Goal: Task Accomplishment & Management: Use online tool/utility

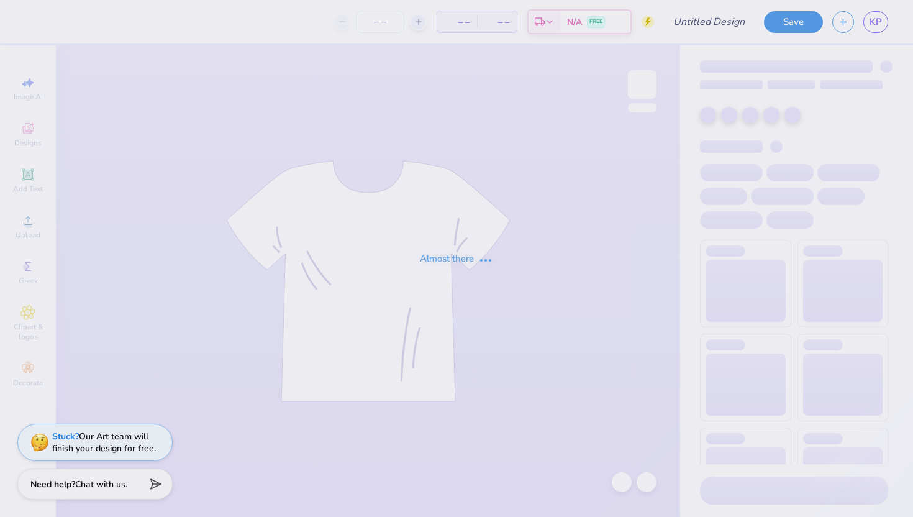
type input "(JMU) NSA x-ray shirt"
type input "12"
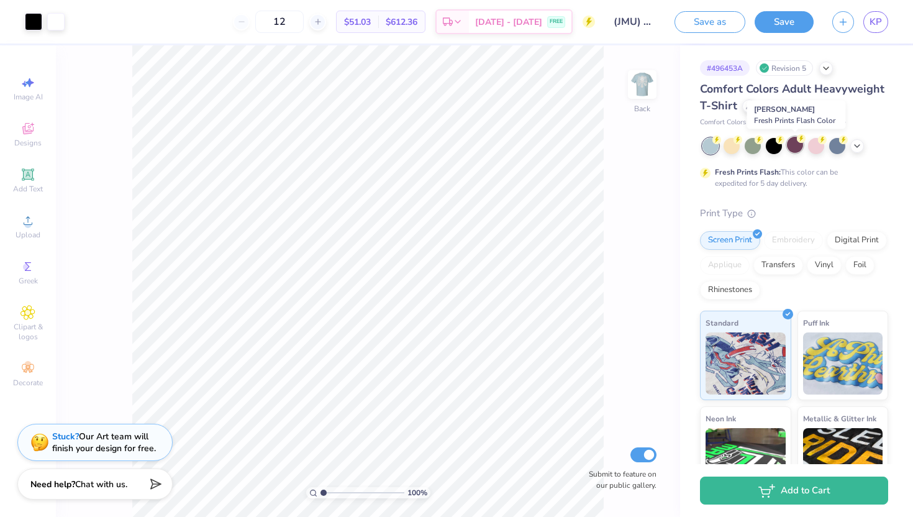
click at [793, 144] on div at bounding box center [795, 145] width 16 height 16
click at [731, 150] on div at bounding box center [731, 145] width 16 height 16
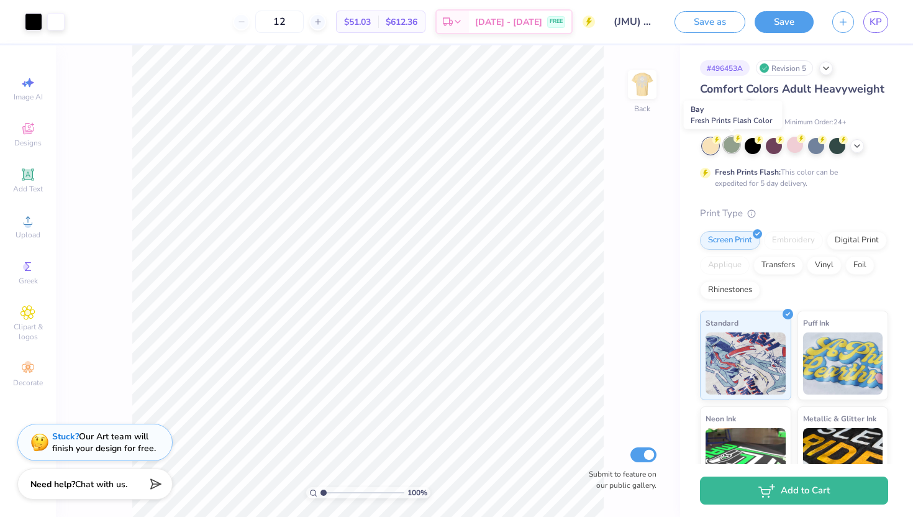
click at [731, 145] on div at bounding box center [731, 145] width 16 height 16
click at [791, 147] on div at bounding box center [795, 145] width 16 height 16
click at [635, 83] on img at bounding box center [642, 85] width 50 height 50
click at [636, 83] on img at bounding box center [642, 85] width 50 height 50
click at [835, 151] on div at bounding box center [837, 145] width 16 height 16
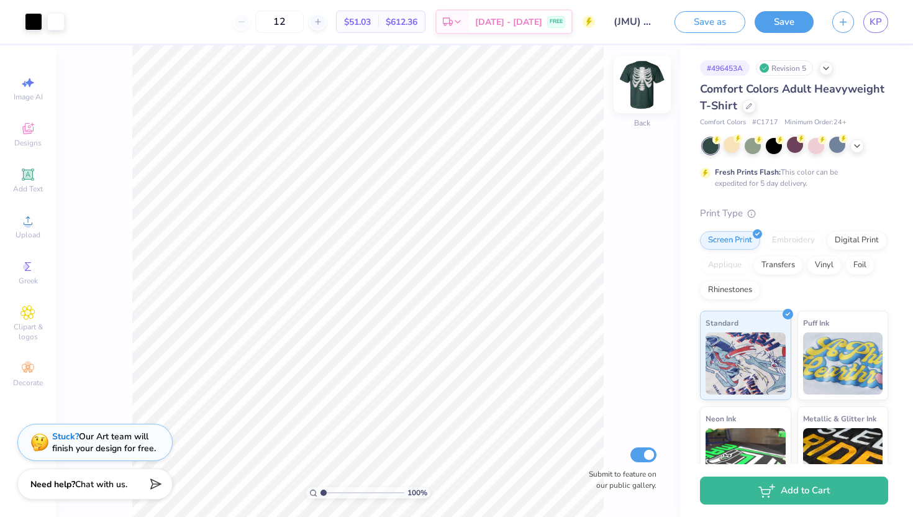
click at [631, 107] on img at bounding box center [642, 85] width 50 height 50
click at [631, 97] on img at bounding box center [642, 84] width 25 height 25
click at [857, 149] on div at bounding box center [857, 145] width 14 height 14
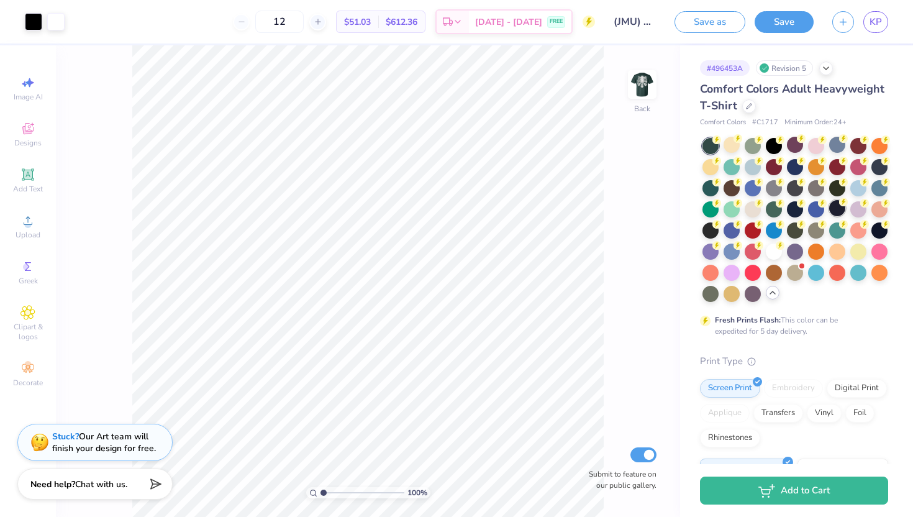
click at [836, 207] on div at bounding box center [837, 208] width 16 height 16
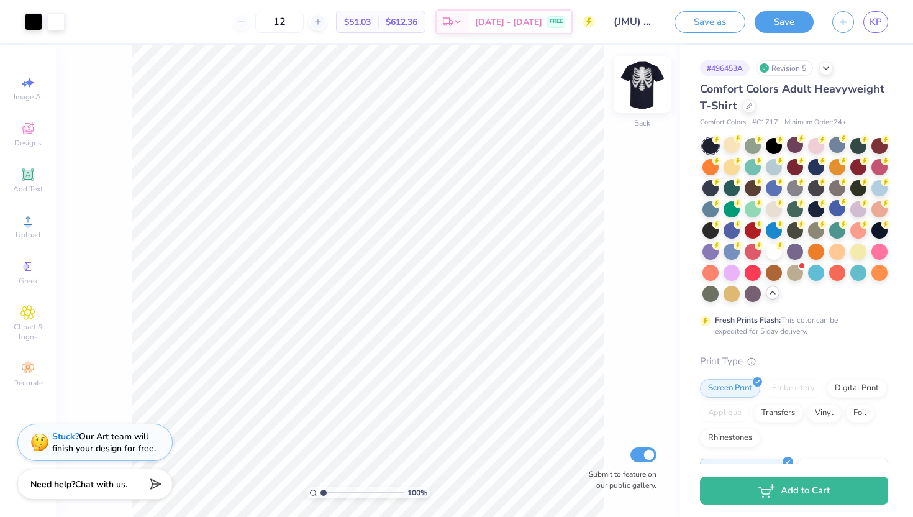
click at [646, 96] on img at bounding box center [642, 85] width 50 height 50
click at [635, 122] on div "Front" at bounding box center [642, 122] width 18 height 11
click at [641, 111] on div at bounding box center [641, 84] width 57 height 57
click at [641, 99] on div at bounding box center [642, 84] width 29 height 29
click at [795, 273] on div at bounding box center [795, 271] width 16 height 16
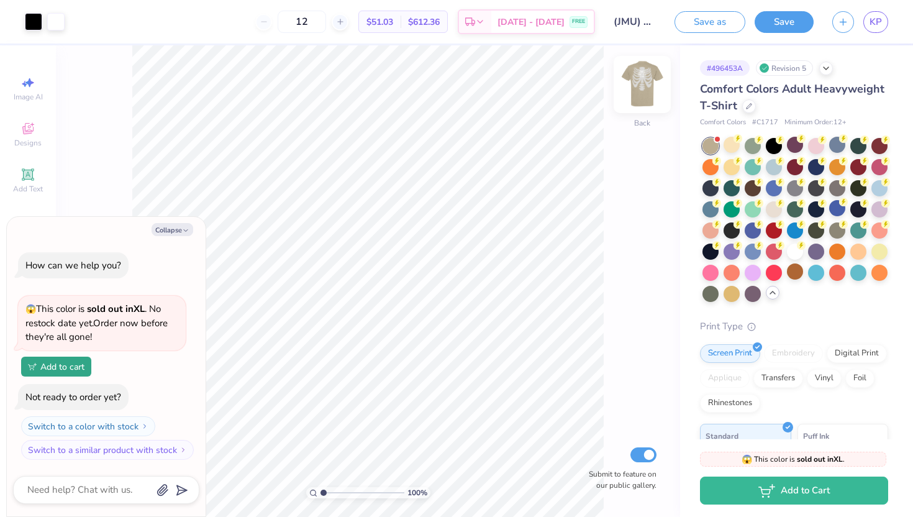
click at [641, 109] on div "Back" at bounding box center [642, 92] width 29 height 44
click at [641, 97] on img at bounding box center [642, 84] width 25 height 25
click at [881, 276] on div at bounding box center [879, 271] width 16 height 16
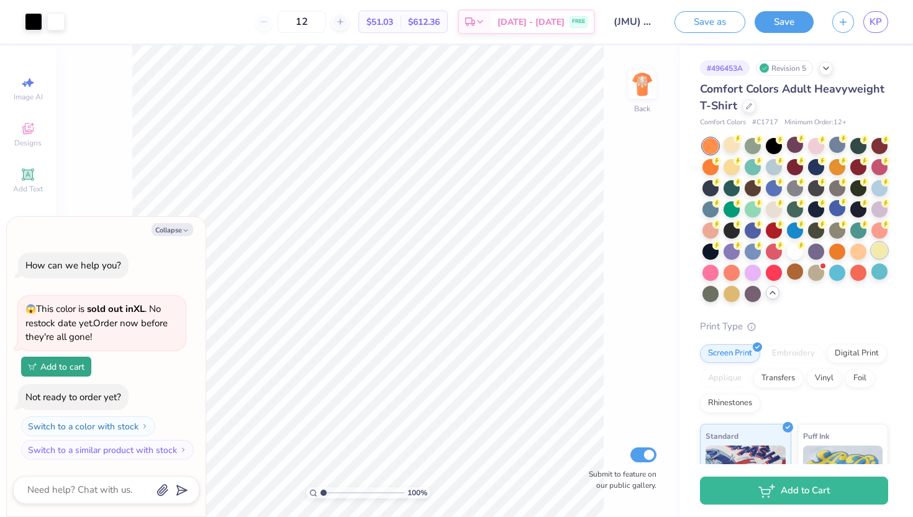
click at [875, 250] on div at bounding box center [879, 250] width 16 height 16
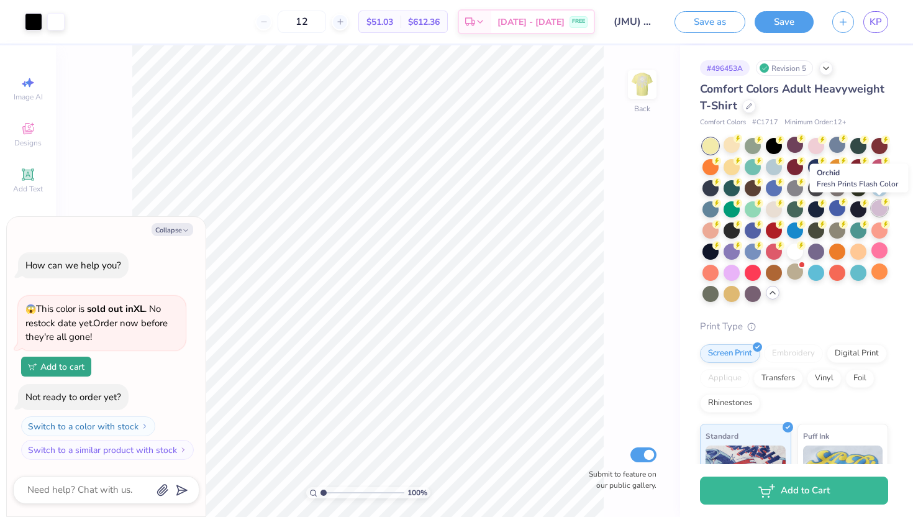
click at [880, 207] on div at bounding box center [879, 208] width 16 height 16
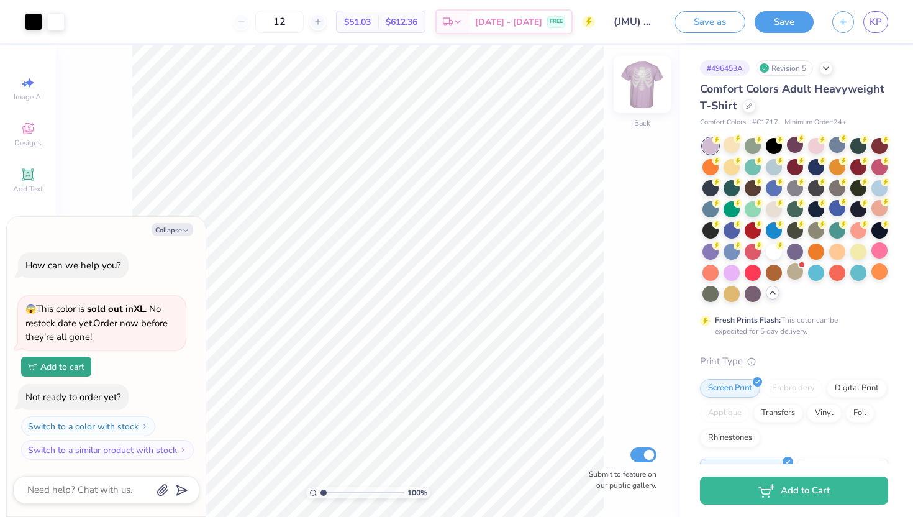
click at [641, 110] on div at bounding box center [641, 84] width 57 height 57
click at [641, 111] on div at bounding box center [641, 84] width 57 height 57
click at [880, 193] on div at bounding box center [879, 187] width 16 height 16
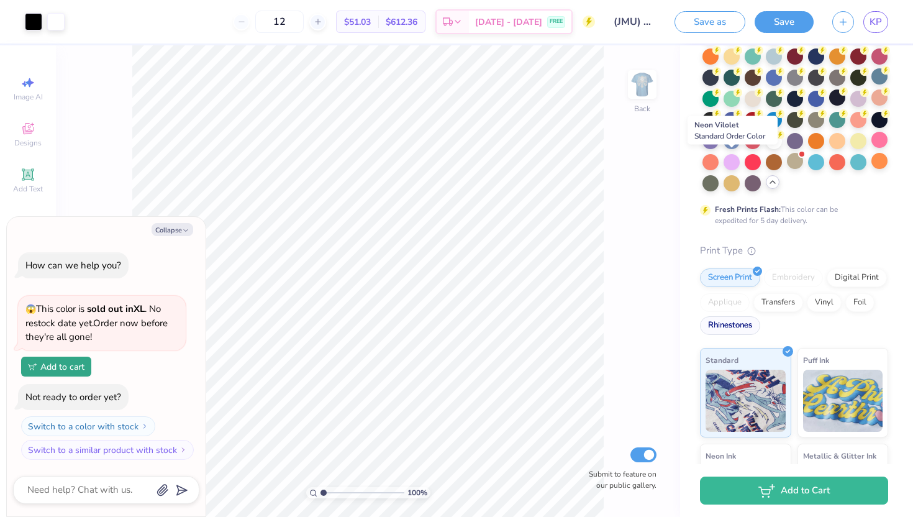
scroll to position [108, 0]
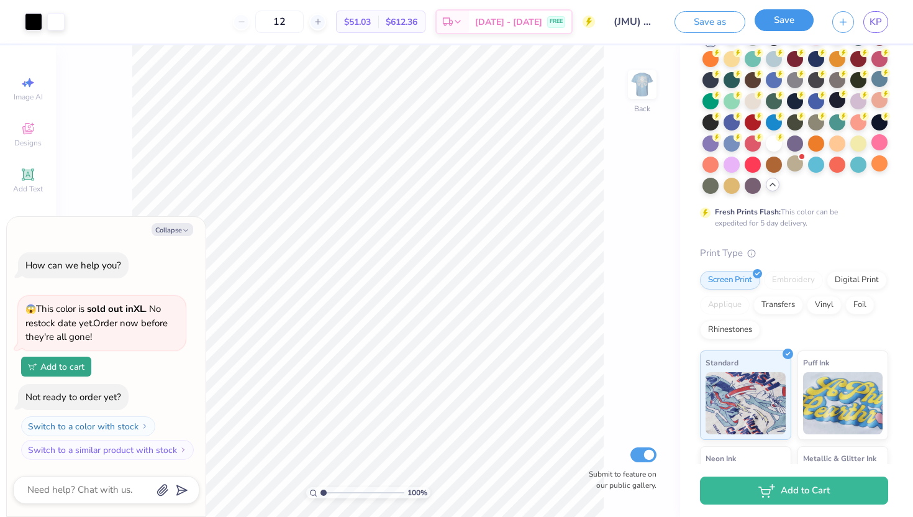
click at [784, 27] on button "Save" at bounding box center [783, 20] width 59 height 22
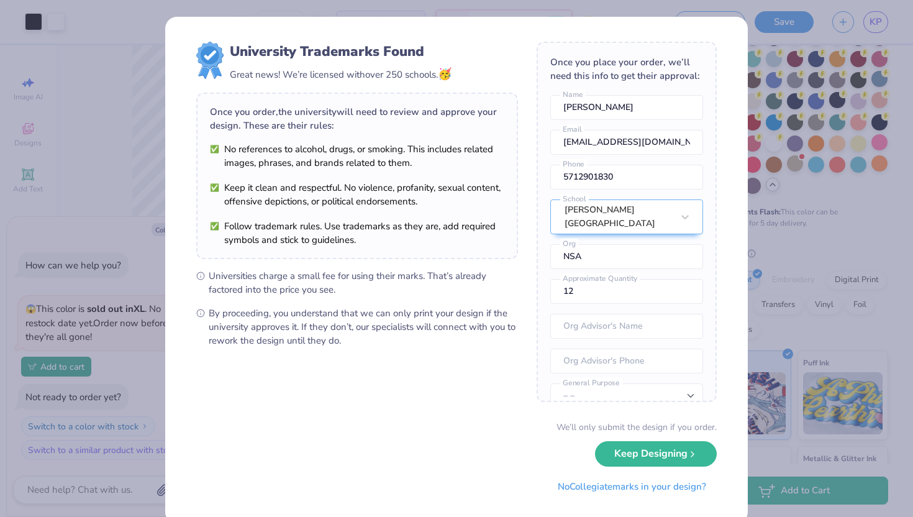
type textarea "x"
click at [733, 115] on div "Have Our Art Team Finish Your Design for Free 😍 Loop In Our Art Team" at bounding box center [744, 79] width 155 height 79
click at [774, 233] on div "University Trademarks Found Great news! We’re licensed with over 250 schools. 🥳…" at bounding box center [456, 258] width 913 height 517
click at [771, 239] on div "University Trademarks Found Great news! We’re licensed with over 250 schools. 🥳…" at bounding box center [456, 258] width 913 height 517
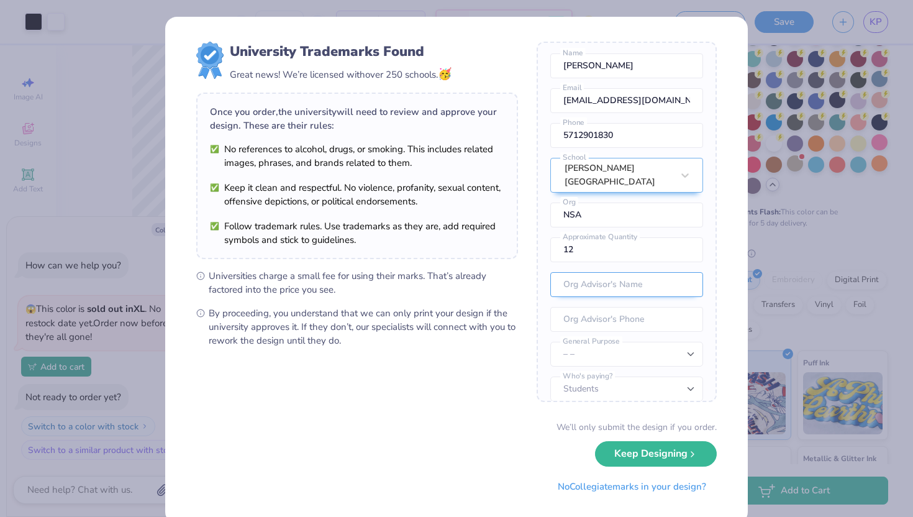
scroll to position [46, 0]
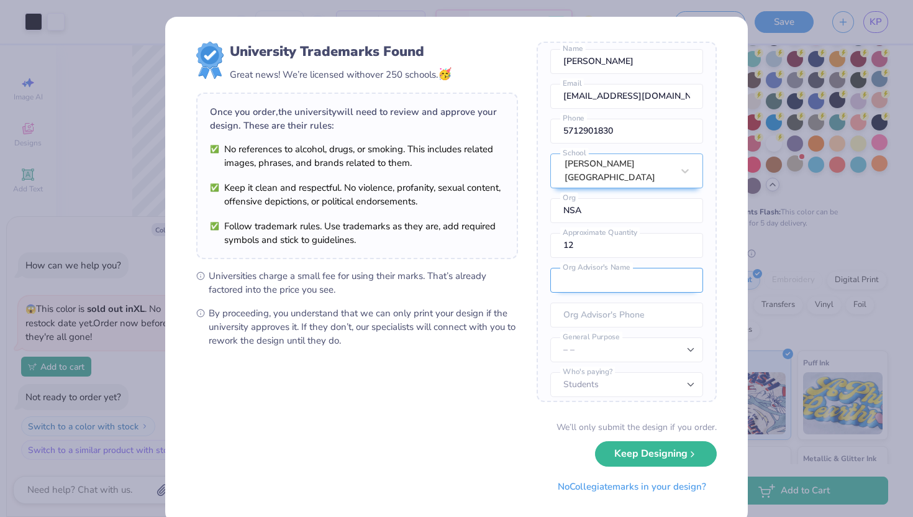
click at [622, 272] on input "text" at bounding box center [626, 280] width 153 height 25
type input "Ashley Skelly"
click at [607, 341] on select "– – Member apparel for registered Student Organization / Department / School Fu…" at bounding box center [626, 349] width 153 height 25
select select "Member apparel for registered Student Organization / Department / School"
click at [550, 337] on select "– – Member apparel for registered Student Organization / Department / School Fu…" at bounding box center [626, 349] width 153 height 25
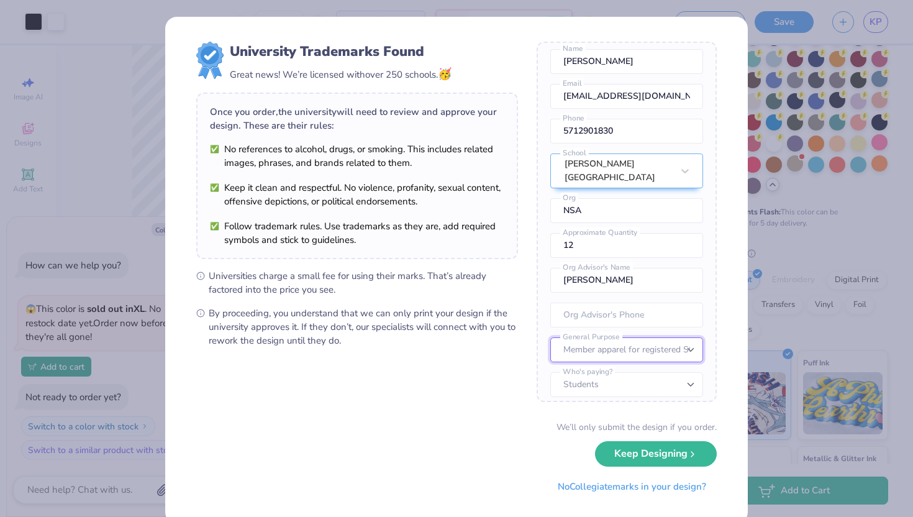
scroll to position [24, 0]
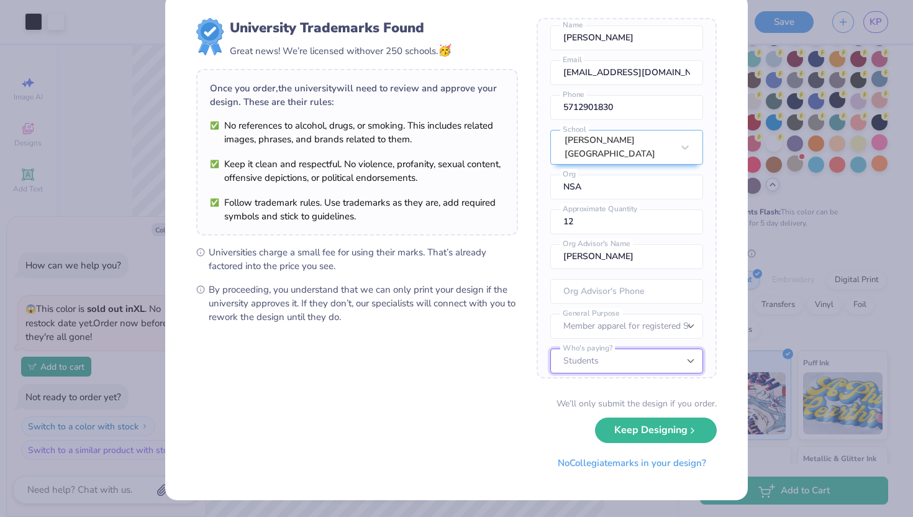
click at [608, 352] on select "Students University" at bounding box center [626, 360] width 153 height 25
click at [550, 348] on select "Students University" at bounding box center [626, 360] width 153 height 25
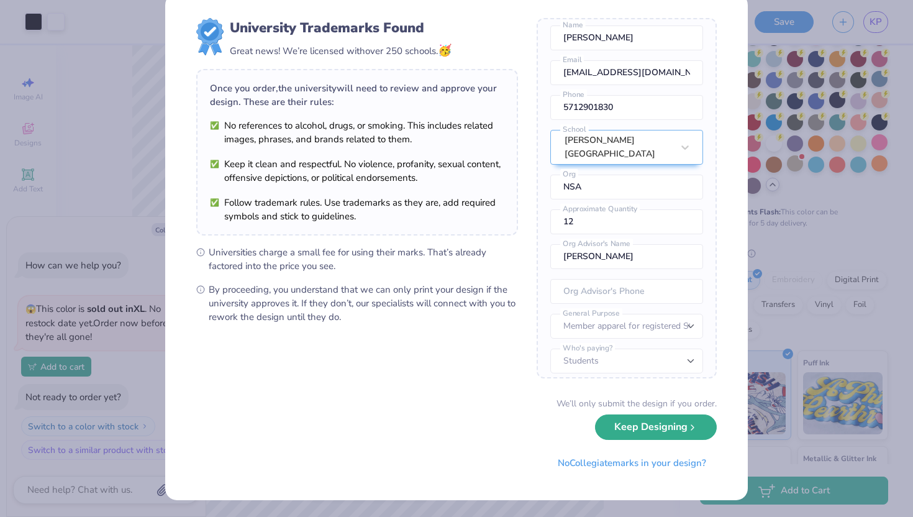
click at [633, 428] on button "Keep Designing" at bounding box center [656, 426] width 122 height 25
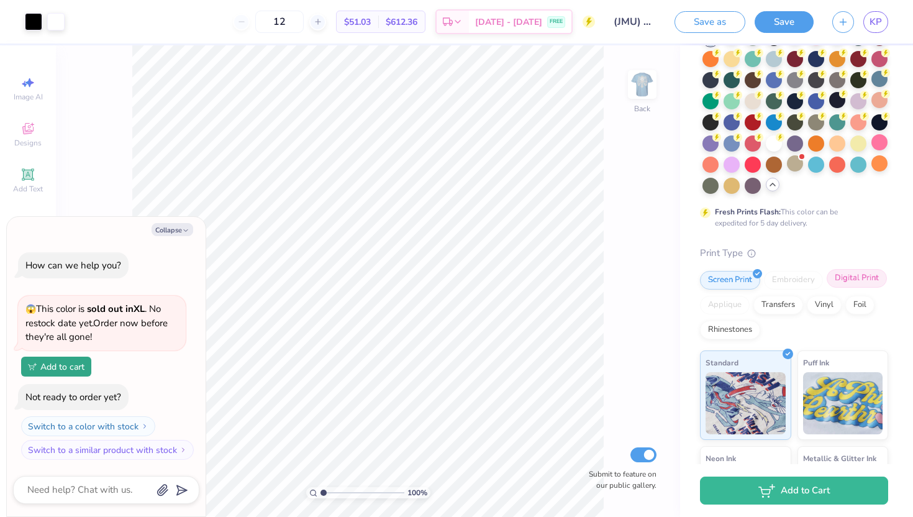
click at [851, 281] on div "Digital Print" at bounding box center [856, 278] width 60 height 19
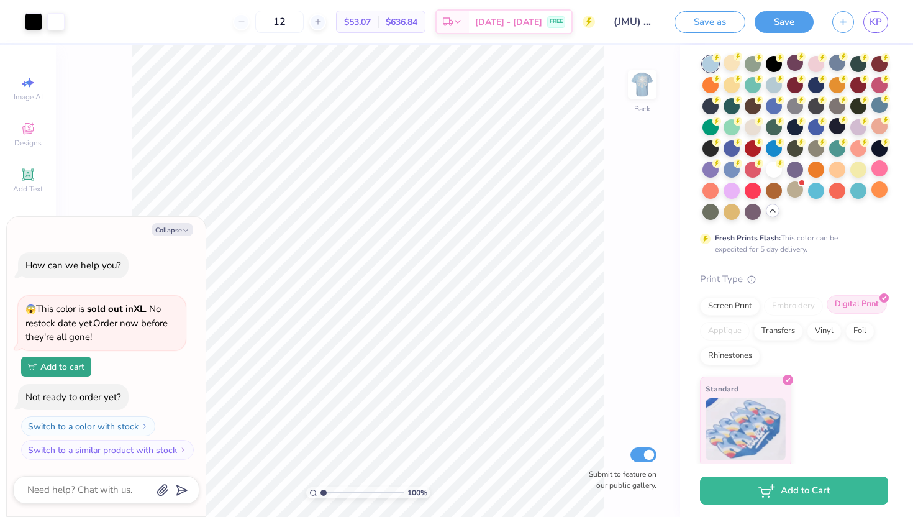
scroll to position [84, 0]
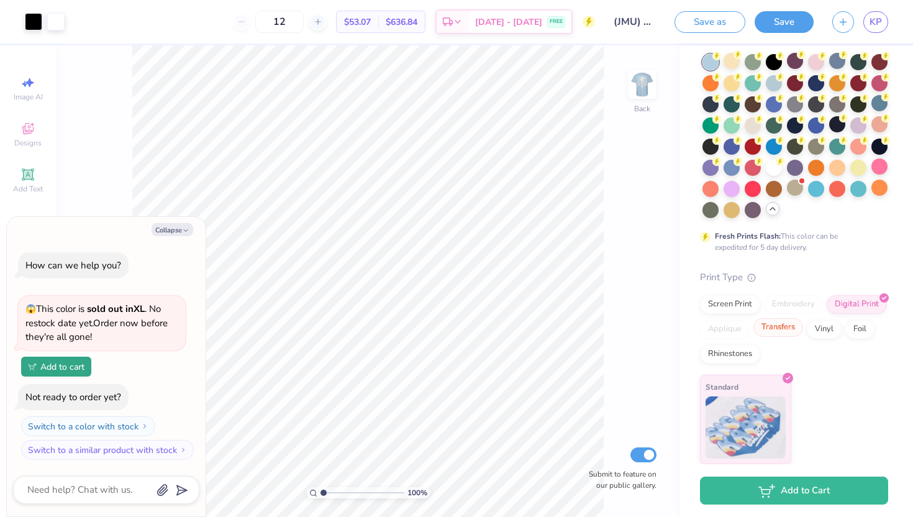
click at [791, 332] on div "Transfers" at bounding box center [778, 327] width 50 height 19
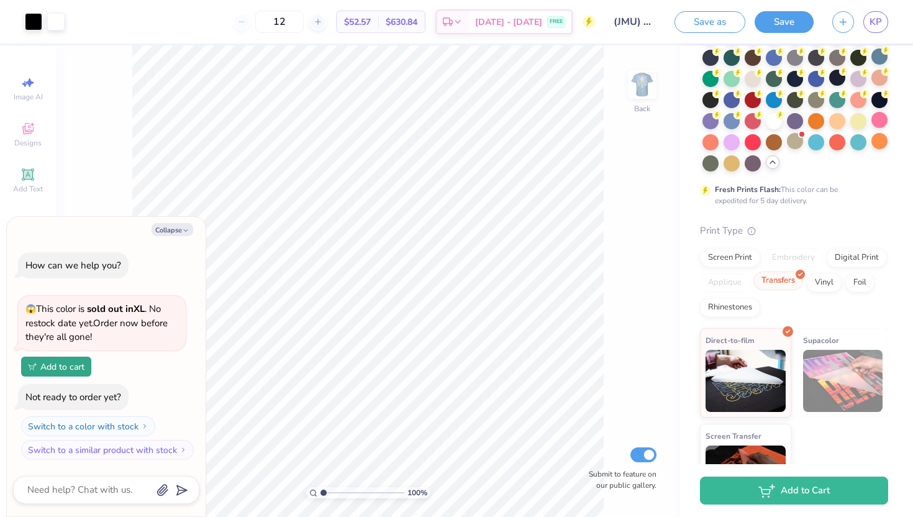
scroll to position [125, 0]
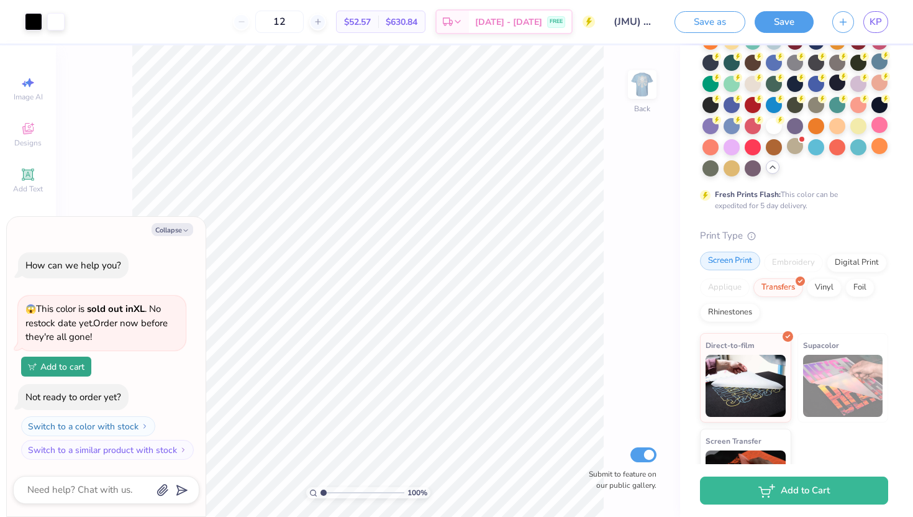
click at [726, 258] on div "Screen Print" at bounding box center [730, 260] width 60 height 19
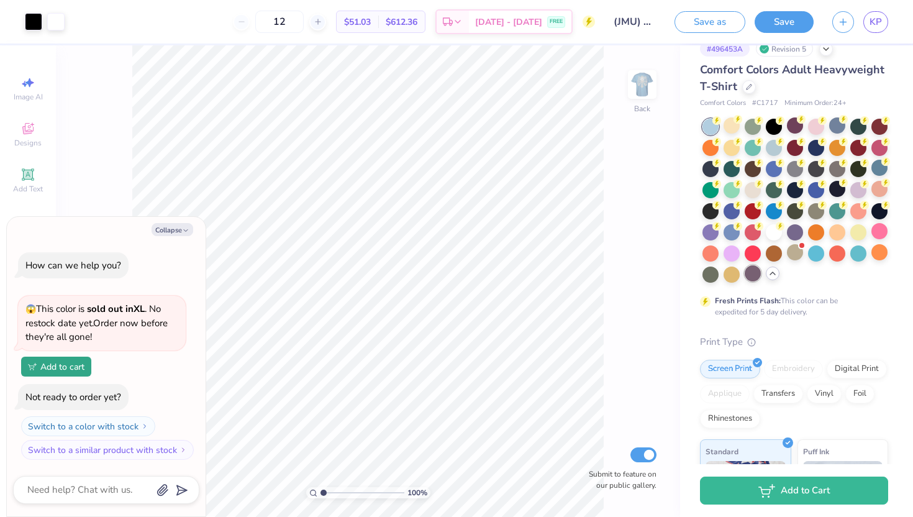
scroll to position [0, 0]
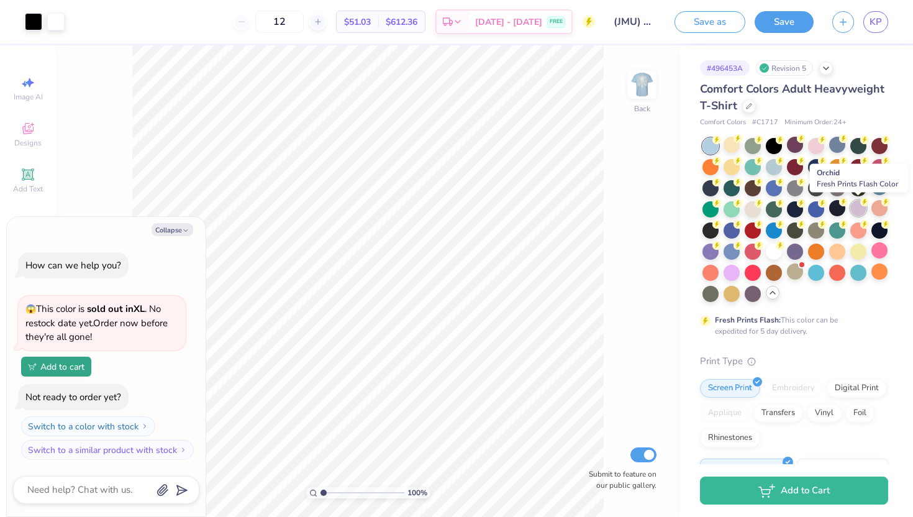
click at [860, 209] on div at bounding box center [858, 208] width 16 height 16
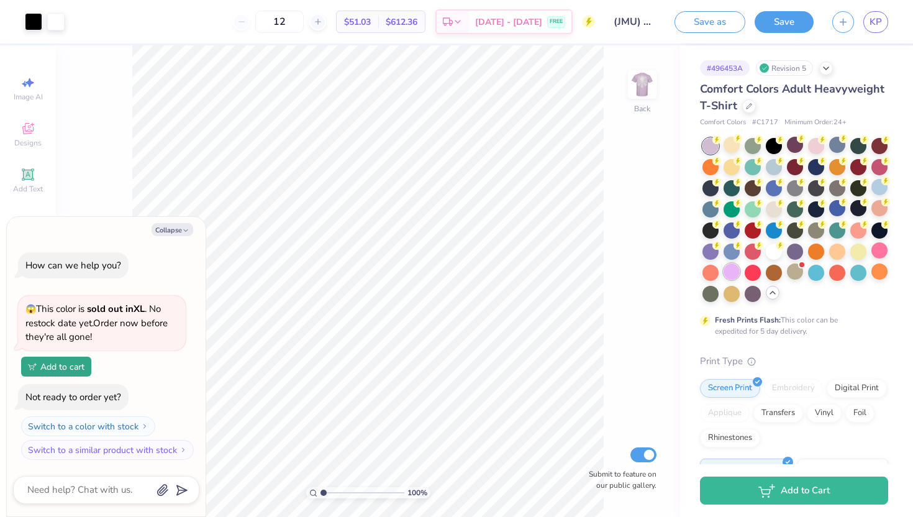
click at [734, 272] on div at bounding box center [731, 271] width 16 height 16
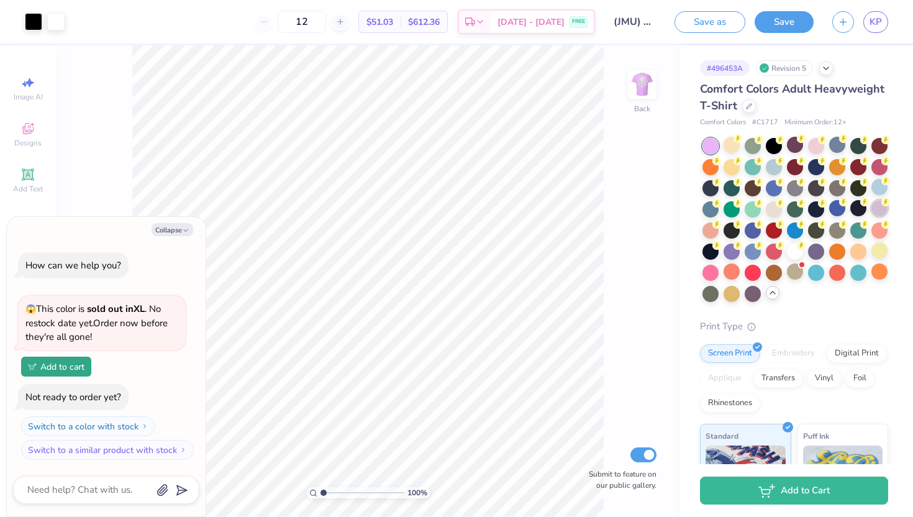
click at [875, 208] on div at bounding box center [879, 208] width 16 height 16
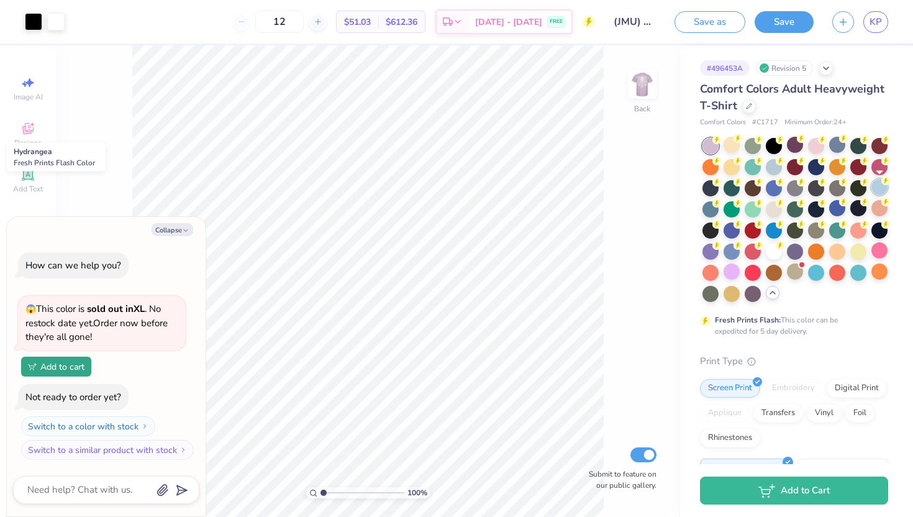
click at [880, 188] on div at bounding box center [879, 187] width 16 height 16
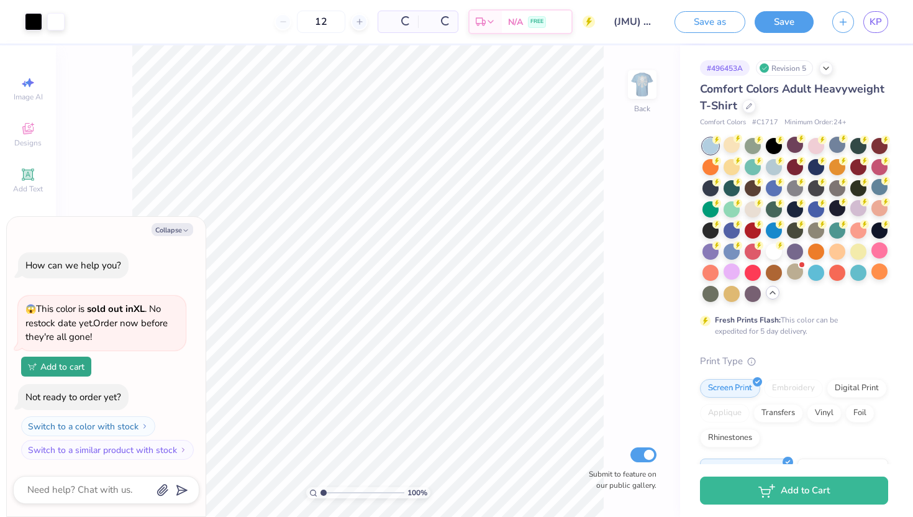
type textarea "x"
click at [304, 22] on input "12" at bounding box center [279, 22] width 48 height 22
type input "1"
click at [304, 28] on input "25" at bounding box center [279, 22] width 48 height 22
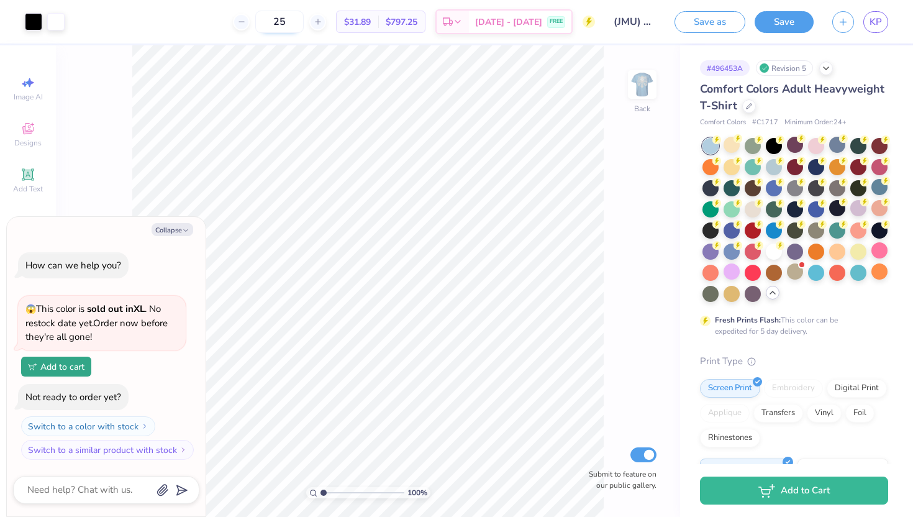
type input "2"
type input "35"
click at [781, 29] on button "Save" at bounding box center [783, 20] width 59 height 22
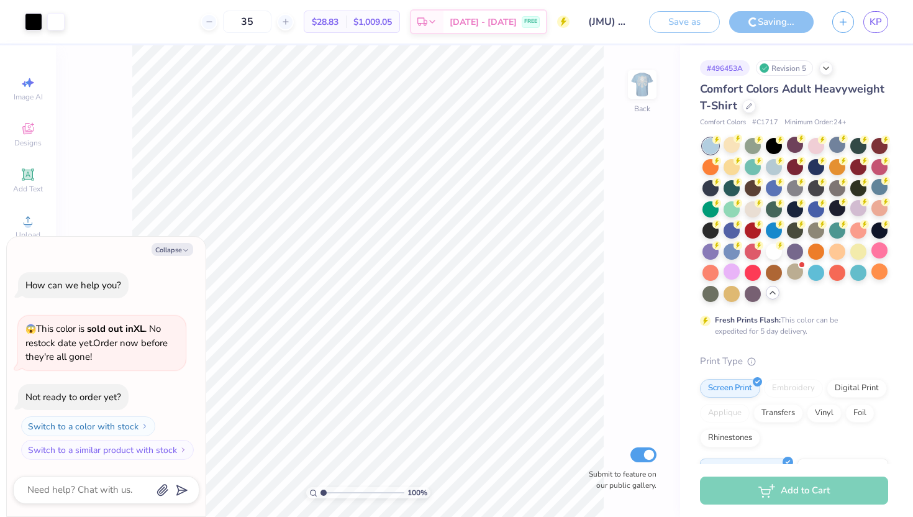
type textarea "x"
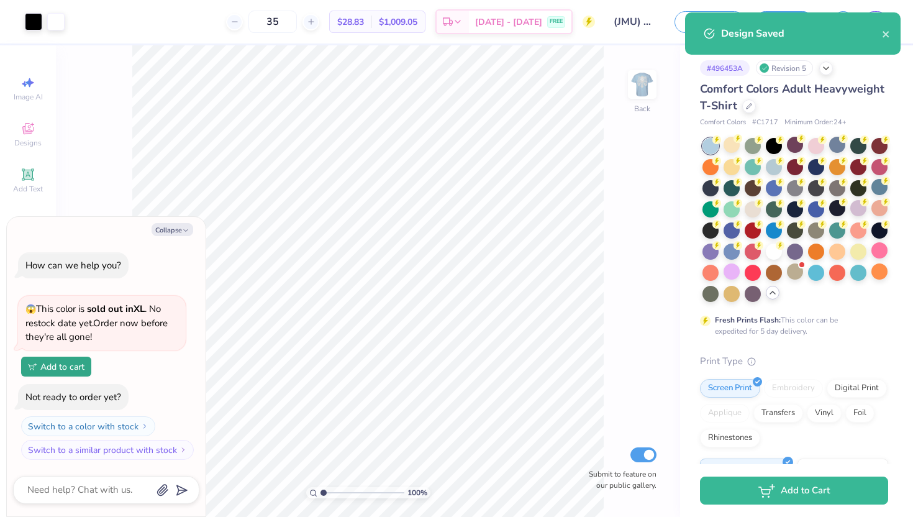
click at [880, 31] on div "Design Saved" at bounding box center [801, 33] width 161 height 15
select select "Member apparel for registered Student Organization / Department / School"
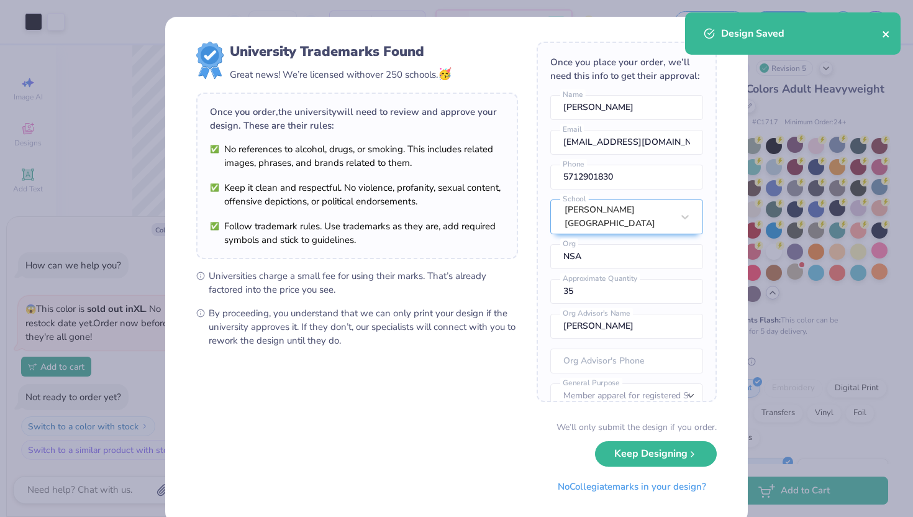
click at [886, 32] on icon "close" at bounding box center [886, 34] width 9 height 10
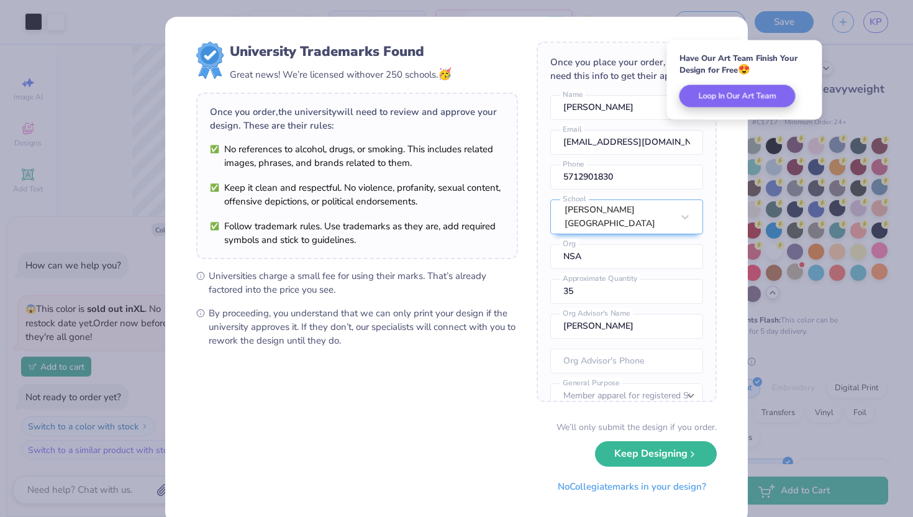
click at [755, 44] on div "Have Our Art Team Finish Your Design for Free 😍 Loop In Our Art Team" at bounding box center [744, 79] width 155 height 79
click at [852, 96] on div "University Trademarks Found Great news! We’re licensed with over 250 schools. 🥳…" at bounding box center [456, 258] width 913 height 517
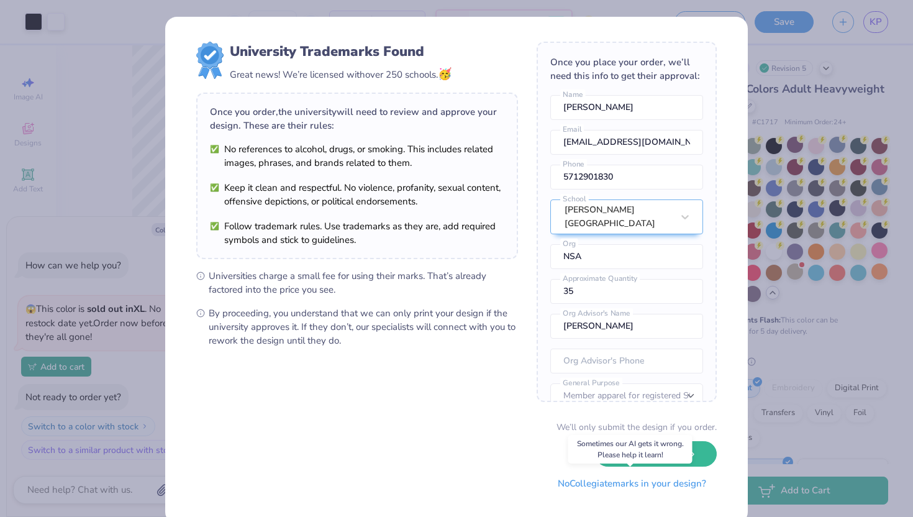
click at [667, 494] on button "No Collegiate marks in your design?" at bounding box center [631, 483] width 169 height 25
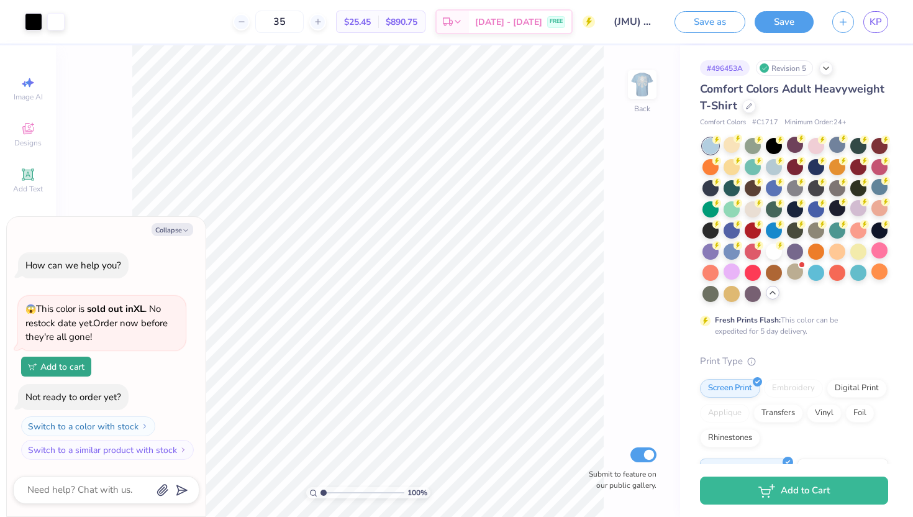
type textarea "x"
click at [304, 27] on input "35" at bounding box center [279, 22] width 48 height 22
type input "3"
type input "12"
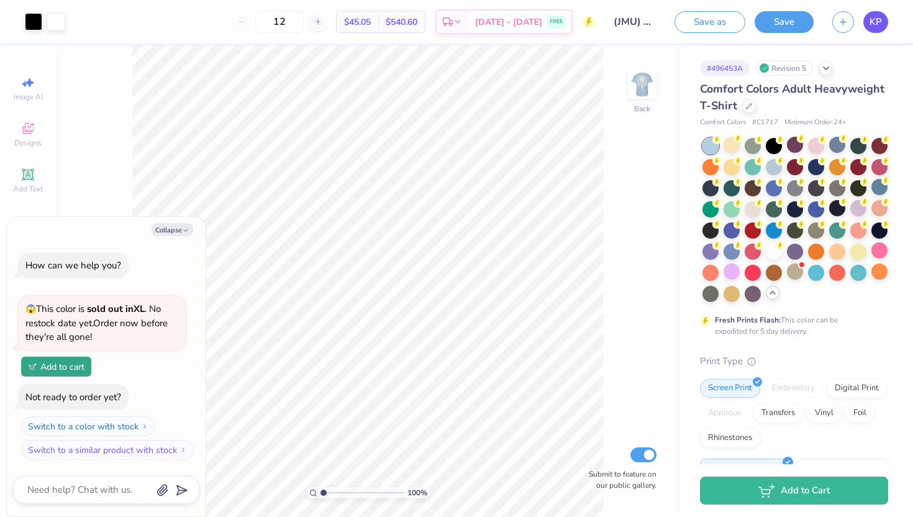
click at [875, 27] on span "KP" at bounding box center [875, 22] width 12 height 14
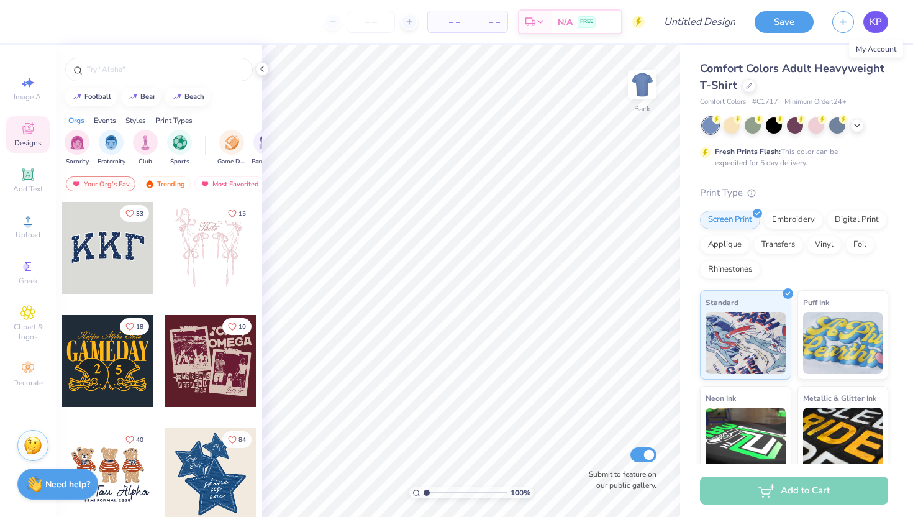
click at [875, 21] on span "KP" at bounding box center [875, 22] width 12 height 14
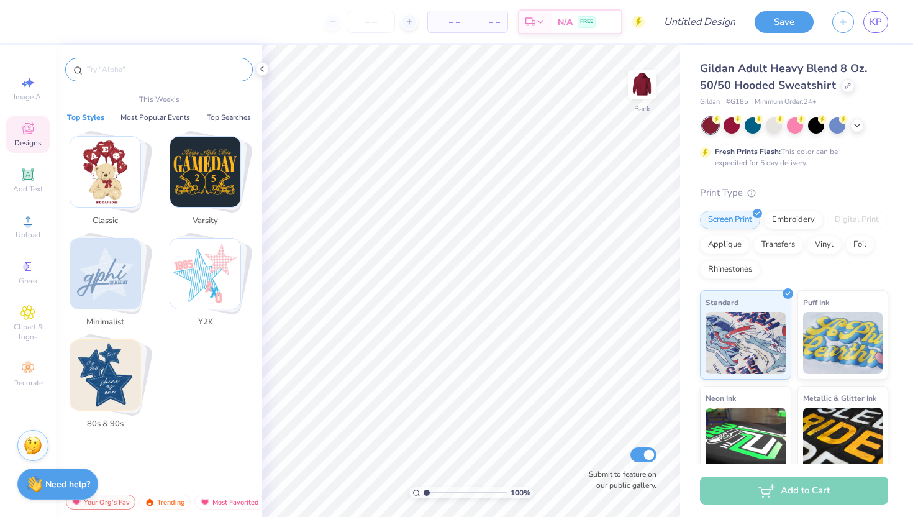
click at [138, 66] on input "text" at bounding box center [165, 69] width 159 height 12
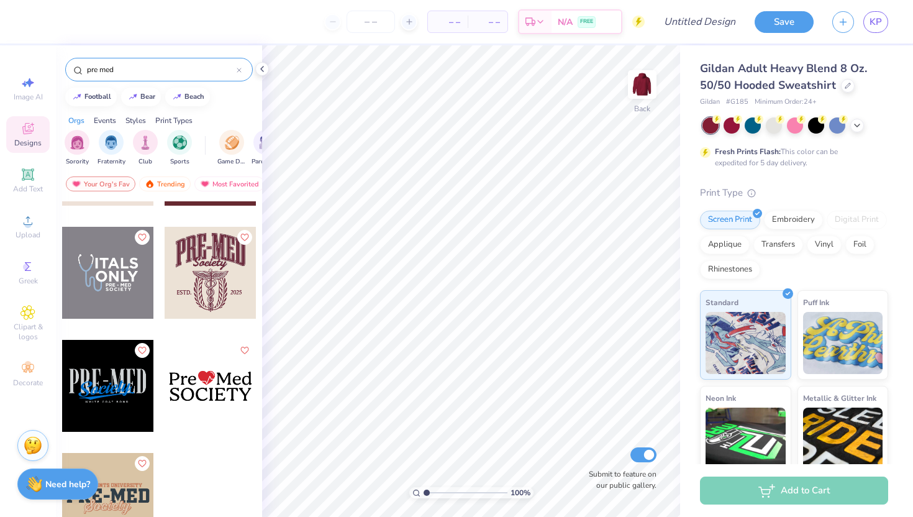
scroll to position [90, 0]
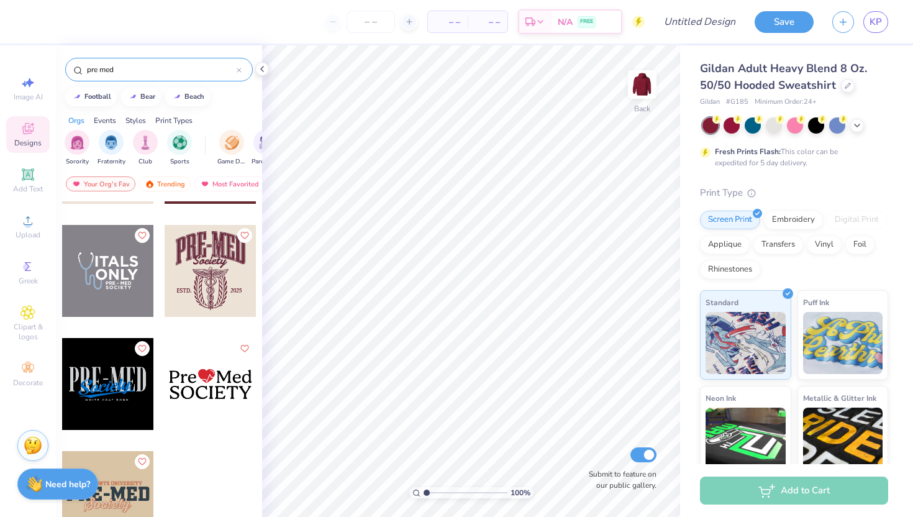
type input "pre med"
click at [196, 292] on div at bounding box center [211, 271] width 92 height 92
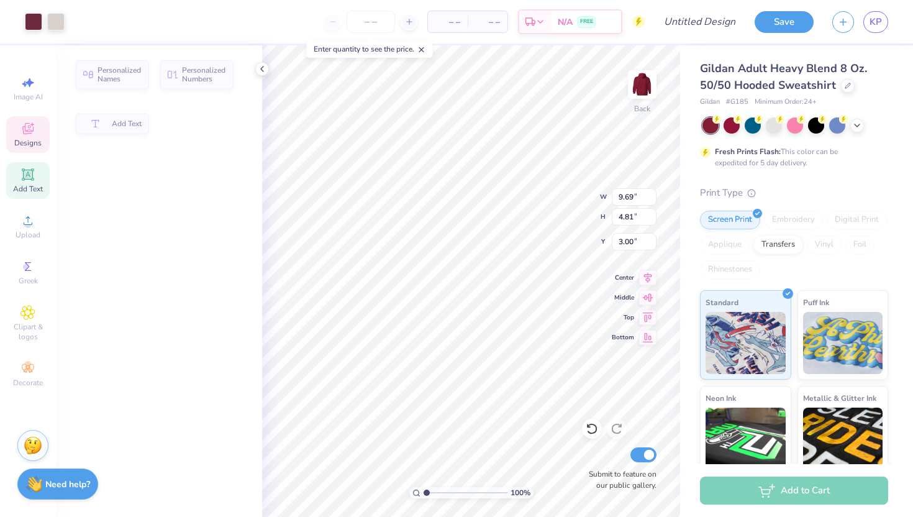
type input "4.81"
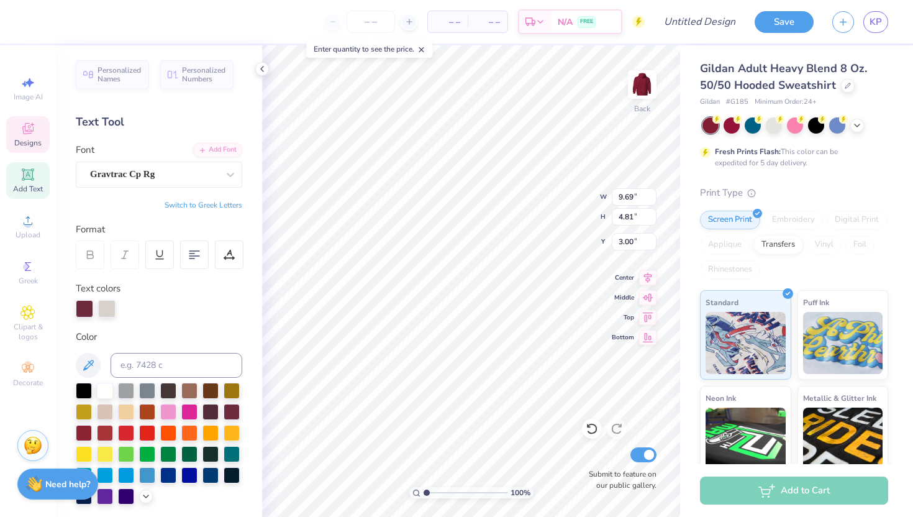
scroll to position [0, 1]
type textarea "PRE-PA"
type input "4.85"
type input "1.83"
type input "6.32"
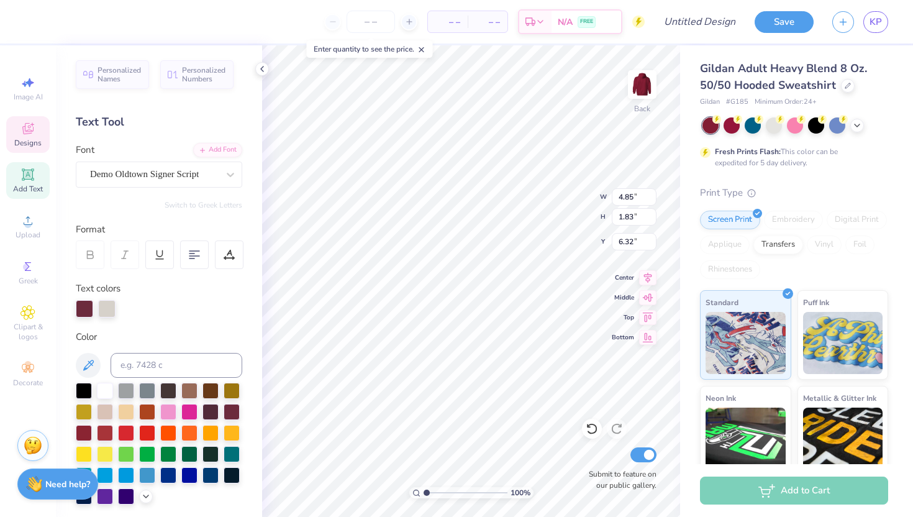
type textarea "Club"
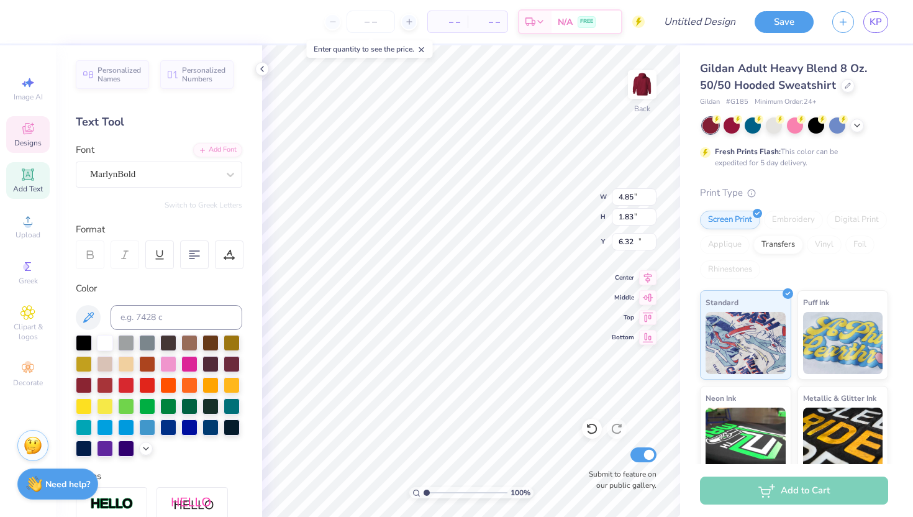
type input "1.55"
type input "0.60"
type input "10.93"
type input "1.98"
type input "10.95"
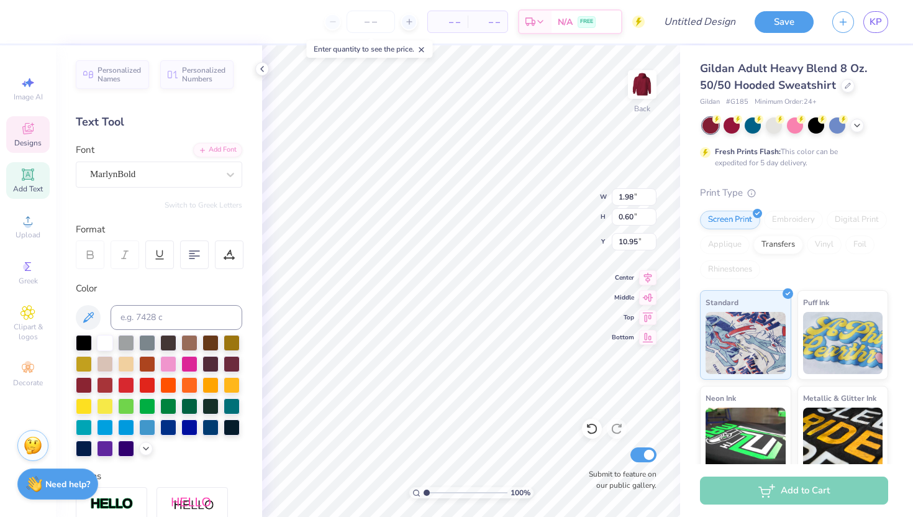
scroll to position [1, 0]
type textarea "."
type input "8.78"
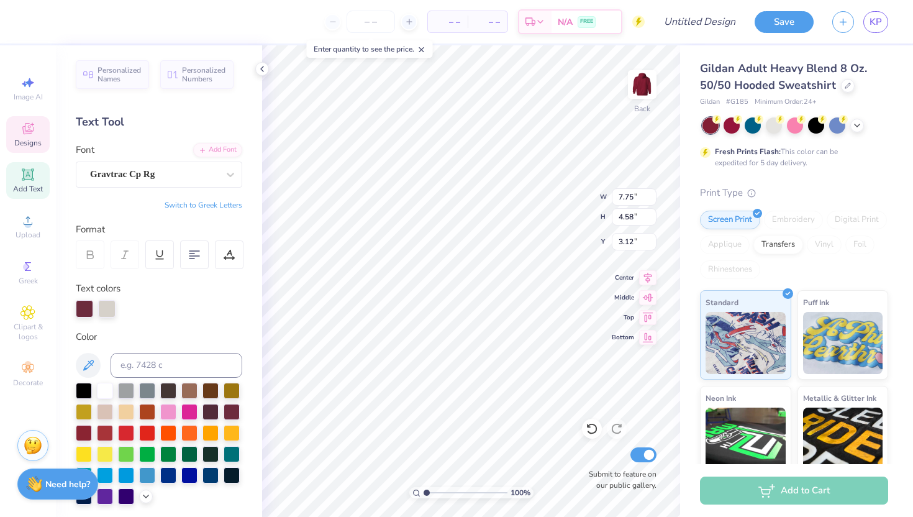
type input "3.00"
click at [32, 135] on icon at bounding box center [27, 128] width 15 height 15
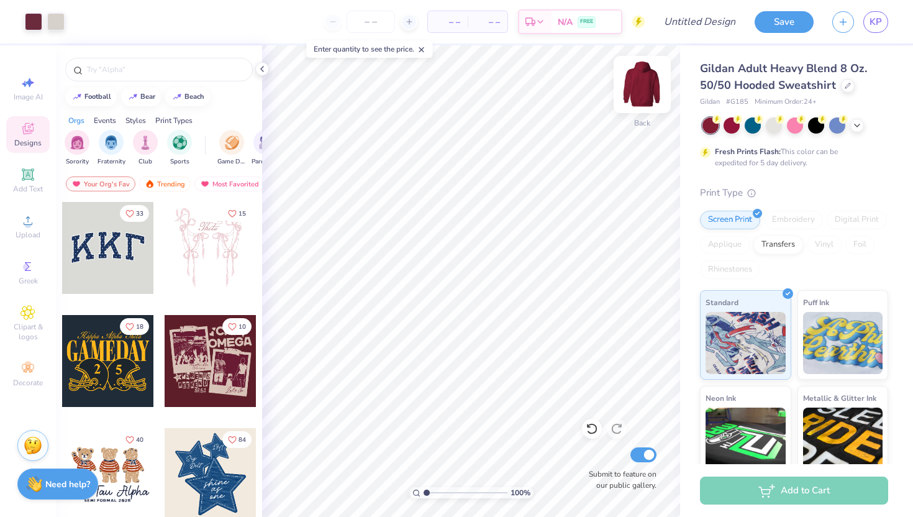
click at [645, 85] on img at bounding box center [642, 85] width 50 height 50
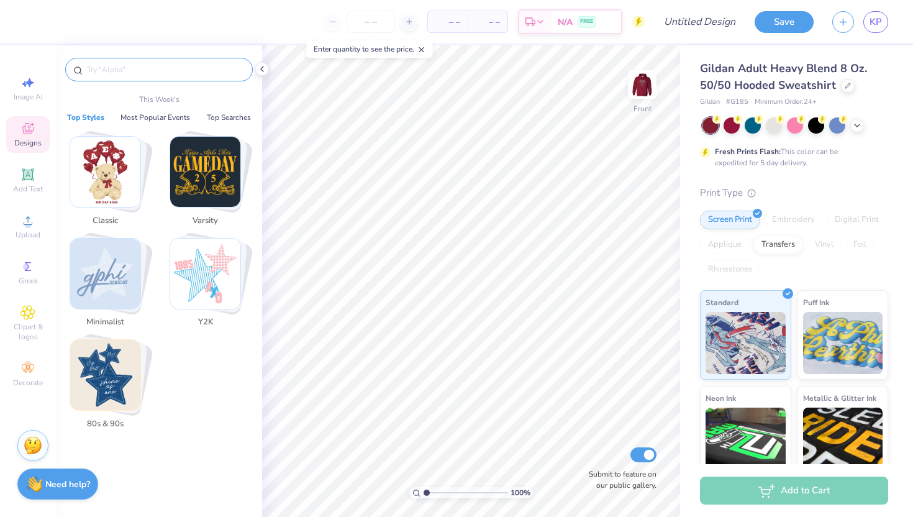
click at [147, 70] on input "text" at bounding box center [165, 69] width 159 height 12
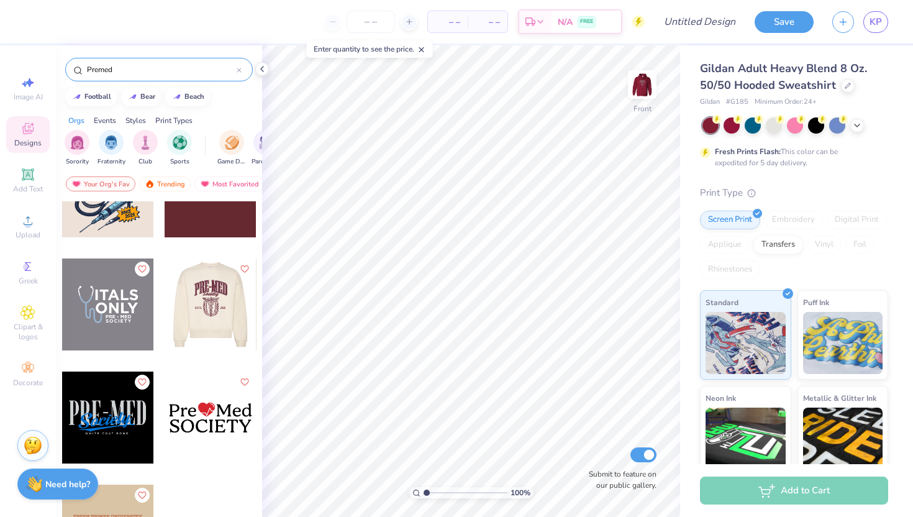
scroll to position [0, 0]
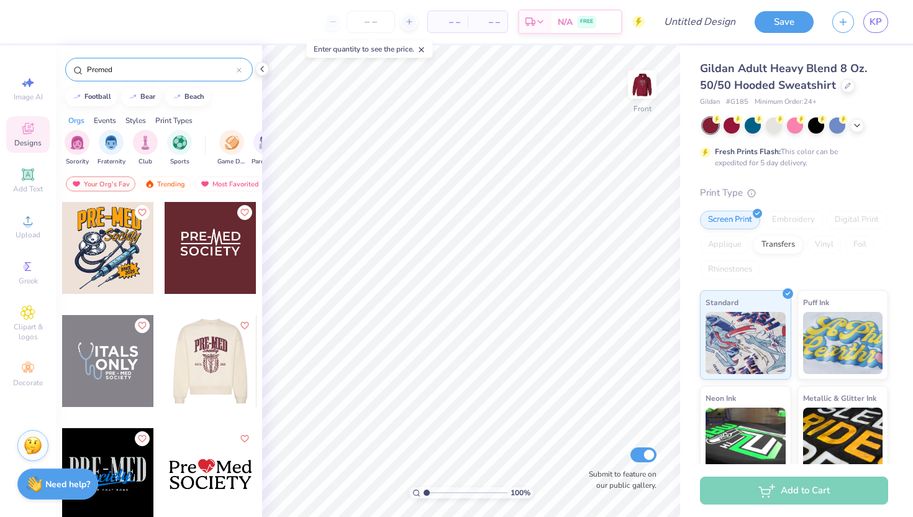
type input "Premed"
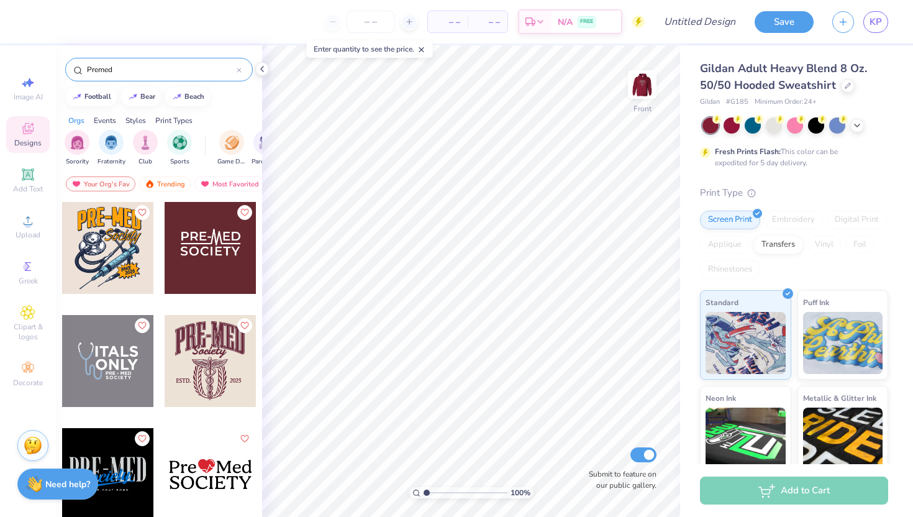
click at [164, 377] on div at bounding box center [118, 361] width 92 height 92
type input "6.00"
click at [649, 317] on icon at bounding box center [648, 314] width 11 height 9
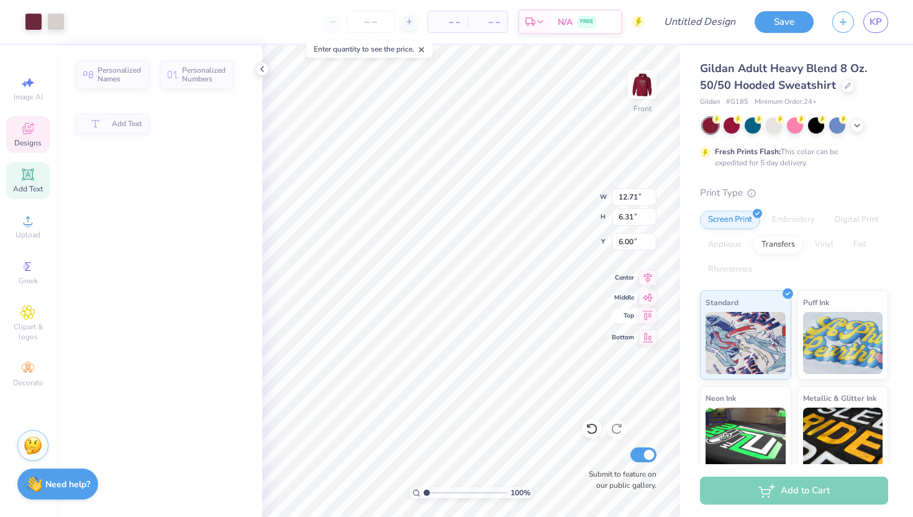
type input "6.31"
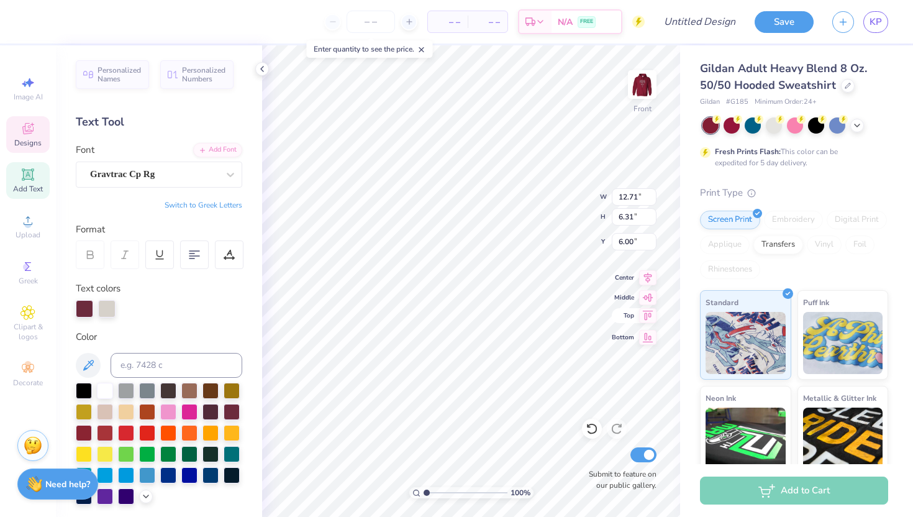
type textarea "PRE-PA"
type input "6.36"
type input "2.41"
type input "10.36"
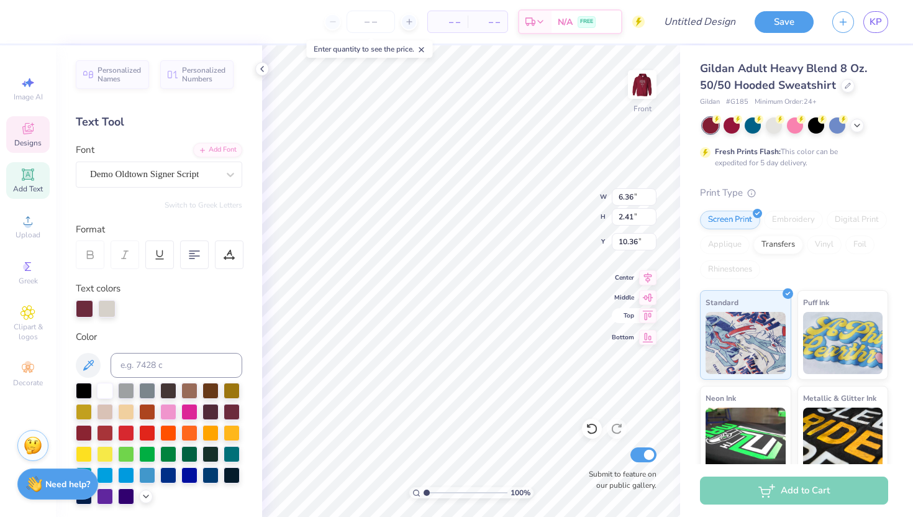
scroll to position [0, 0]
type textarea "c"
type textarea "club"
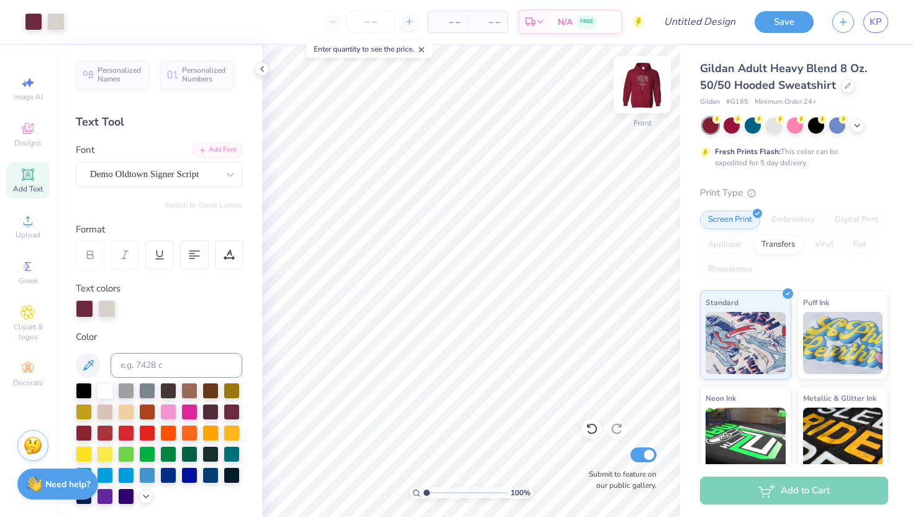
click at [636, 124] on div "Front" at bounding box center [642, 122] width 18 height 11
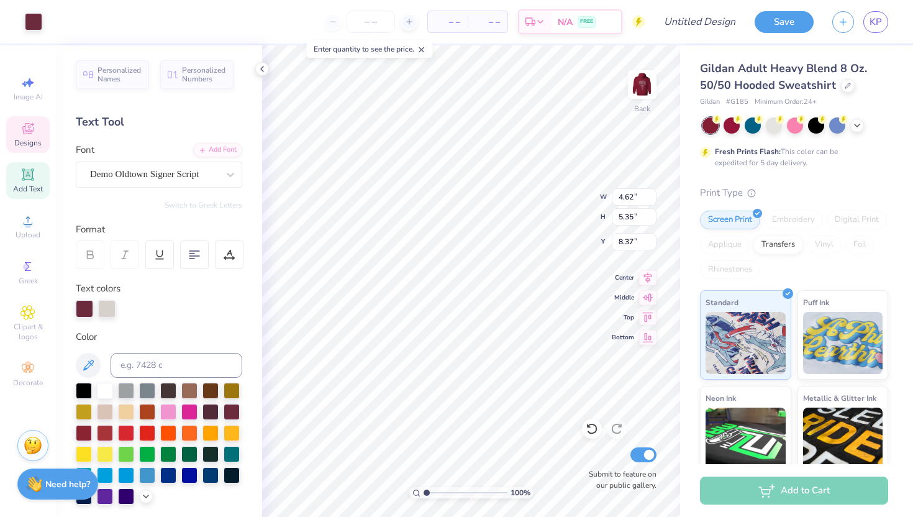
type input "8.32"
type input "4.81"
type input "1.14"
click at [590, 427] on icon at bounding box center [591, 428] width 12 height 12
type input "8.78"
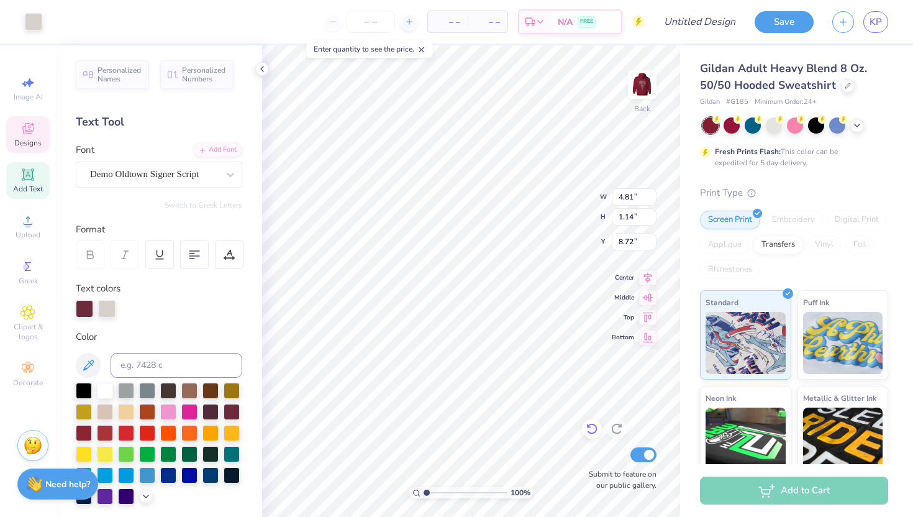
type input "4.98"
type input "5.98"
type input "7.98"
click at [38, 134] on div "Designs" at bounding box center [27, 134] width 43 height 37
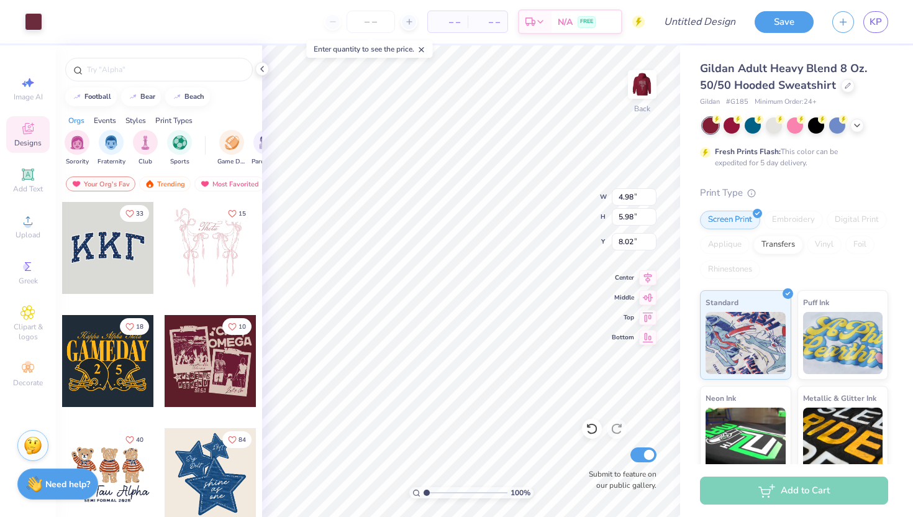
type input "8.02"
type input "3.31"
type input "1.55"
type input "4.15"
type input "4.57"
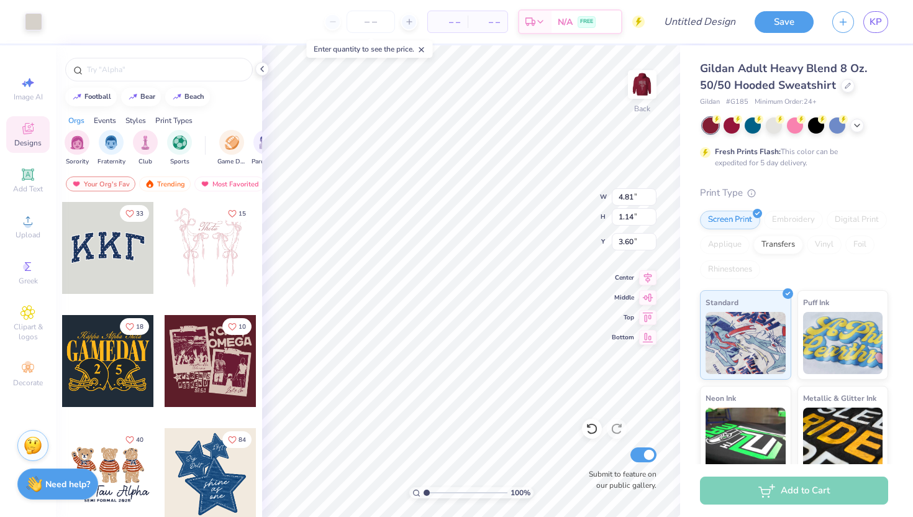
type input "3.60"
type input "3.00"
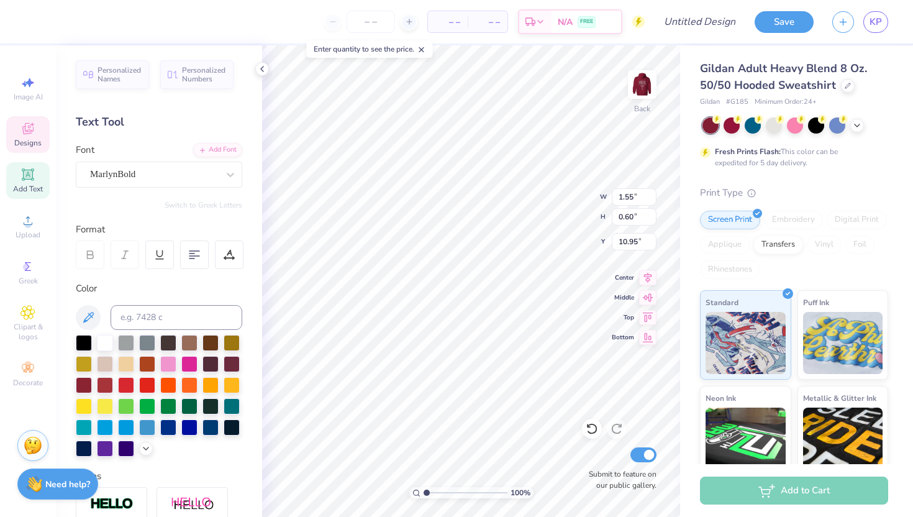
type input "3.00"
click at [776, 126] on div at bounding box center [774, 124] width 16 height 16
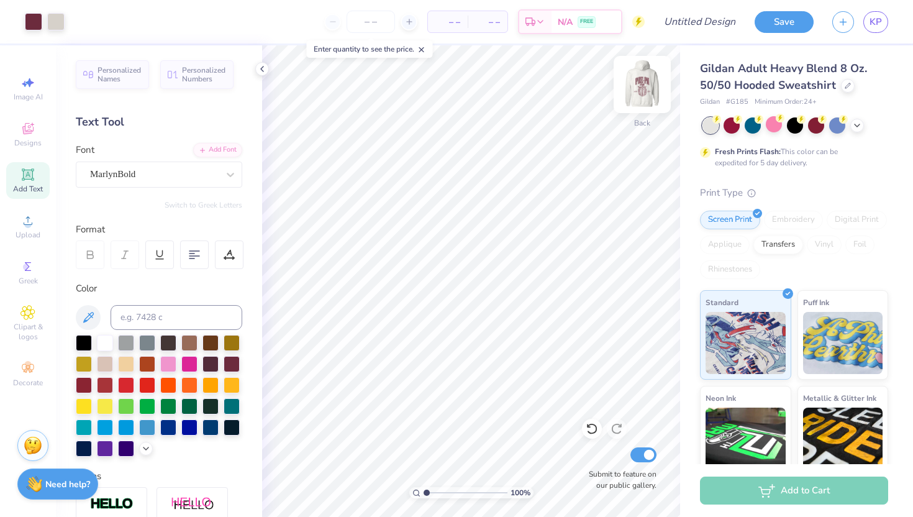
click at [649, 107] on img at bounding box center [642, 85] width 50 height 50
click at [641, 107] on img at bounding box center [642, 85] width 50 height 50
click at [860, 125] on icon at bounding box center [857, 124] width 10 height 10
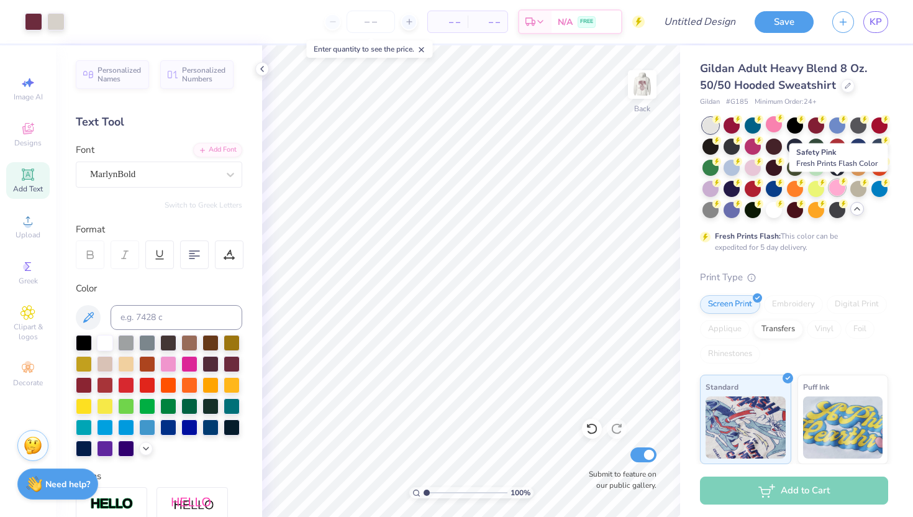
click at [840, 186] on div at bounding box center [837, 187] width 16 height 16
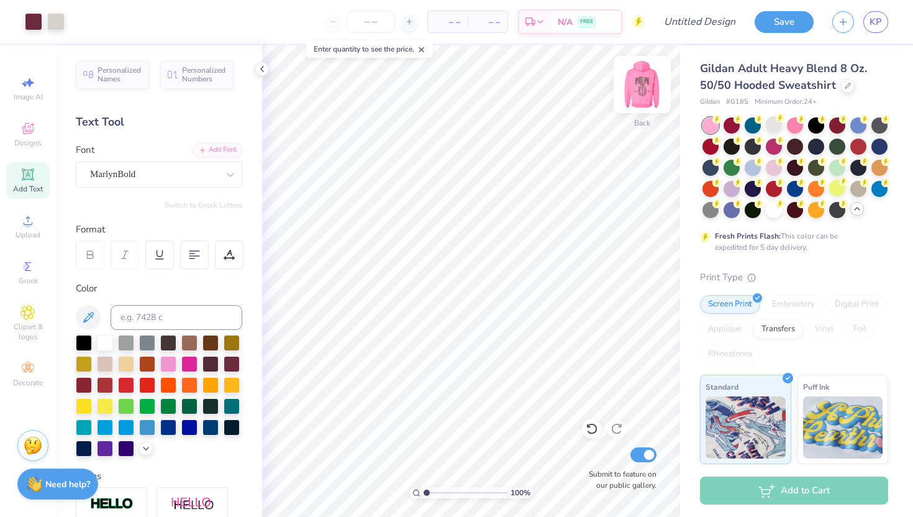
click at [646, 106] on div at bounding box center [641, 84] width 57 height 57
click at [643, 123] on div "Front" at bounding box center [642, 122] width 18 height 11
click at [641, 113] on div "Back" at bounding box center [642, 92] width 29 height 44
click at [837, 170] on div at bounding box center [837, 166] width 16 height 16
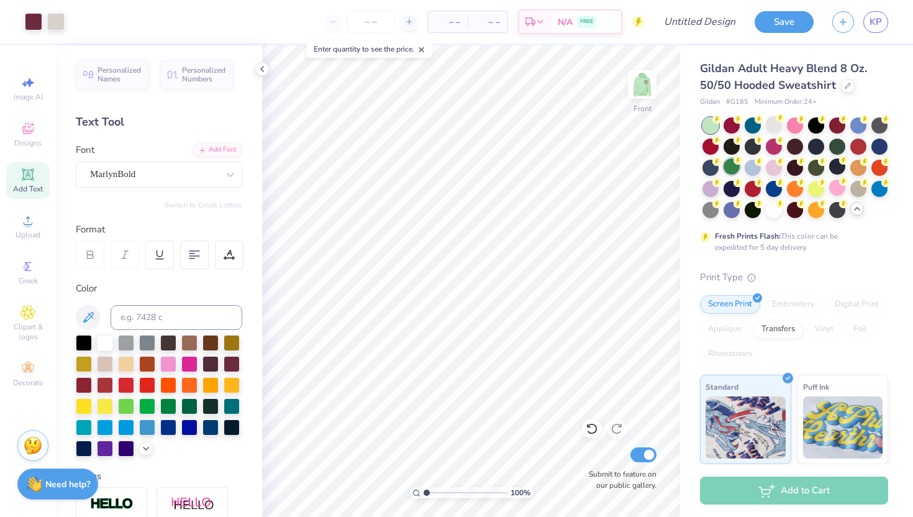
click at [733, 168] on div at bounding box center [731, 166] width 16 height 16
click at [646, 99] on img at bounding box center [642, 85] width 50 height 50
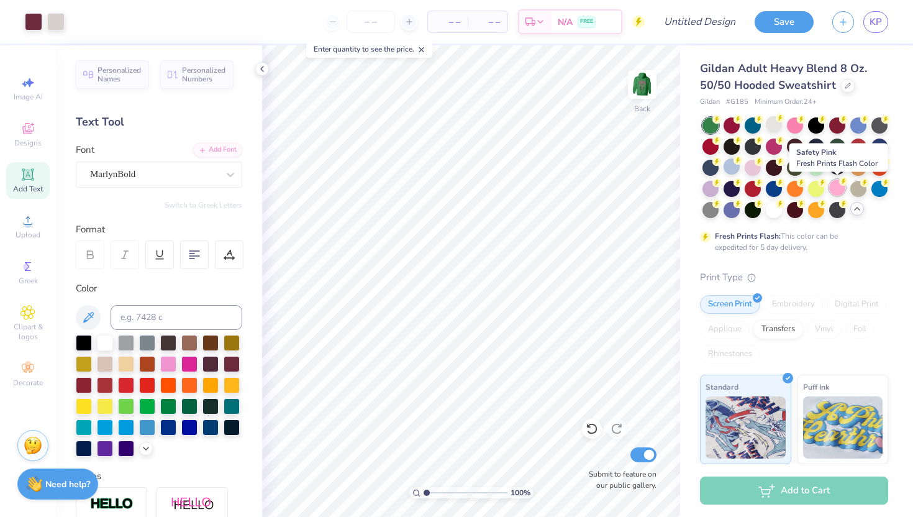
click at [840, 194] on div at bounding box center [837, 187] width 16 height 16
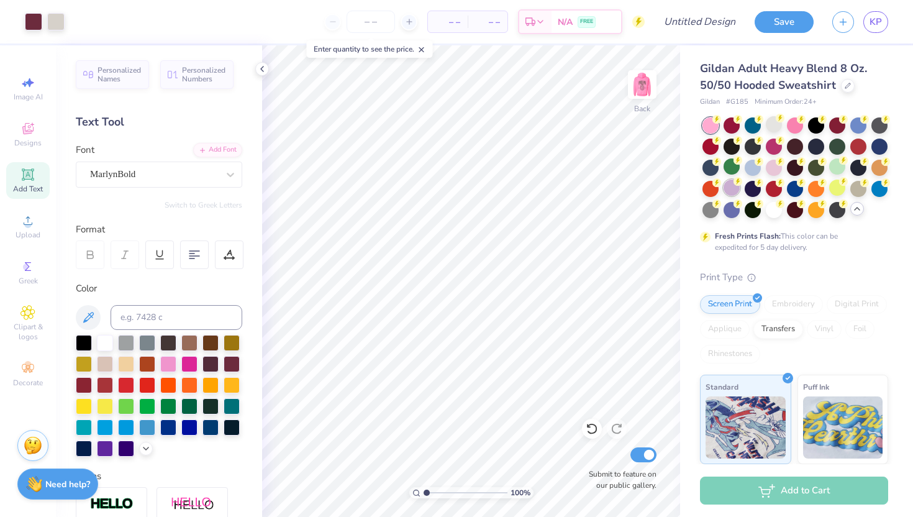
click at [730, 188] on div at bounding box center [731, 187] width 16 height 16
click at [647, 106] on img at bounding box center [642, 85] width 50 height 50
click at [646, 113] on div "Front" at bounding box center [642, 92] width 29 height 44
click at [857, 140] on div at bounding box center [858, 145] width 16 height 16
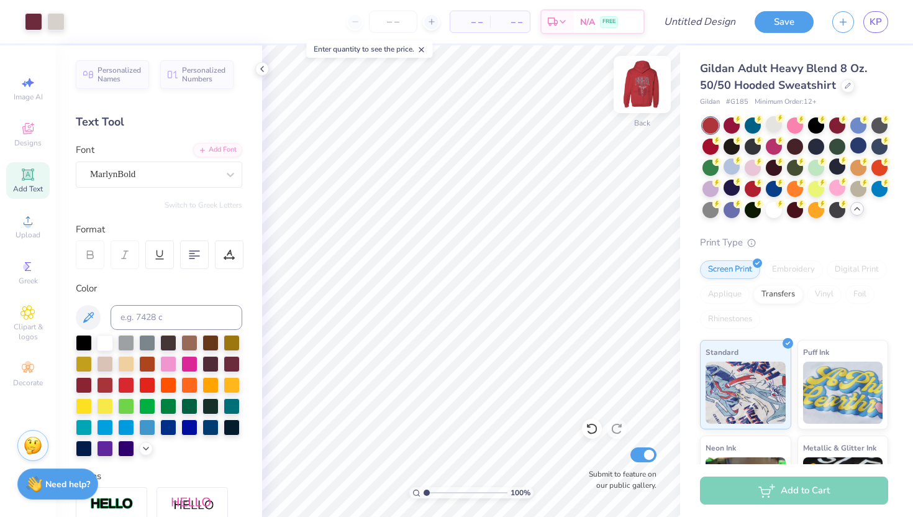
click at [641, 107] on div at bounding box center [641, 84] width 57 height 57
click at [641, 117] on div "Front" at bounding box center [642, 122] width 18 height 11
click at [712, 207] on div at bounding box center [710, 209] width 16 height 16
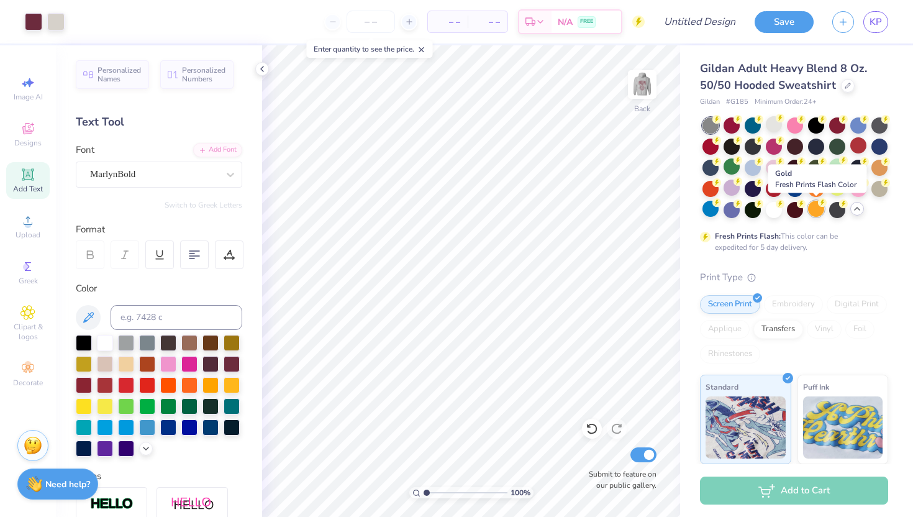
click at [813, 208] on div at bounding box center [816, 209] width 16 height 16
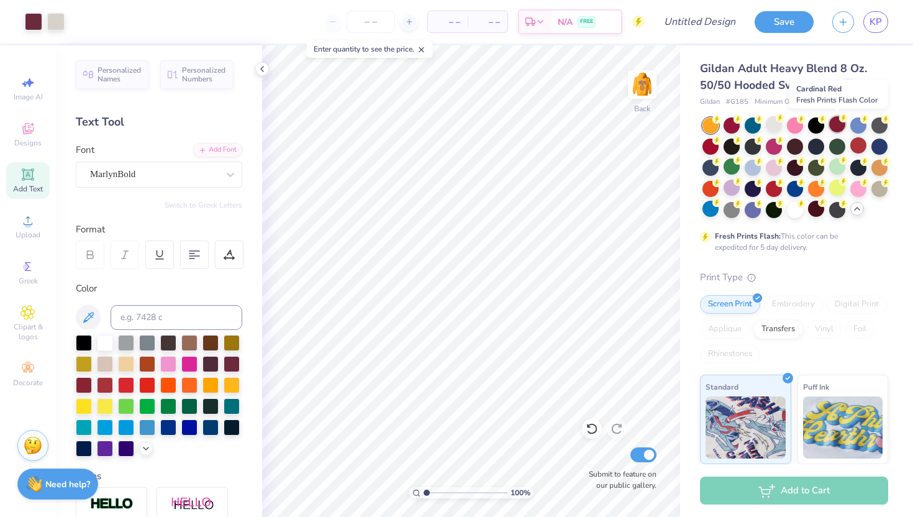
click at [838, 131] on div at bounding box center [837, 124] width 16 height 16
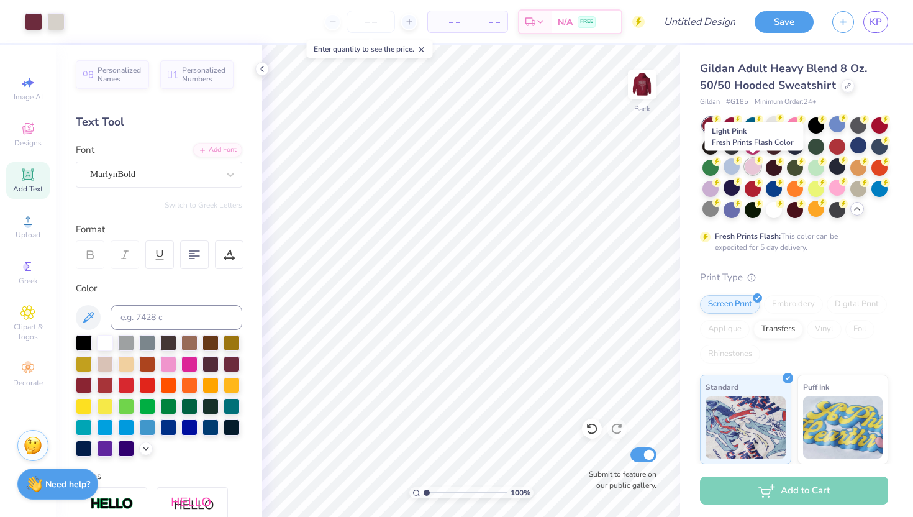
click at [759, 166] on div at bounding box center [752, 166] width 16 height 16
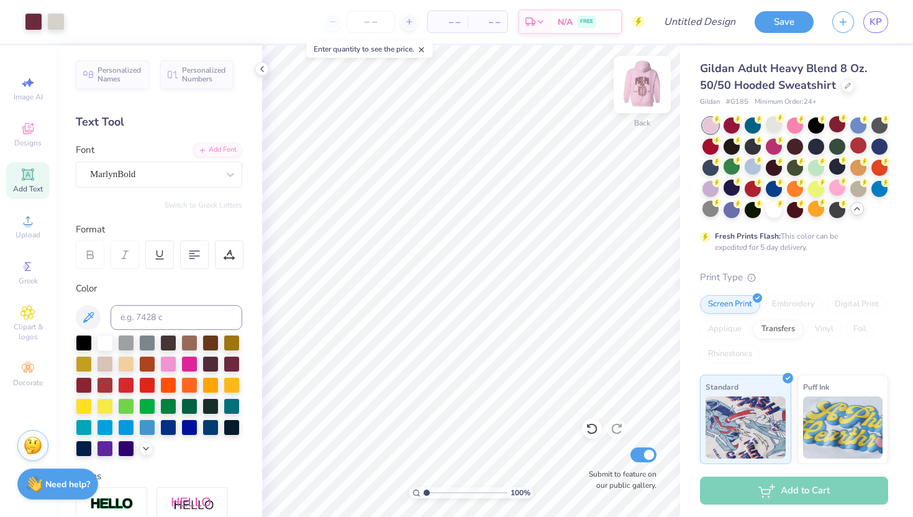
click at [639, 112] on div "Back" at bounding box center [642, 92] width 29 height 44
click at [649, 120] on div "Front" at bounding box center [642, 122] width 18 height 11
click at [775, 187] on div at bounding box center [774, 187] width 16 height 16
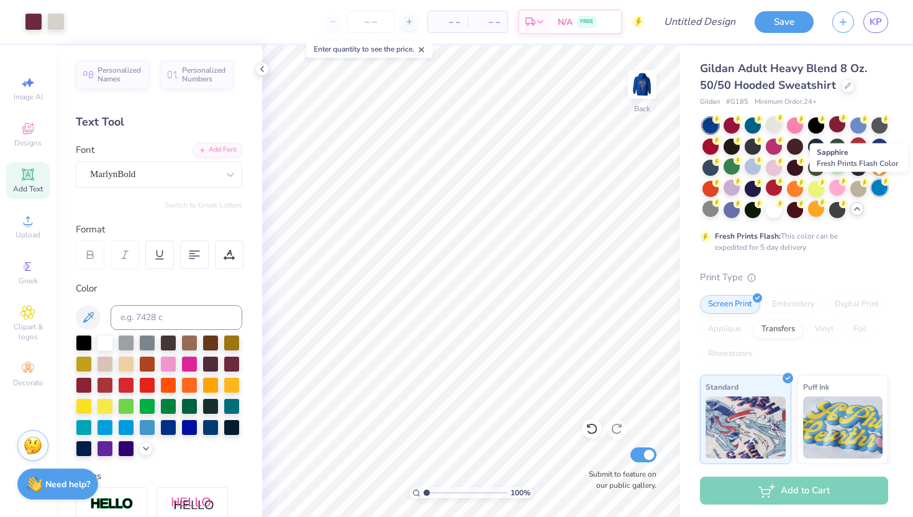
click at [878, 190] on div at bounding box center [879, 187] width 16 height 16
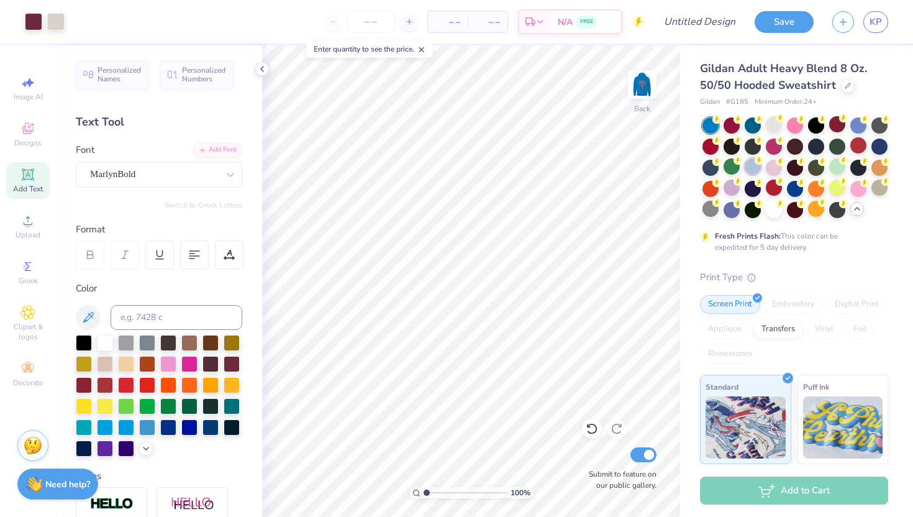
click at [751, 163] on div at bounding box center [752, 166] width 16 height 16
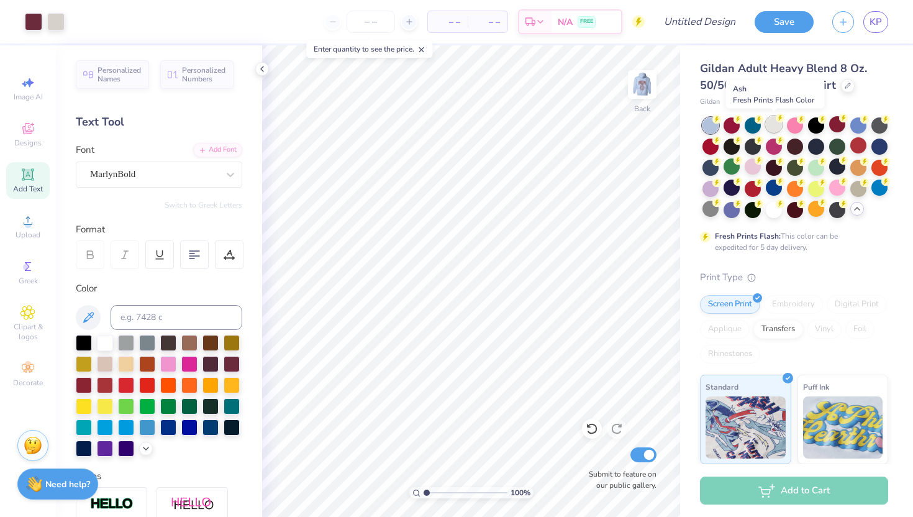
click at [773, 124] on div at bounding box center [774, 124] width 16 height 16
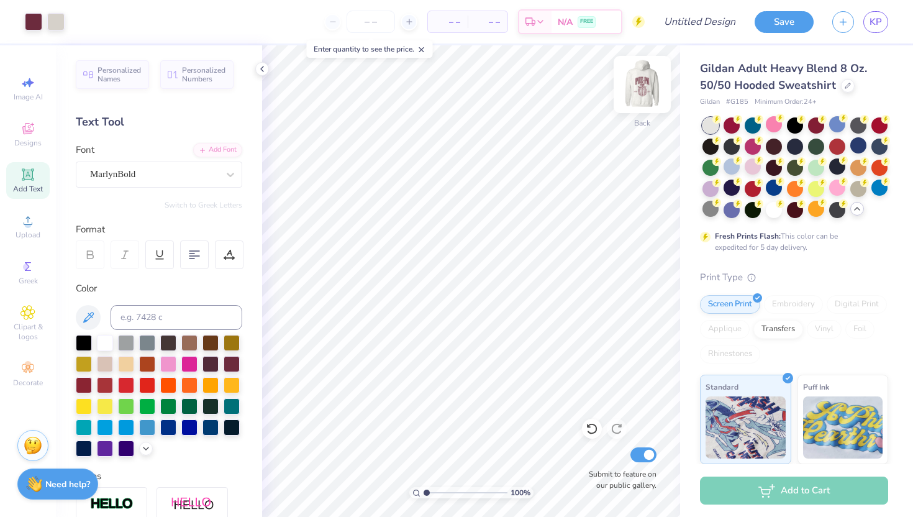
click at [638, 109] on div "Back" at bounding box center [642, 92] width 29 height 44
click at [640, 114] on div "Front" at bounding box center [642, 92] width 29 height 44
click at [854, 188] on div at bounding box center [858, 187] width 16 height 16
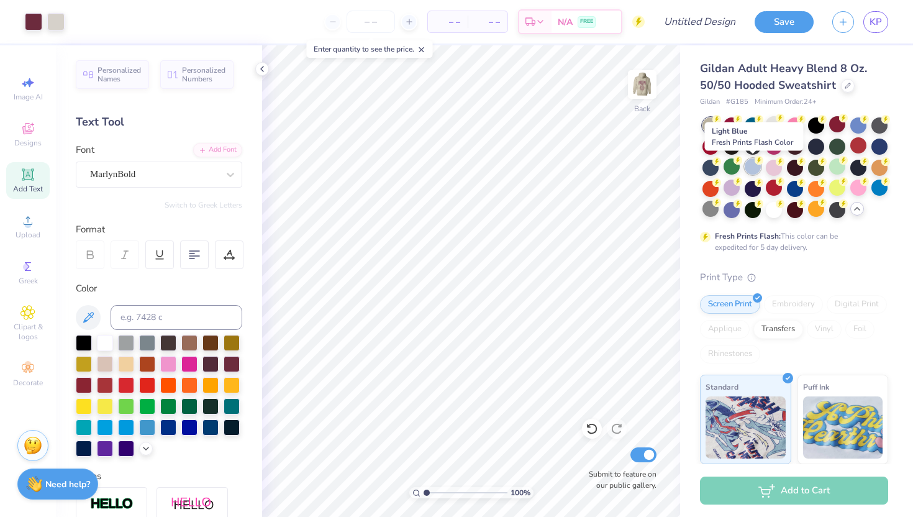
click at [752, 167] on div at bounding box center [752, 166] width 16 height 16
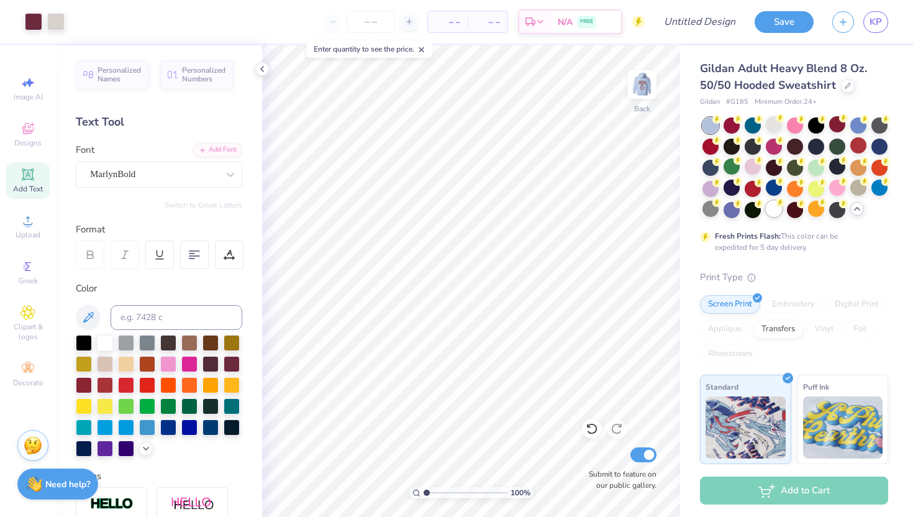
click at [775, 218] on div "Fresh Prints Flash: This color can be expedited for 5 day delivery." at bounding box center [794, 184] width 188 height 135
click at [773, 215] on div at bounding box center [774, 209] width 16 height 16
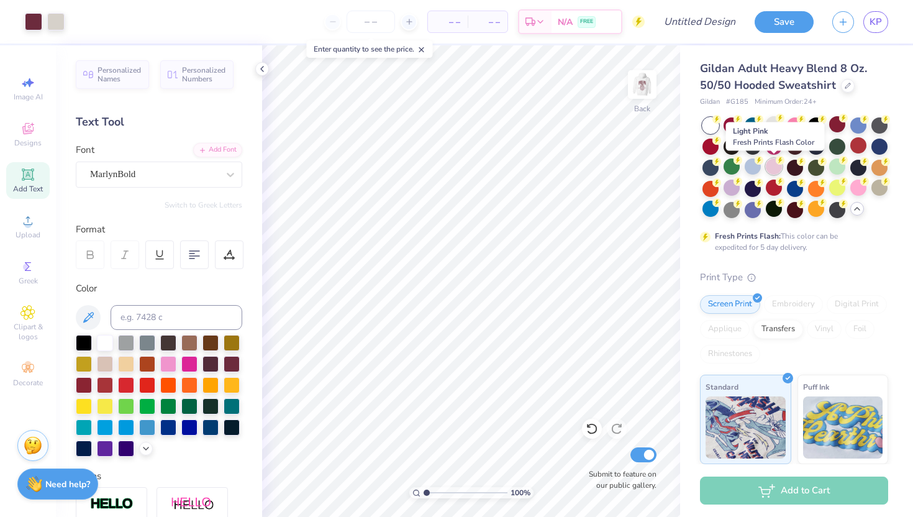
click at [771, 165] on div at bounding box center [774, 166] width 16 height 16
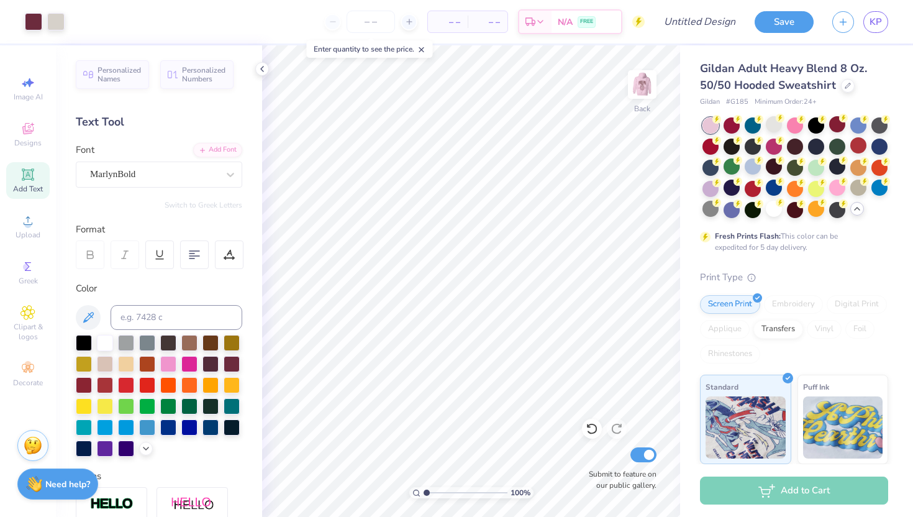
click at [856, 206] on icon at bounding box center [857, 209] width 10 height 10
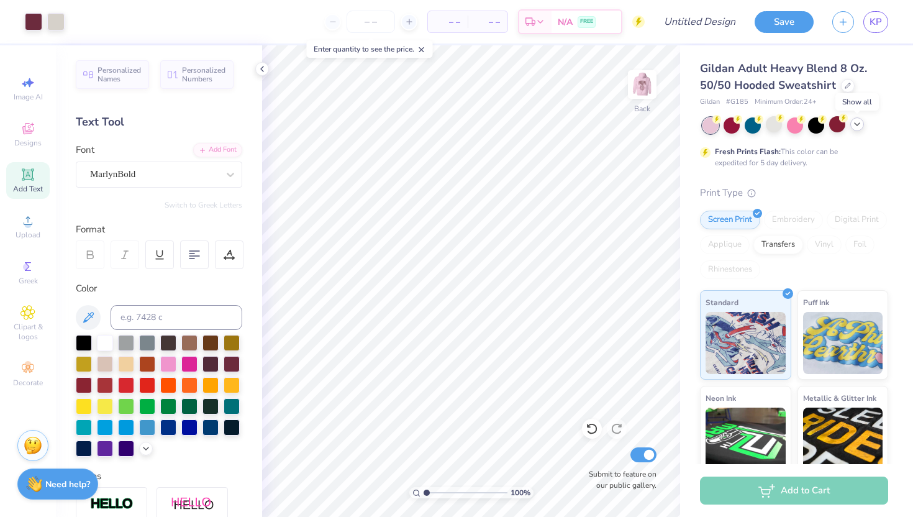
click at [854, 124] on icon at bounding box center [857, 124] width 10 height 10
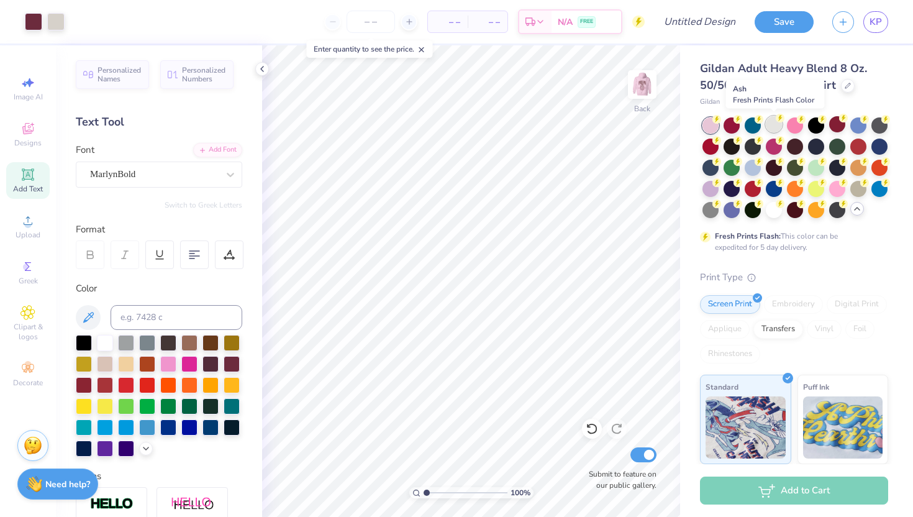
click at [771, 129] on div at bounding box center [774, 124] width 16 height 16
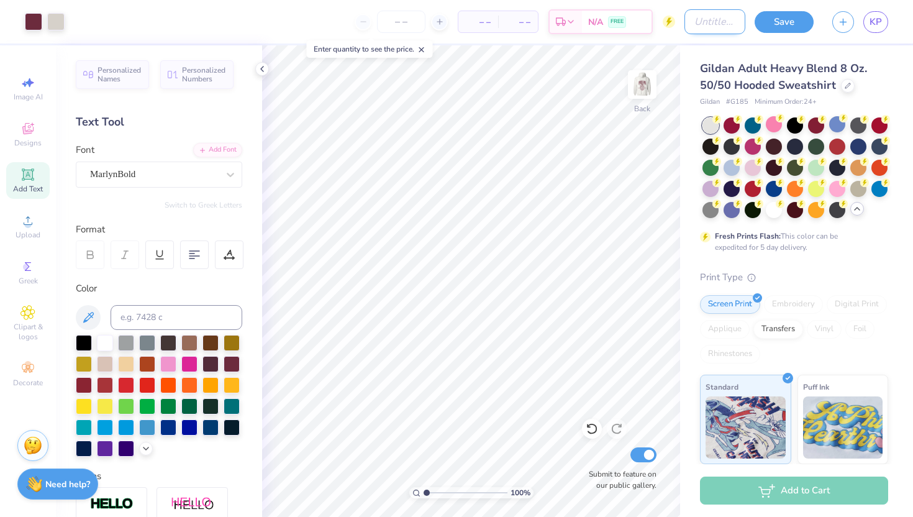
click at [713, 27] on input "Design Title" at bounding box center [714, 21] width 61 height 25
type input "Hoodie"
click at [775, 16] on button "Save" at bounding box center [783, 20] width 59 height 22
click at [875, 24] on span "KP" at bounding box center [875, 22] width 12 height 14
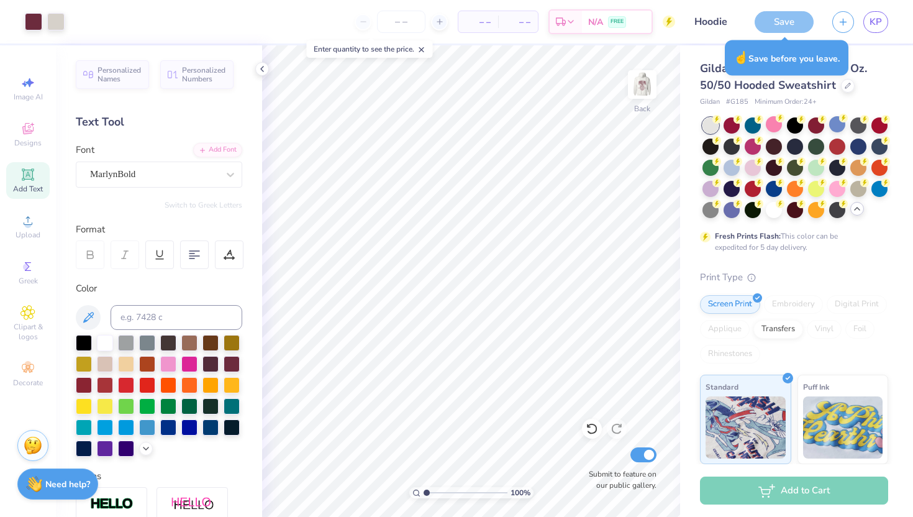
click at [784, 24] on div "Save" at bounding box center [783, 22] width 59 height 22
click at [783, 25] on div "Save" at bounding box center [783, 22] width 59 height 22
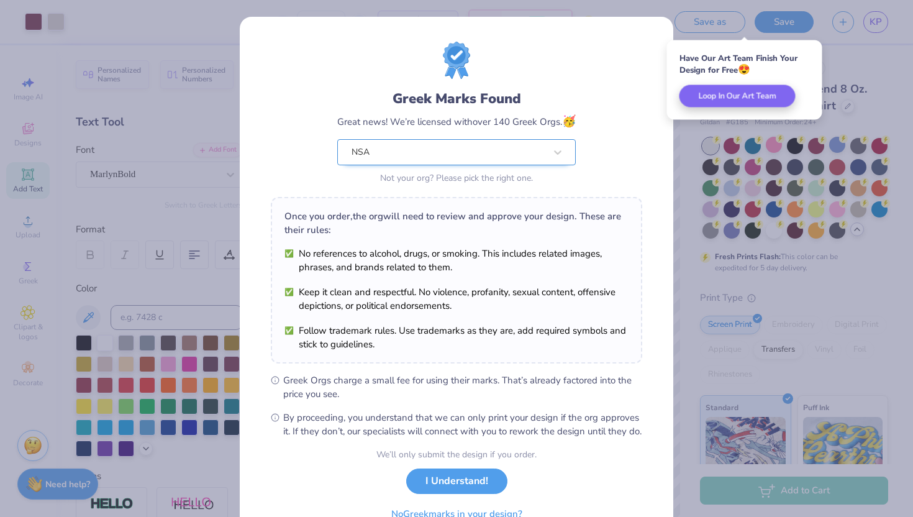
click at [508, 157] on div "NSA" at bounding box center [448, 152] width 196 height 25
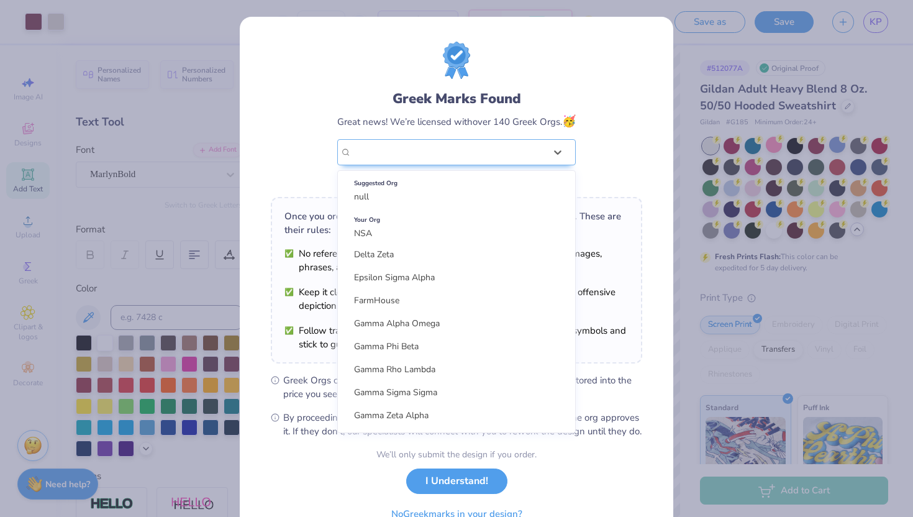
scroll to position [1093, 0]
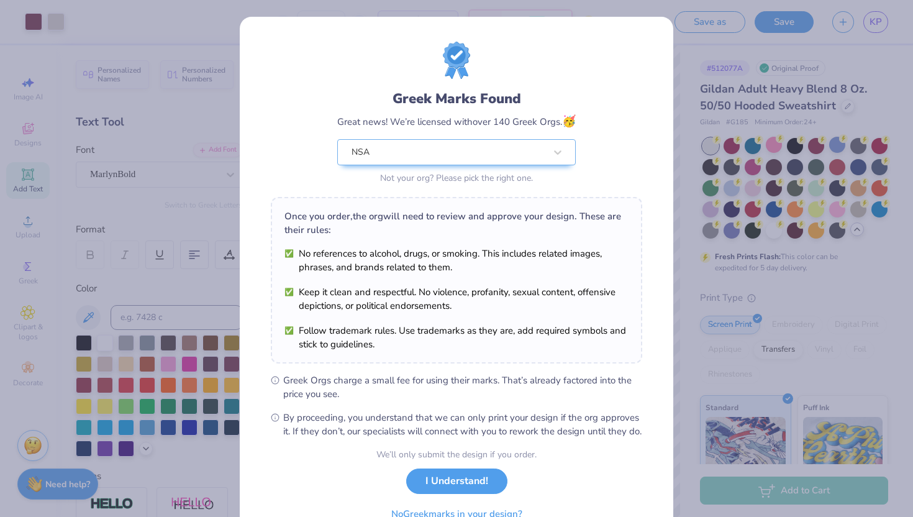
click at [623, 120] on div "Greek Marks Found Great news! We’re licensed with over 140 Greek Orgs. 🥳 NSA No…" at bounding box center [456, 114] width 371 height 145
click at [482, 490] on button "I Understand!" at bounding box center [456, 477] width 101 height 25
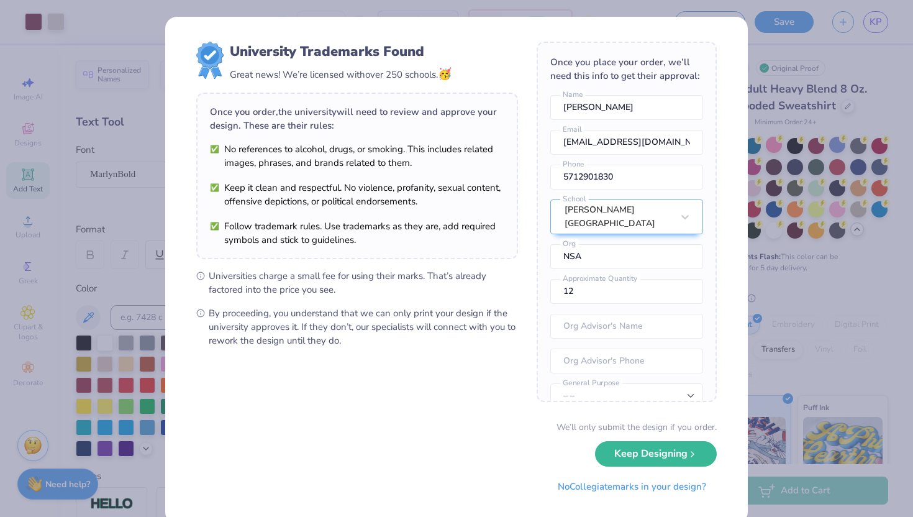
click at [764, 253] on div "University Trademarks Found Great news! We’re licensed with over 250 schools. 🥳…" at bounding box center [456, 258] width 913 height 517
click at [653, 487] on button "No Collegiate marks in your design?" at bounding box center [631, 483] width 169 height 25
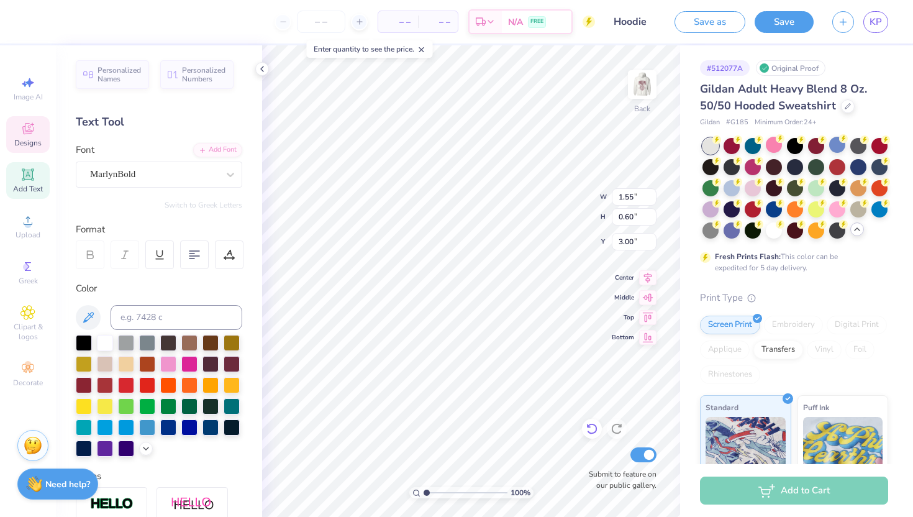
type textarea "JMU 2025"
type input "2.61"
type input "0.44"
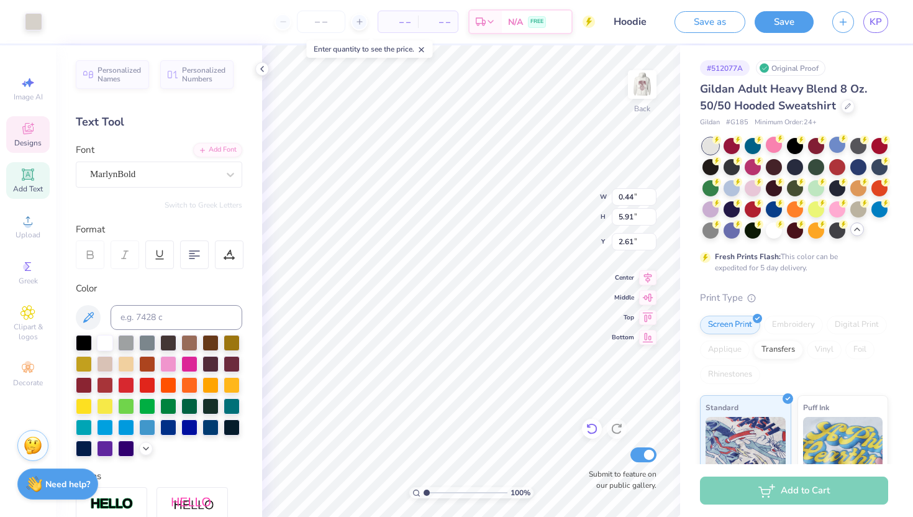
type input "5.91"
type input "3.00"
type input "3.19"
type input "0.79"
type input "1.28"
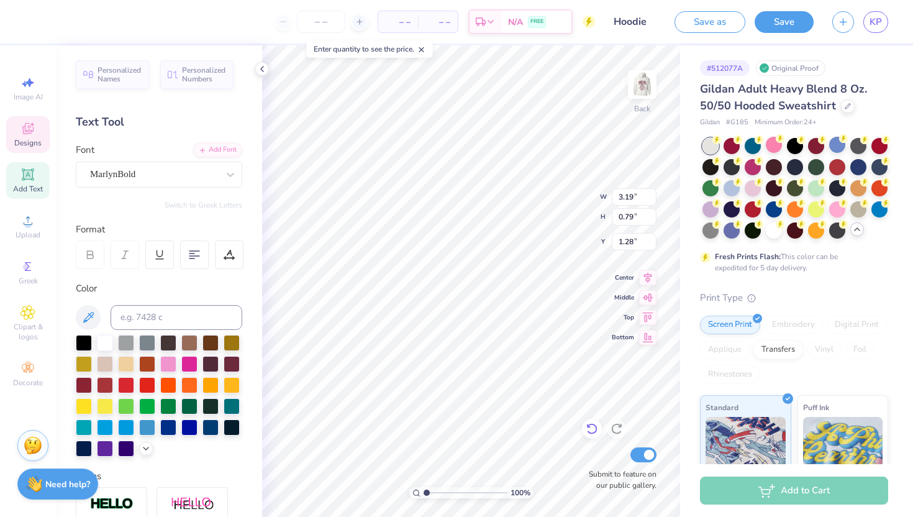
scroll to position [0, 1]
type textarea "JMU 2025"
type input "2.61"
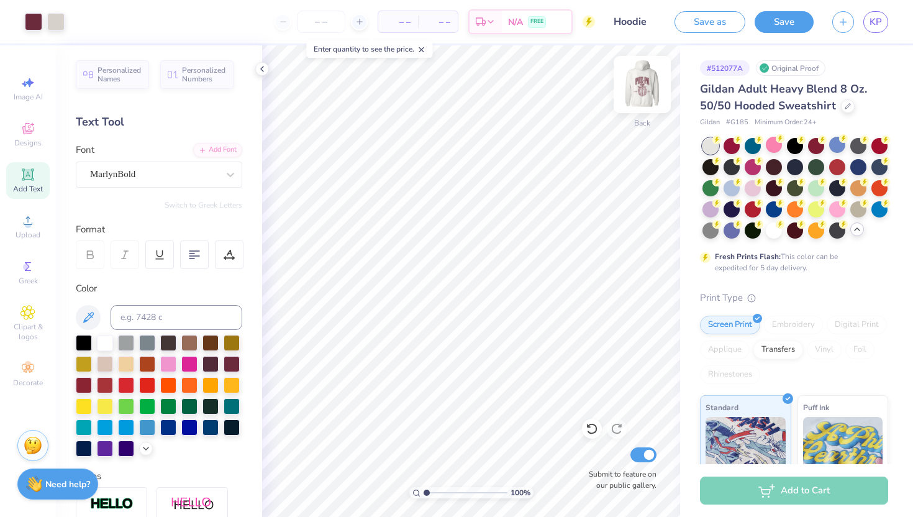
click at [648, 100] on img at bounding box center [642, 85] width 50 height 50
click at [643, 106] on img at bounding box center [642, 85] width 50 height 50
click at [635, 122] on div "Back" at bounding box center [642, 122] width 16 height 11
type textarea "."
type textarea "JMU"
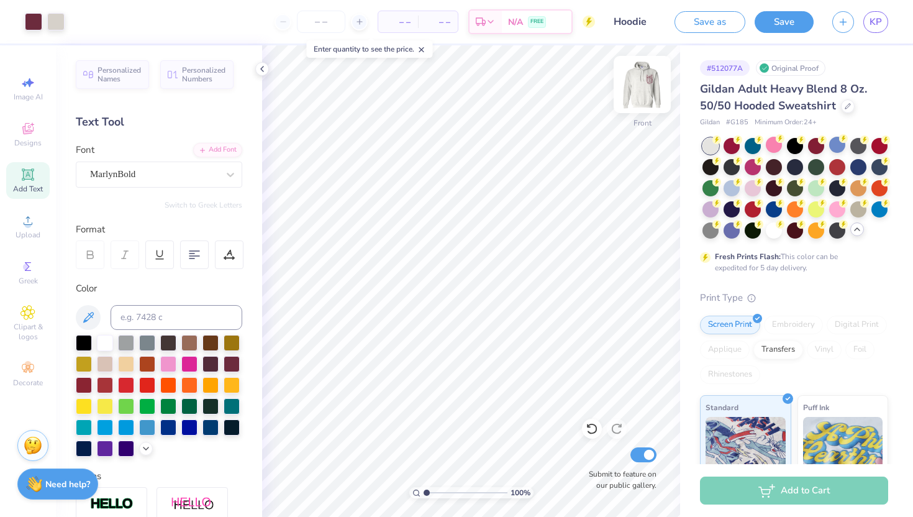
click at [645, 106] on img at bounding box center [642, 85] width 50 height 50
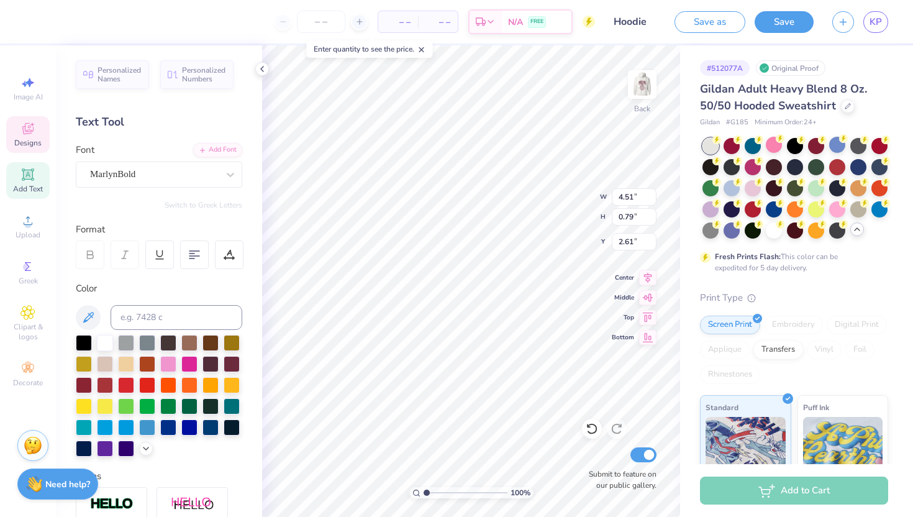
scroll to position [0, 1]
type textarea "2"
type textarea "PRE-PA club"
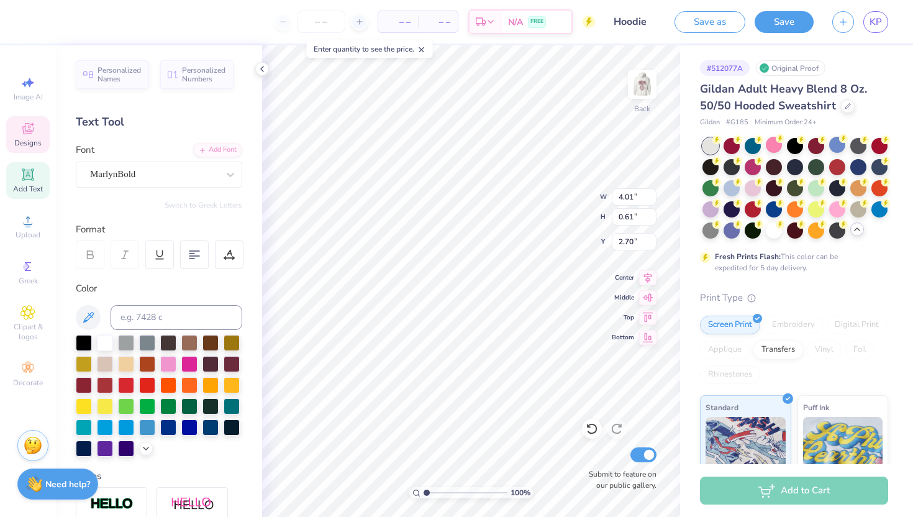
type input "2.39"
click at [550, 196] on div "100 % Back W 4.01 4.01 " H 0.61 0.61 " Y 2.39 2.39 " Center Middle Top Bottom S…" at bounding box center [471, 280] width 418 height 471
type textarea "PRE-PA club"
type input "3.00"
type input "2.70"
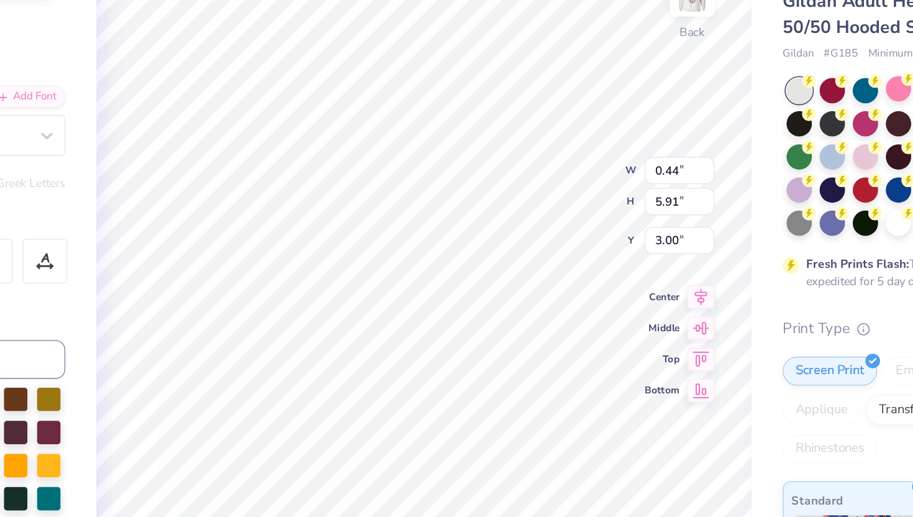
type input "0.37"
type input "4.99"
type input "3.92"
type input "0.41"
type input "5.49"
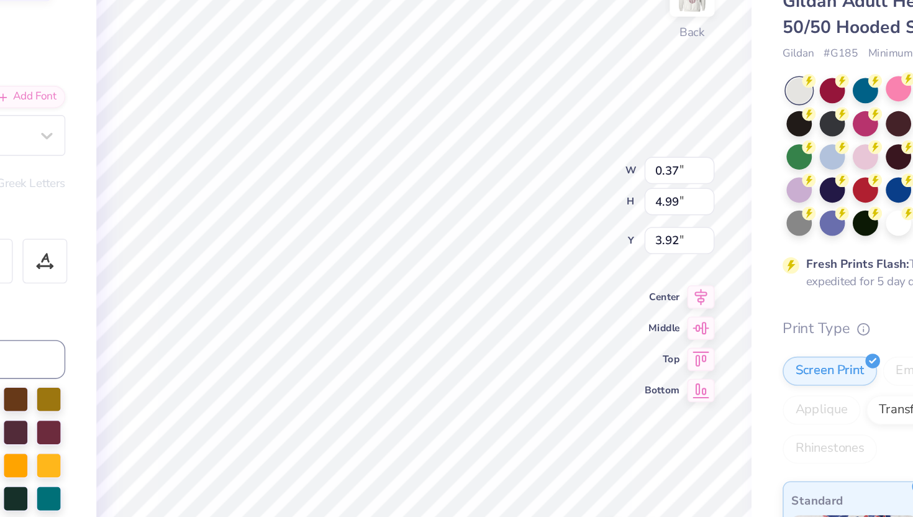
type input "3.41"
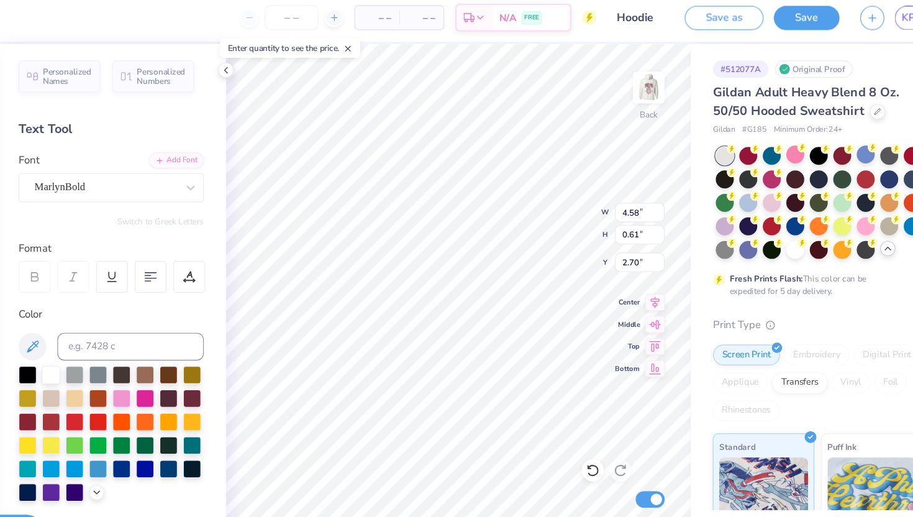
type textarea "PRE-PA club"
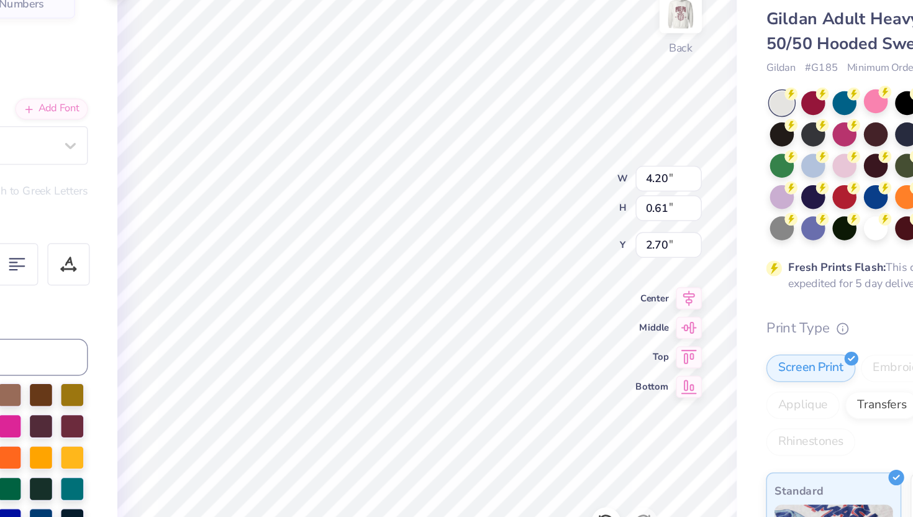
type textarea "PRE-PA Club"
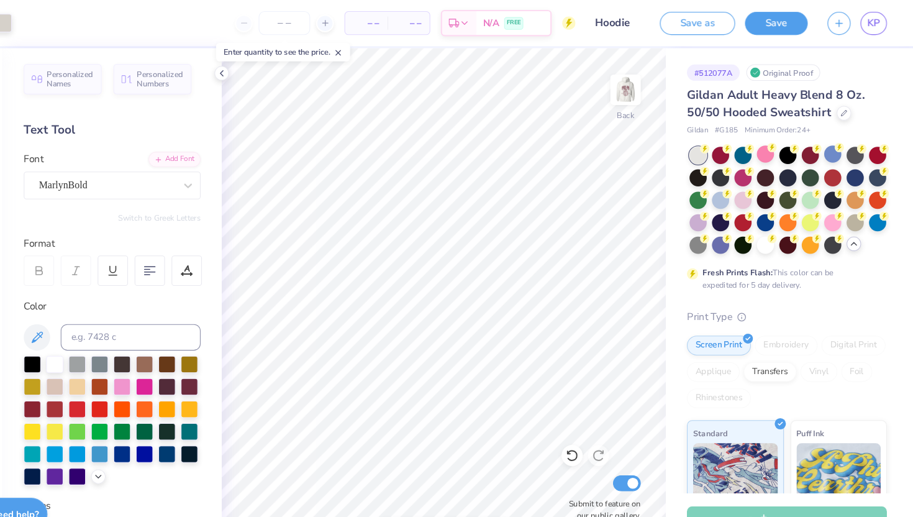
scroll to position [0, 0]
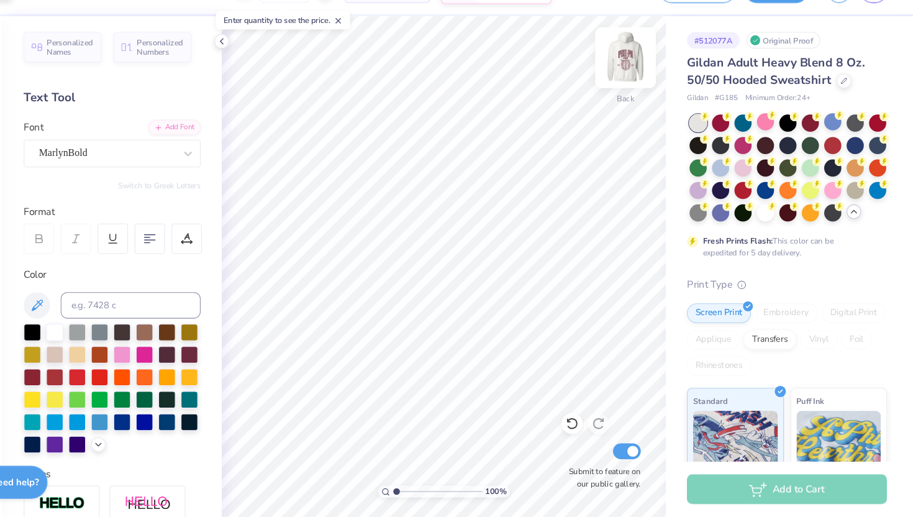
click at [651, 102] on img at bounding box center [642, 85] width 50 height 50
click at [641, 106] on div "Front" at bounding box center [642, 92] width 29 height 44
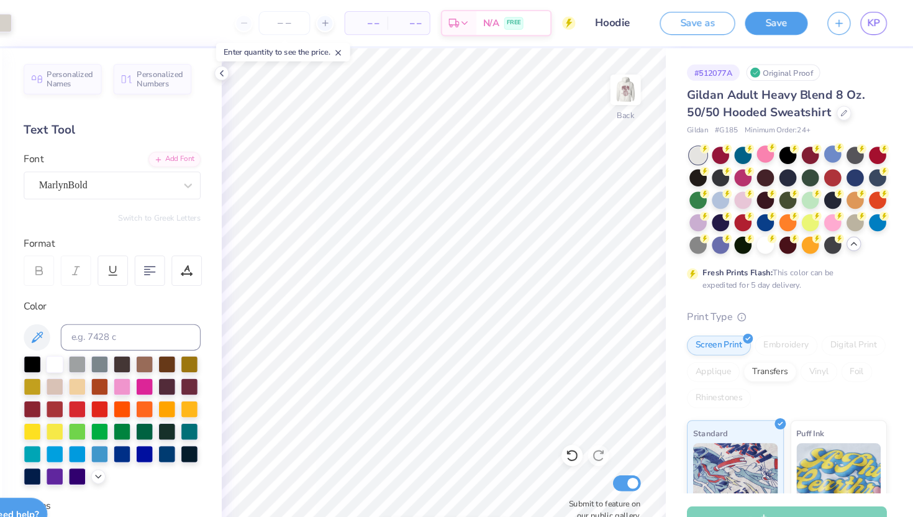
click at [640, 19] on input "Hoodie" at bounding box center [634, 21] width 61 height 25
click at [644, 22] on input "Hoodie" at bounding box center [634, 21] width 61 height 25
click at [783, 19] on button "Save" at bounding box center [783, 20] width 59 height 22
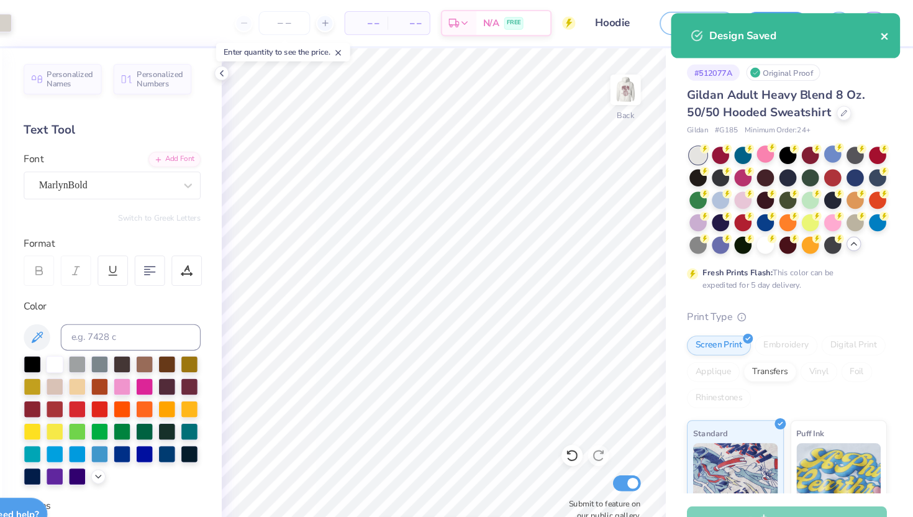
click at [884, 35] on icon "close" at bounding box center [885, 34] width 6 height 6
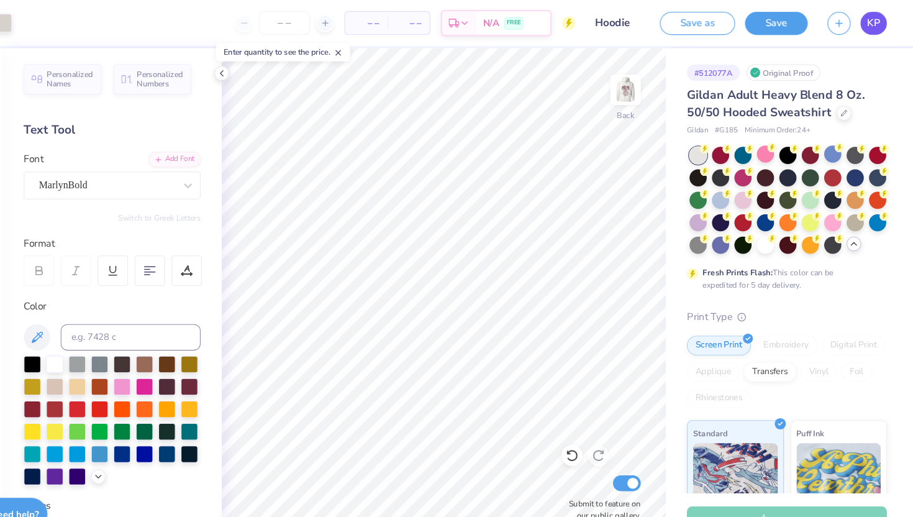
click at [875, 24] on span "KP" at bounding box center [875, 22] width 12 height 14
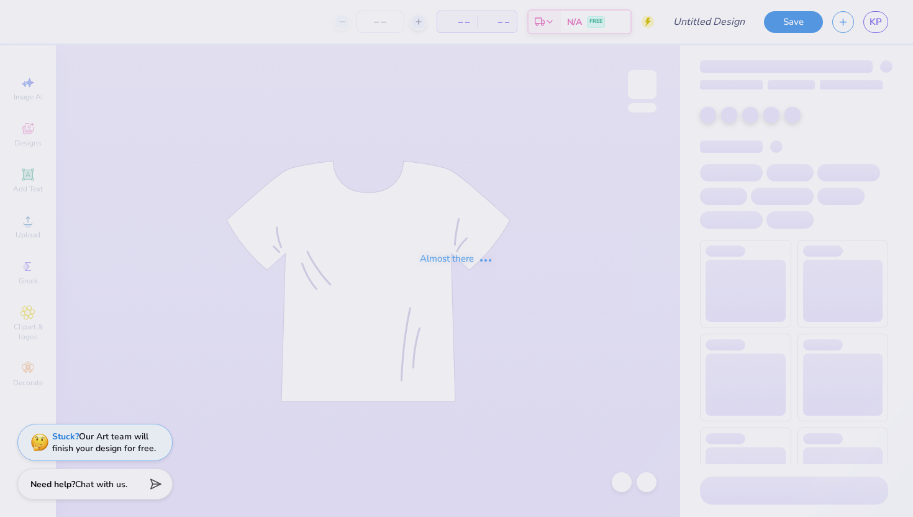
type input "(JMU) NSA x-ray shirt"
type input "35"
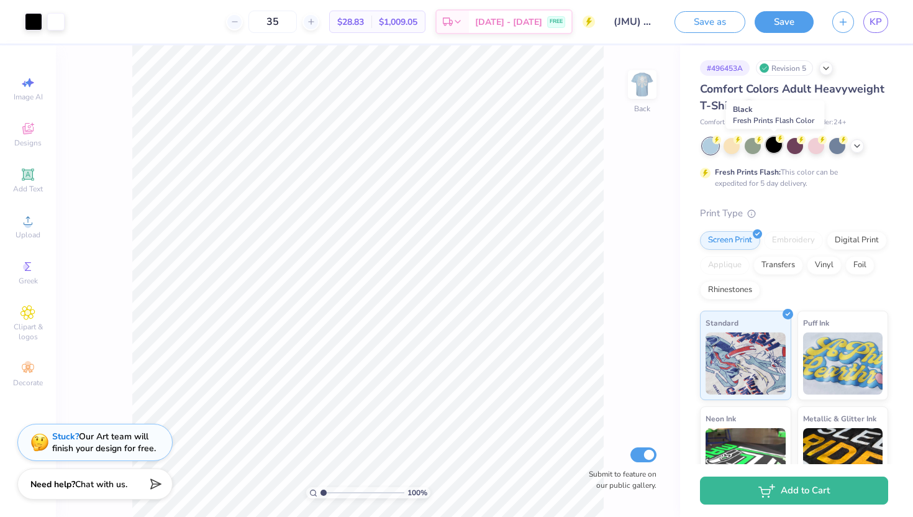
click at [777, 148] on div at bounding box center [774, 145] width 16 height 16
click at [733, 143] on div at bounding box center [731, 145] width 16 height 16
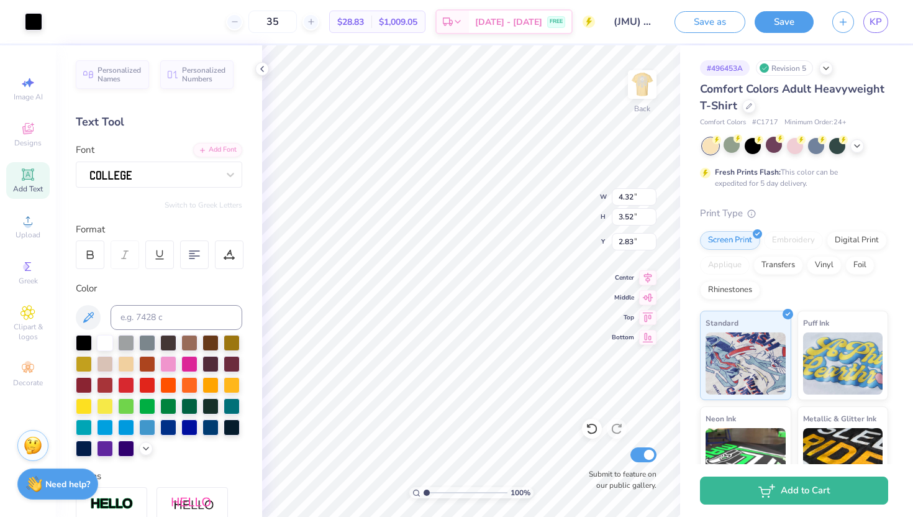
type input "4.32"
type input "3.52"
type input "3.00"
type input "1.76"
type input "2.40"
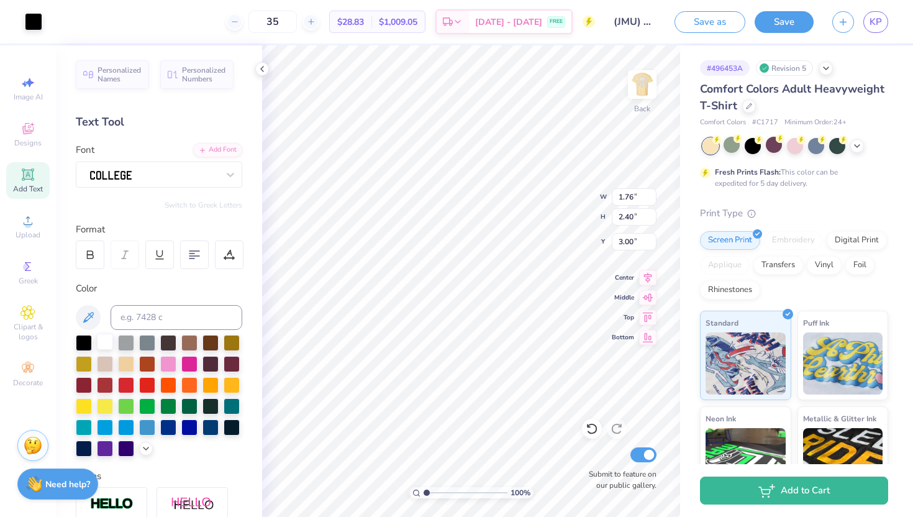
click at [99, 350] on div at bounding box center [105, 341] width 16 height 16
click at [104, 343] on div at bounding box center [105, 341] width 16 height 16
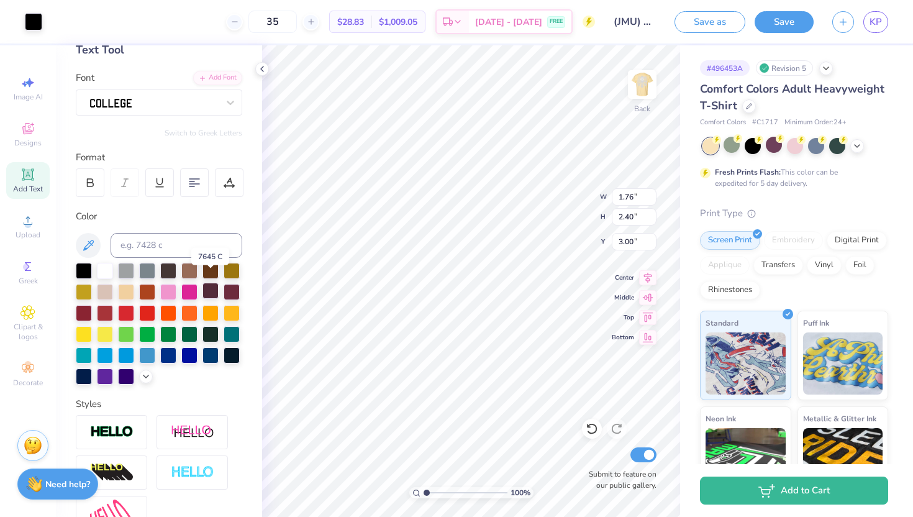
scroll to position [82, 0]
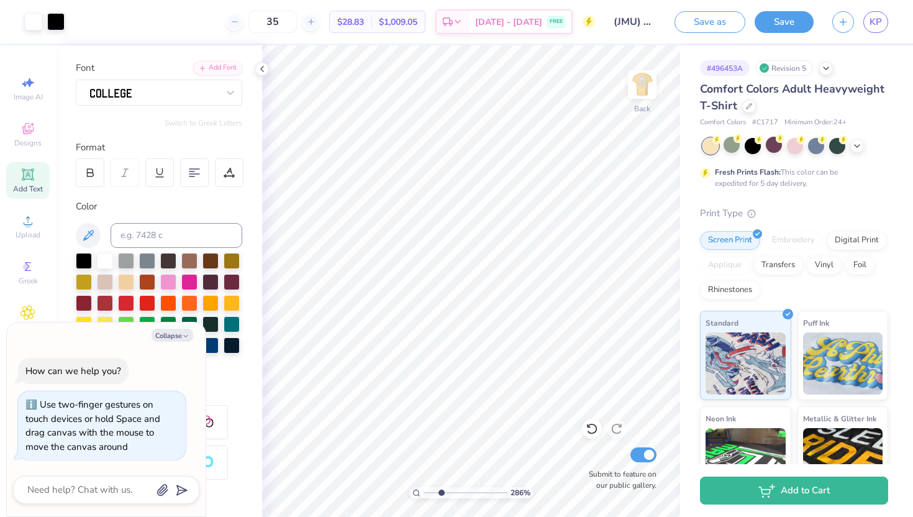
type input "2.77"
drag, startPoint x: 427, startPoint y: 490, endPoint x: 440, endPoint y: 489, distance: 13.1
click at [440, 489] on input "range" at bounding box center [465, 492] width 84 height 11
click at [176, 338] on button "Collapse" at bounding box center [172, 334] width 42 height 13
type textarea "x"
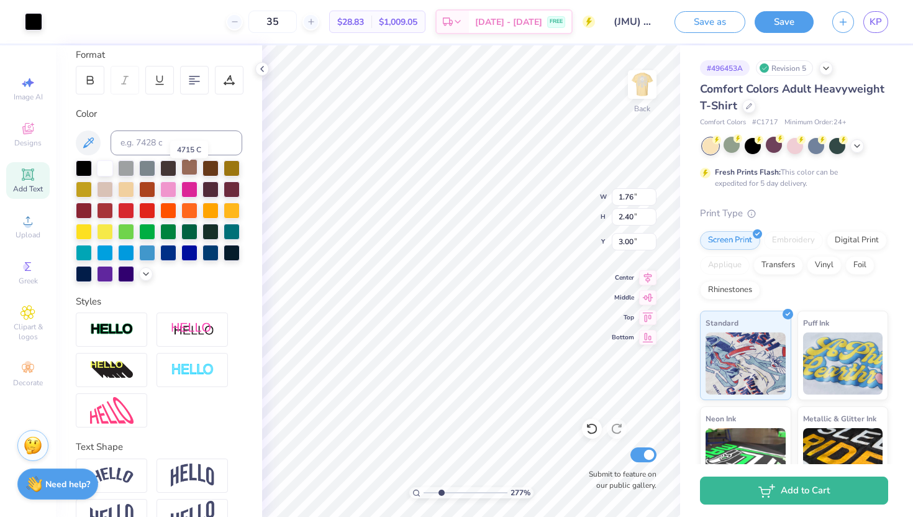
scroll to position [167, 0]
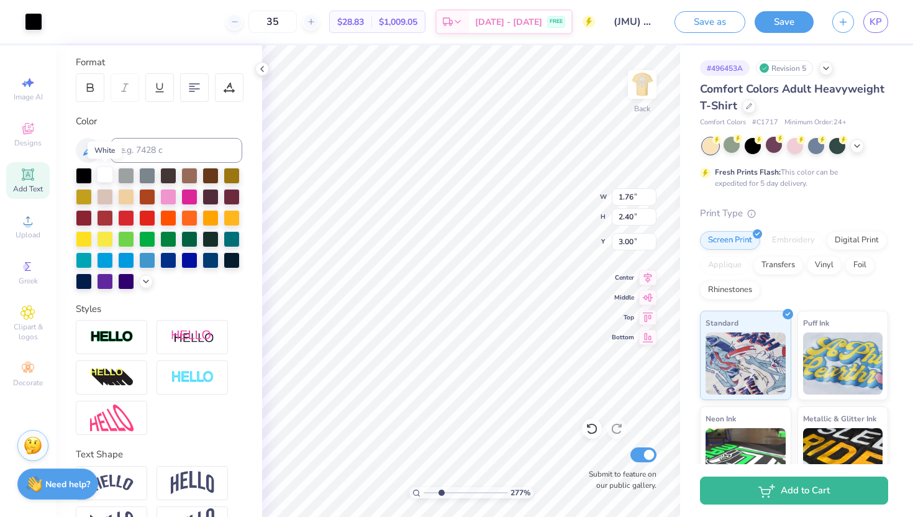
click at [106, 175] on div at bounding box center [105, 174] width 16 height 16
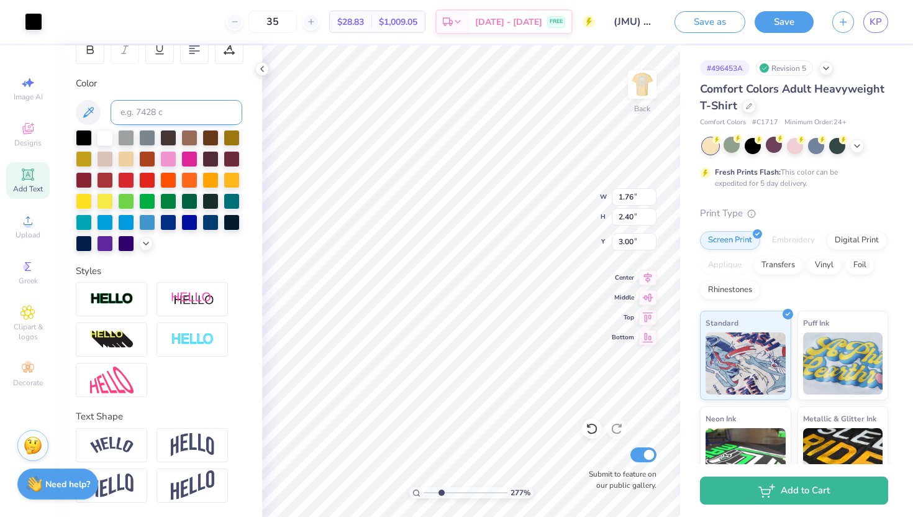
scroll to position [0, 0]
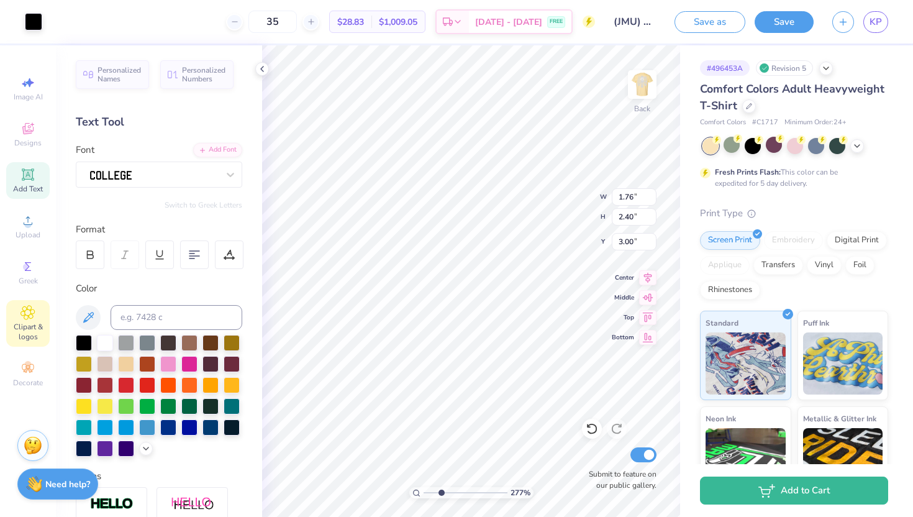
click at [31, 317] on icon at bounding box center [27, 312] width 14 height 15
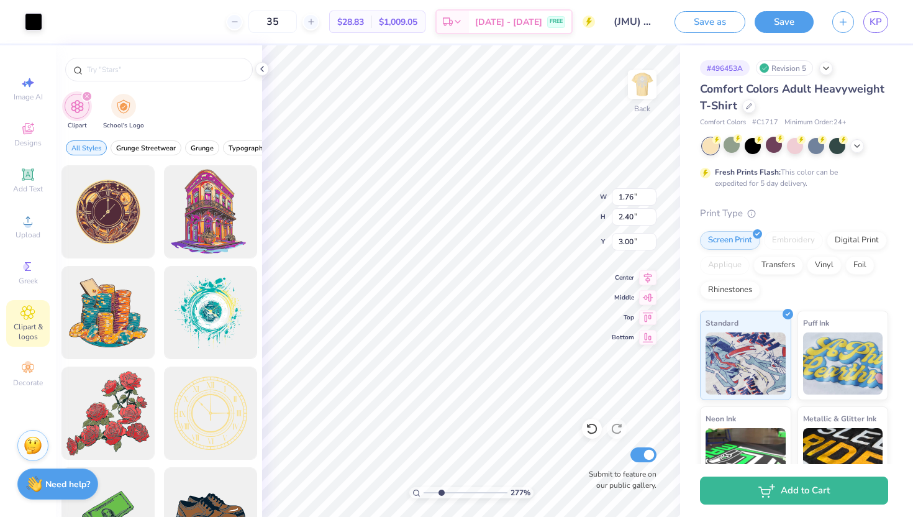
click at [86, 96] on icon "filter for Clipart" at bounding box center [87, 96] width 4 height 4
click at [121, 110] on img "filter for School's Logo" at bounding box center [124, 105] width 14 height 14
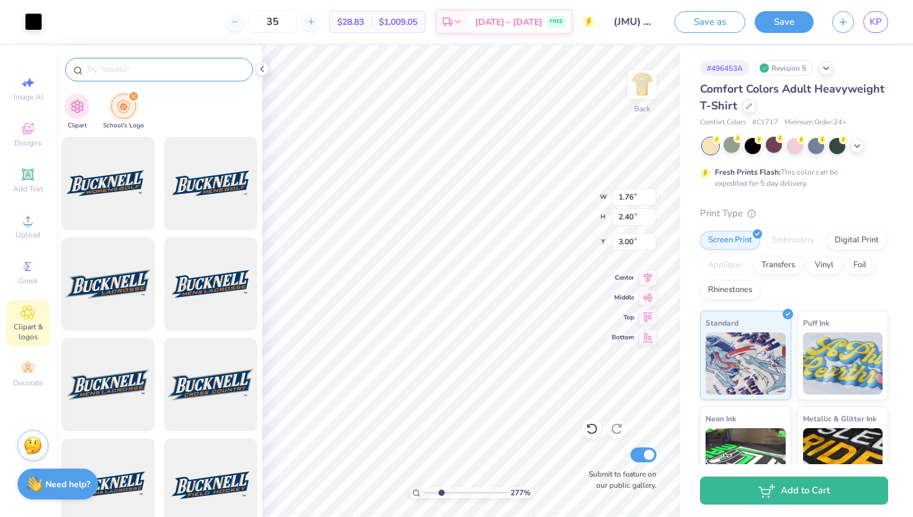
click at [124, 63] on div at bounding box center [159, 70] width 188 height 24
click at [122, 71] on input "text" at bounding box center [165, 69] width 159 height 12
type input "a"
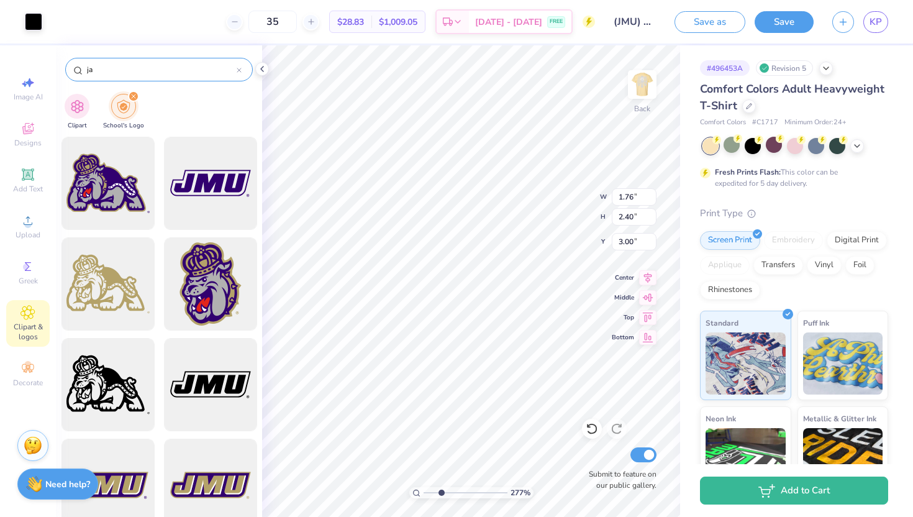
type input "j"
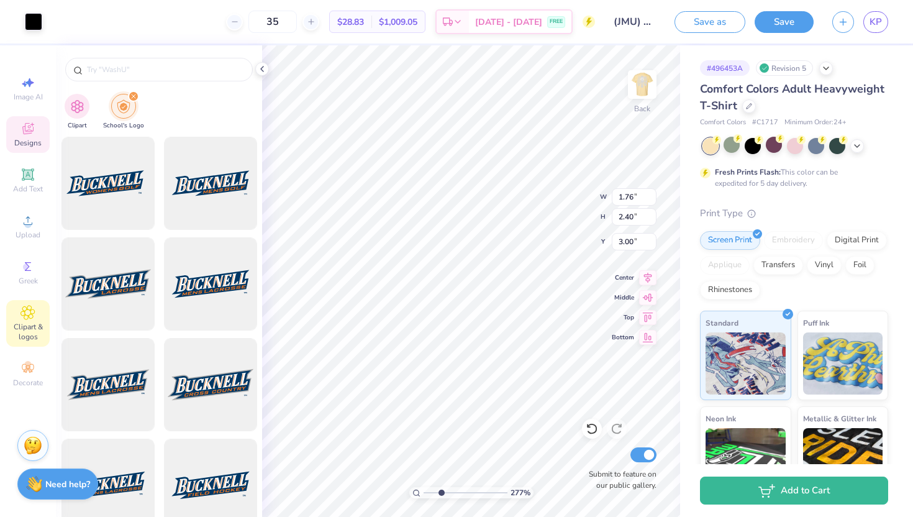
click at [26, 146] on span "Designs" at bounding box center [27, 143] width 27 height 10
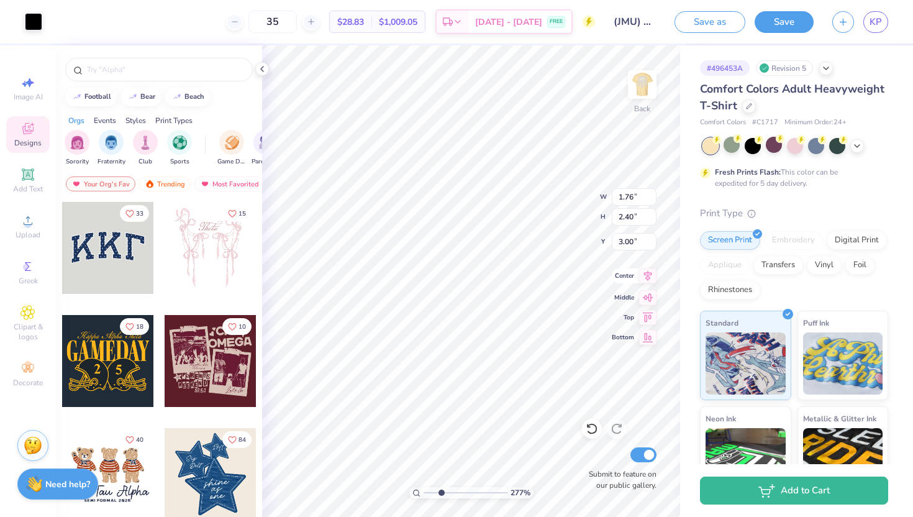
type input "3.07"
type input "0.69"
type input "4.59"
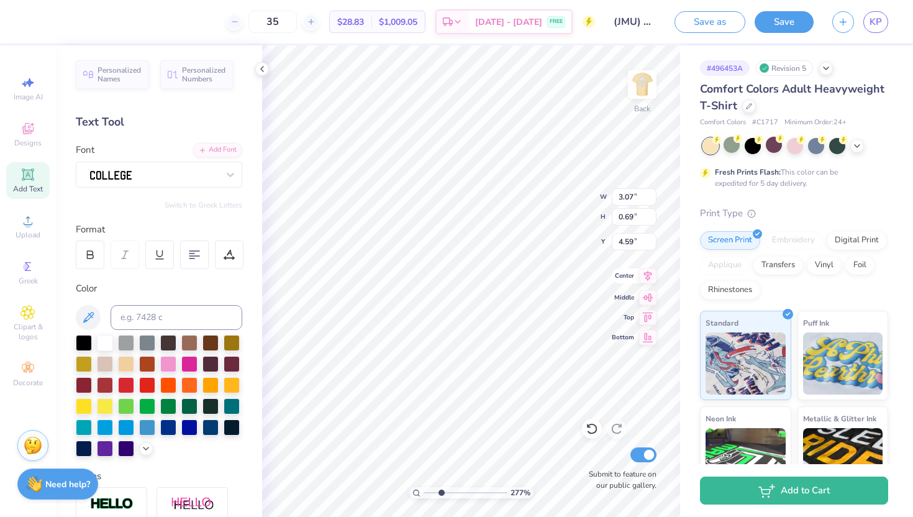
type input "2.42"
type input "0.94"
type input "3.16"
type input "1.76"
type input "2.40"
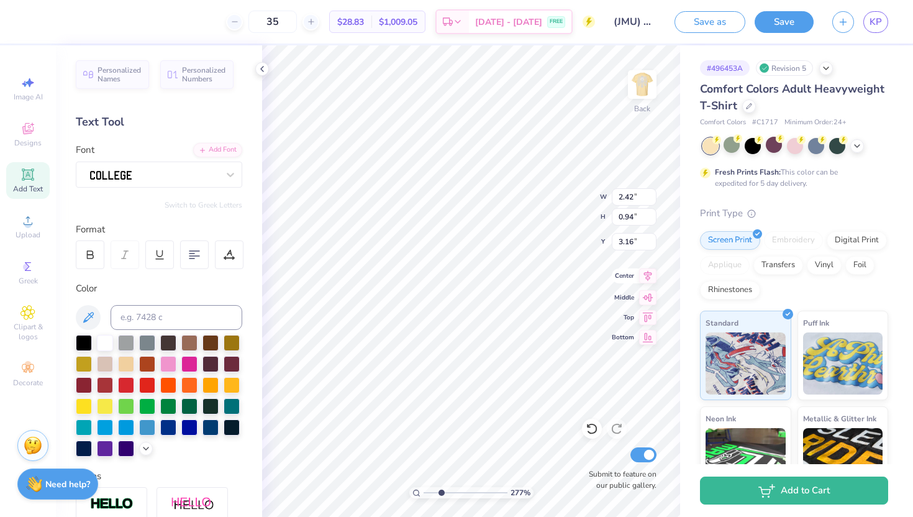
type input "3.00"
click at [34, 20] on div at bounding box center [33, 20] width 17 height 17
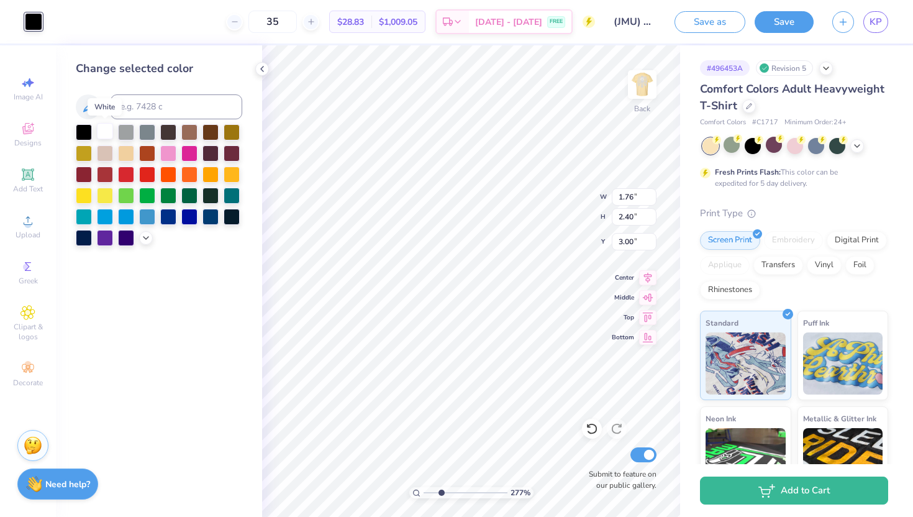
click at [99, 134] on div at bounding box center [105, 131] width 16 height 16
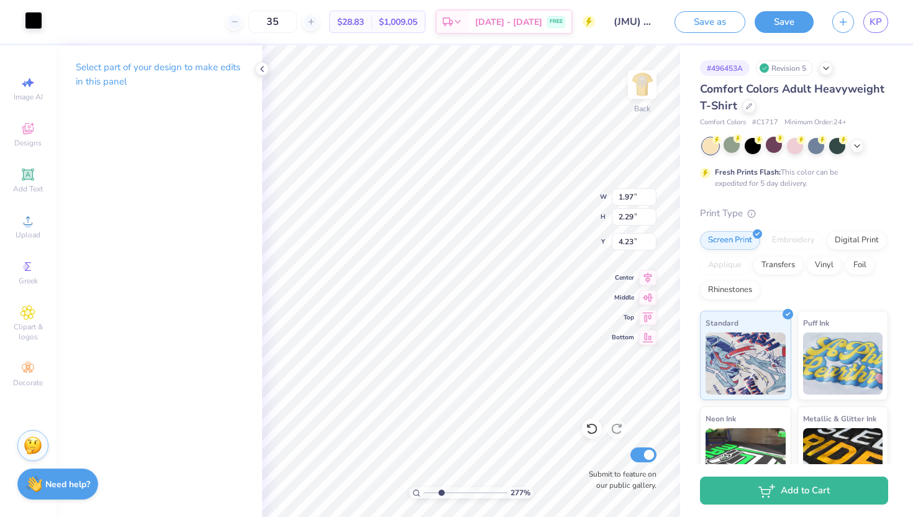
click at [31, 20] on div at bounding box center [33, 20] width 17 height 17
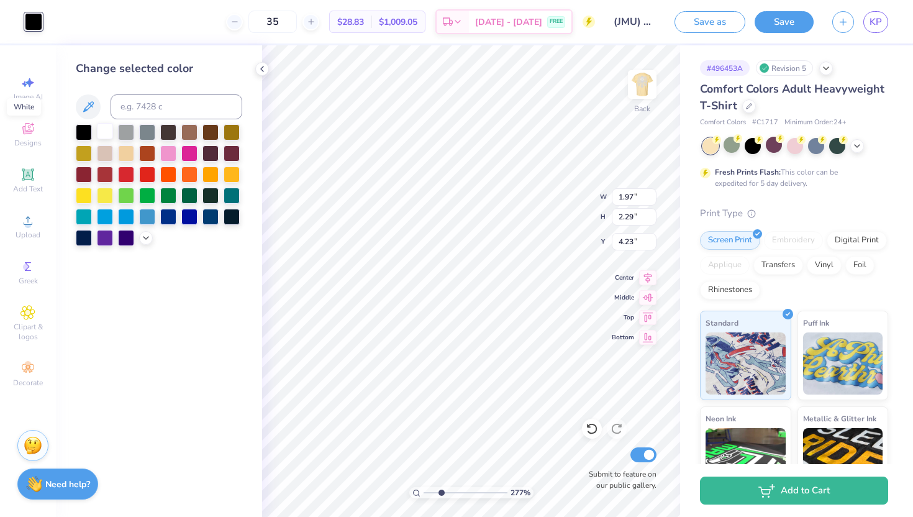
click at [103, 130] on div at bounding box center [105, 131] width 16 height 16
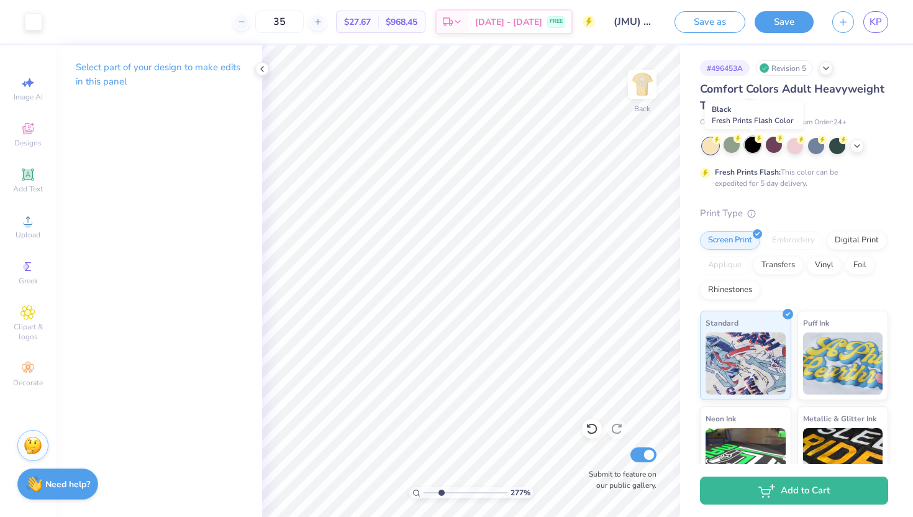
click at [752, 145] on div at bounding box center [752, 145] width 16 height 16
drag, startPoint x: 437, startPoint y: 493, endPoint x: 417, endPoint y: 493, distance: 19.9
type input "1"
click at [423, 493] on input "range" at bounding box center [465, 492] width 84 height 11
click at [644, 115] on div "100 % Back Submit to feature on our public gallery." at bounding box center [471, 280] width 418 height 471
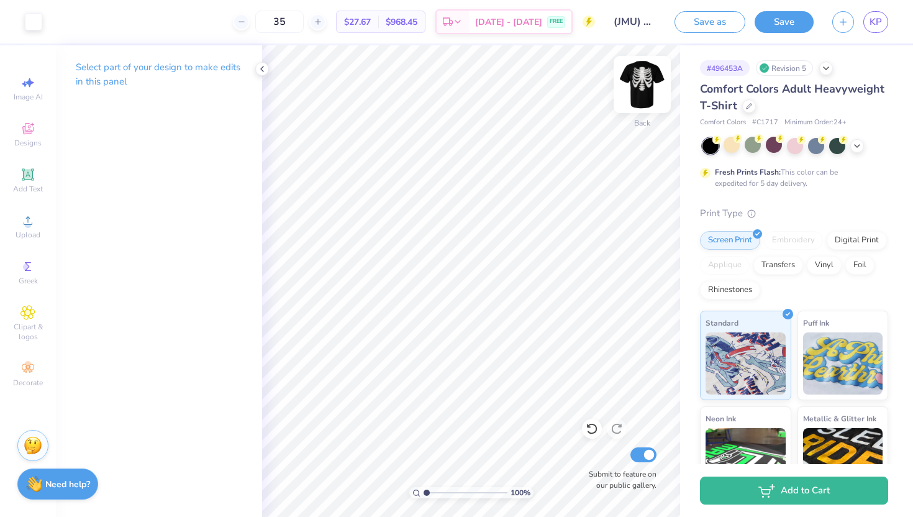
click at [641, 109] on div at bounding box center [641, 84] width 57 height 57
type input "3.57"
type input "11.81"
type input "5.93"
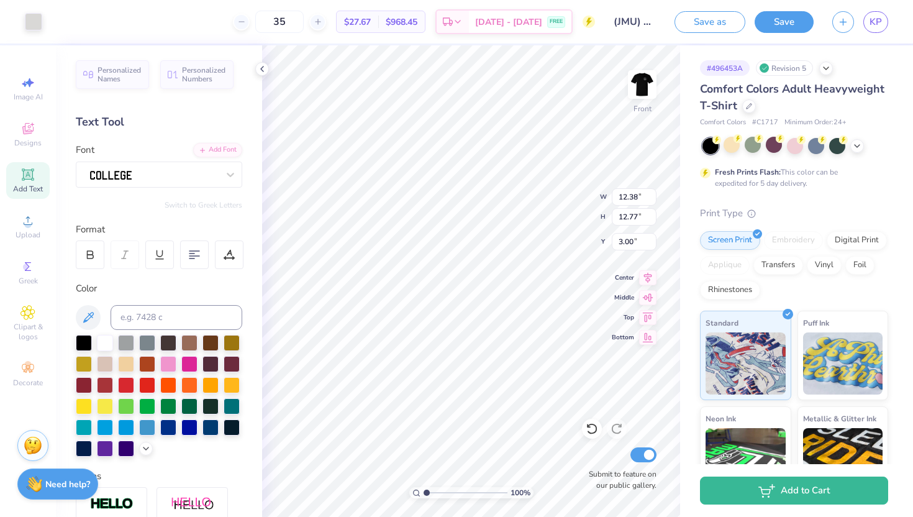
type input "3.93"
type input "1.53"
type input "5.16"
type input "3.07"
type input "1.31"
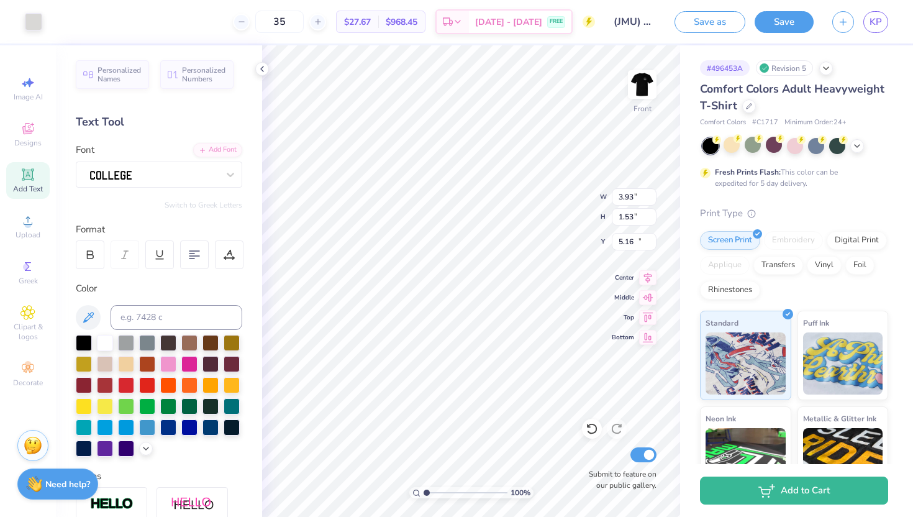
type input "13.33"
type input "3.93"
type input "1.53"
type input "5.16"
click at [130, 343] on div at bounding box center [126, 341] width 16 height 16
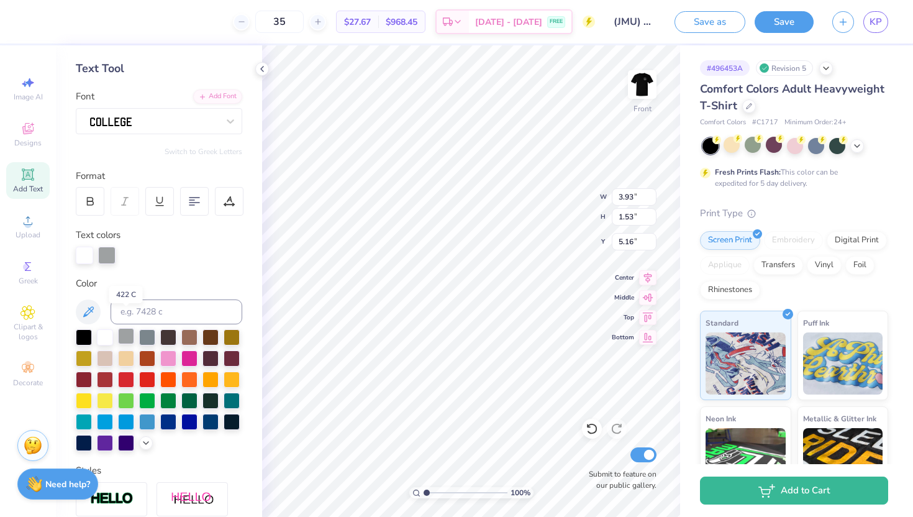
scroll to position [74, 0]
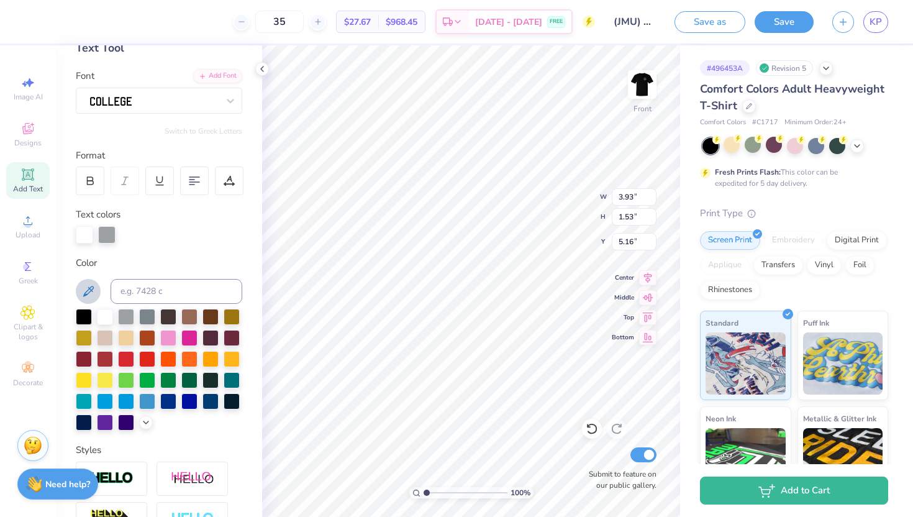
click at [91, 292] on icon at bounding box center [88, 291] width 15 height 15
click at [106, 320] on div at bounding box center [105, 315] width 16 height 16
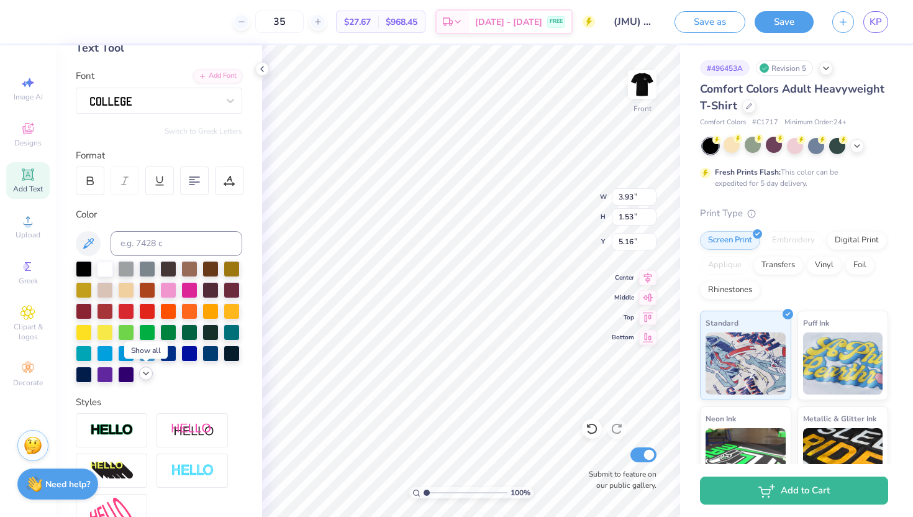
click at [147, 374] on icon at bounding box center [146, 373] width 10 height 10
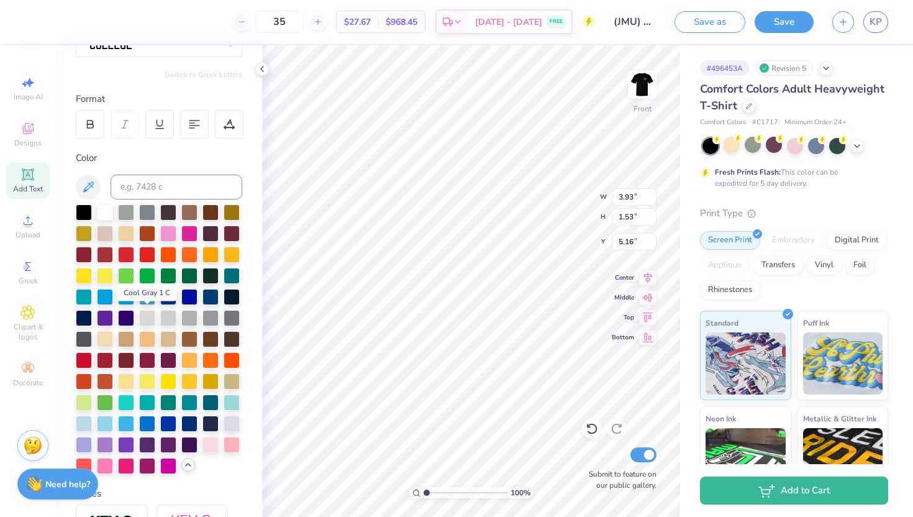
scroll to position [137, 0]
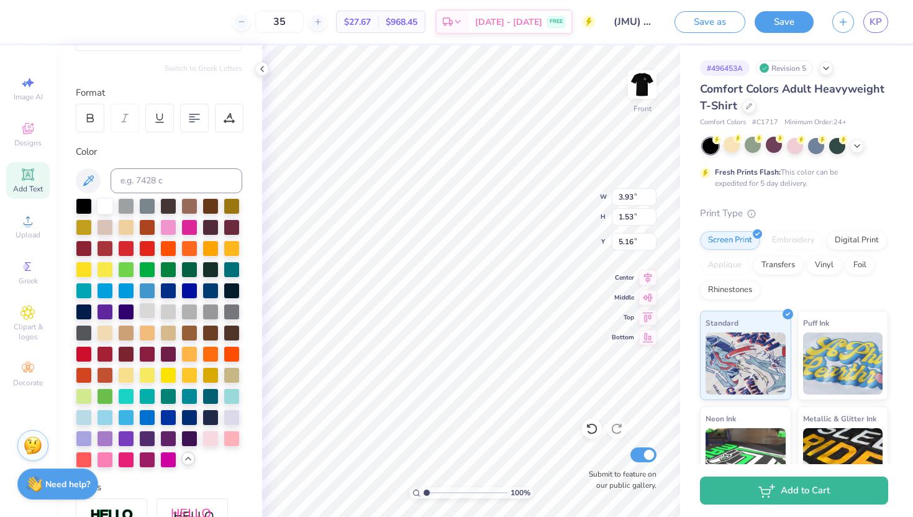
click at [148, 314] on div at bounding box center [147, 310] width 16 height 16
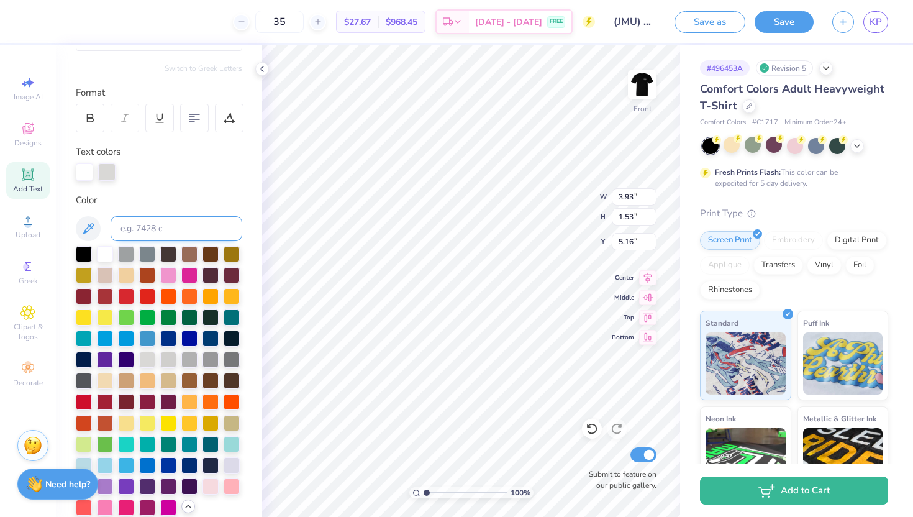
type input "12.38"
type input "12.77"
type input "3.00"
click at [27, 19] on div at bounding box center [33, 20] width 17 height 17
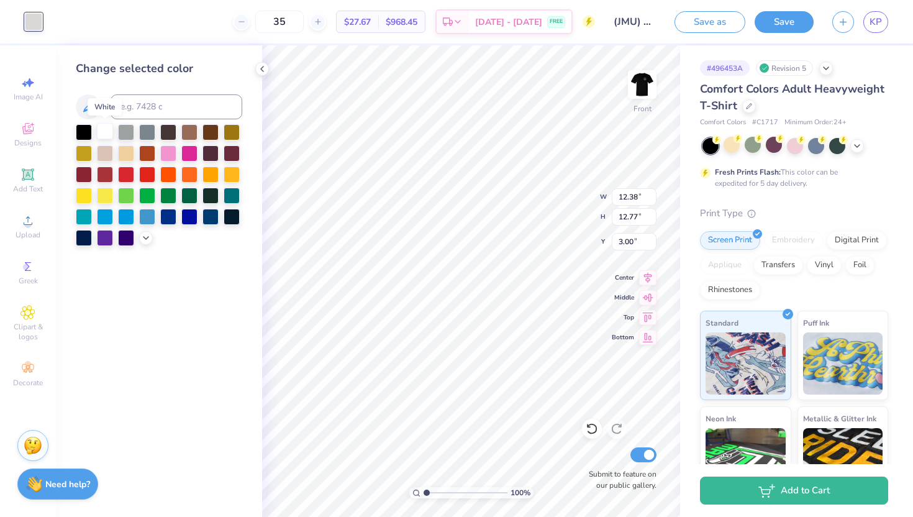
click at [106, 132] on div at bounding box center [105, 131] width 16 height 16
type input "5.00"
type input "1.13"
type input "7.01"
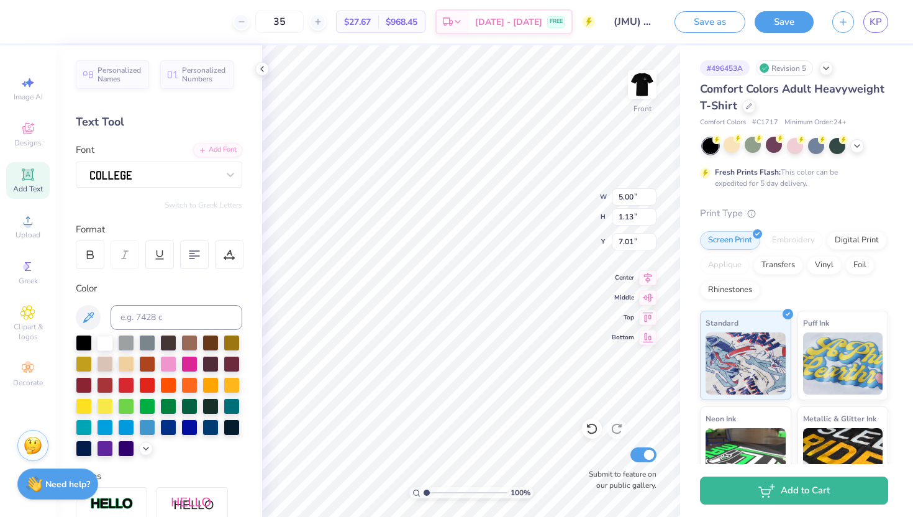
scroll to position [0, 1]
click at [147, 445] on icon at bounding box center [146, 447] width 10 height 10
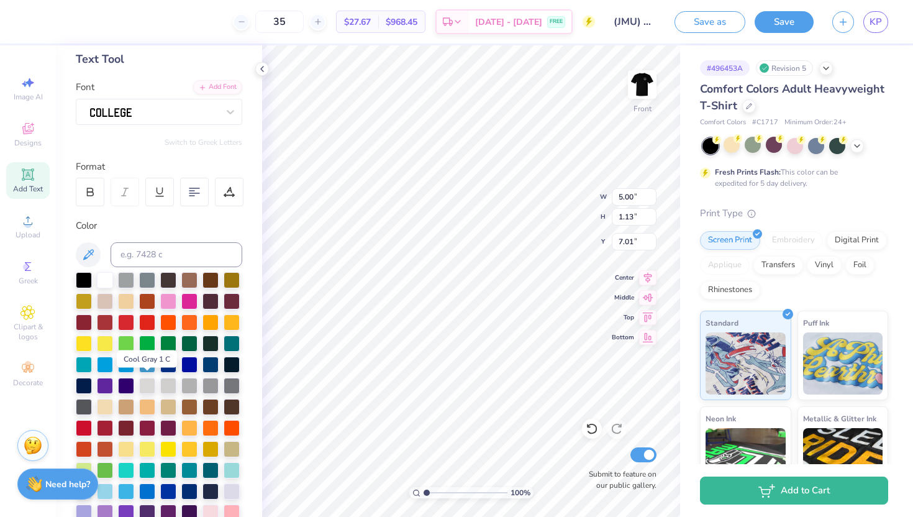
scroll to position [64, 0]
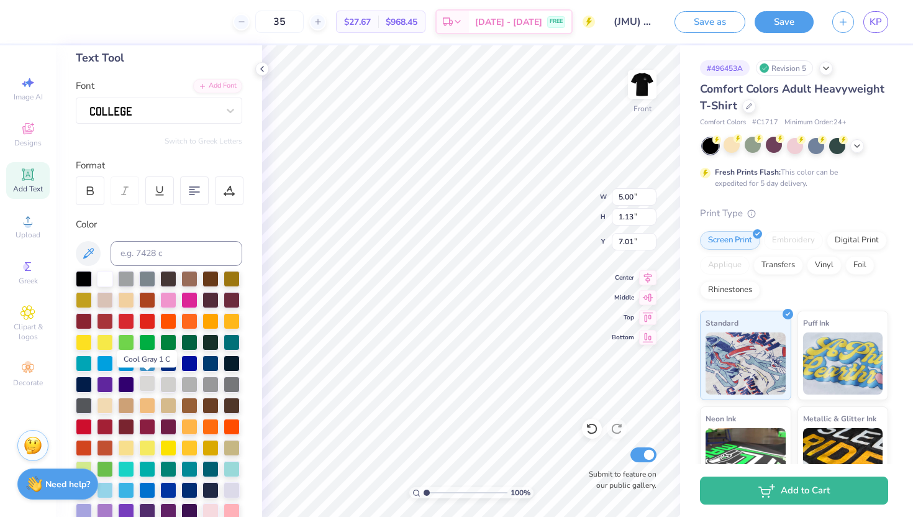
click at [147, 383] on div at bounding box center [147, 383] width 16 height 16
type input "12.38"
type input "12.77"
type input "3.00"
type input "2.56"
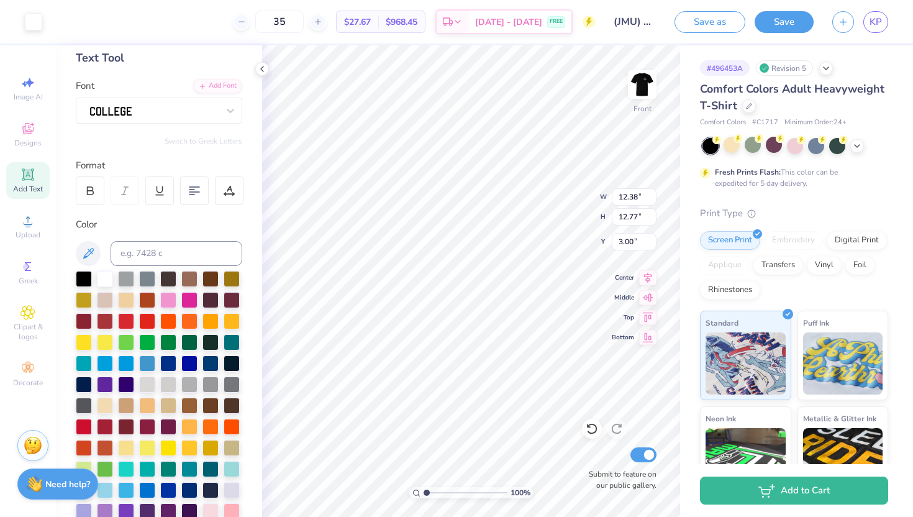
type input "0.94"
type input "8.44"
click at [147, 385] on div at bounding box center [147, 383] width 16 height 16
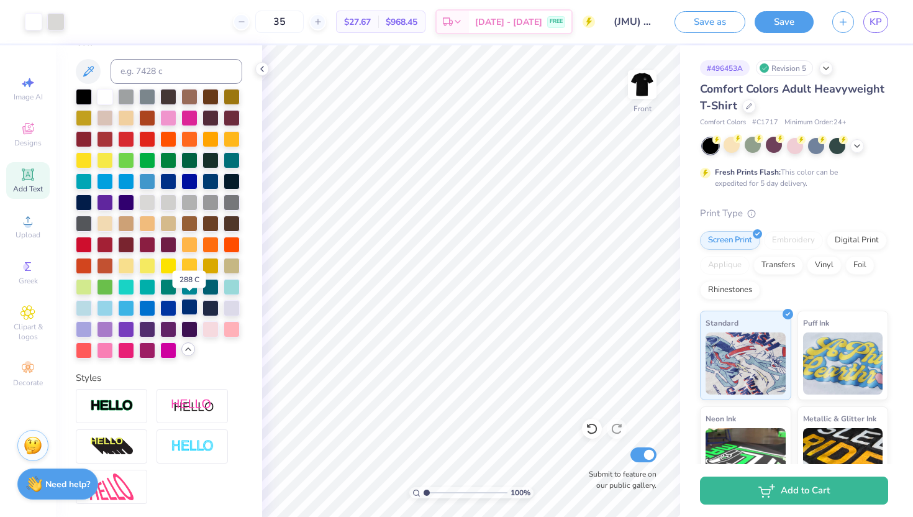
scroll to position [249, 0]
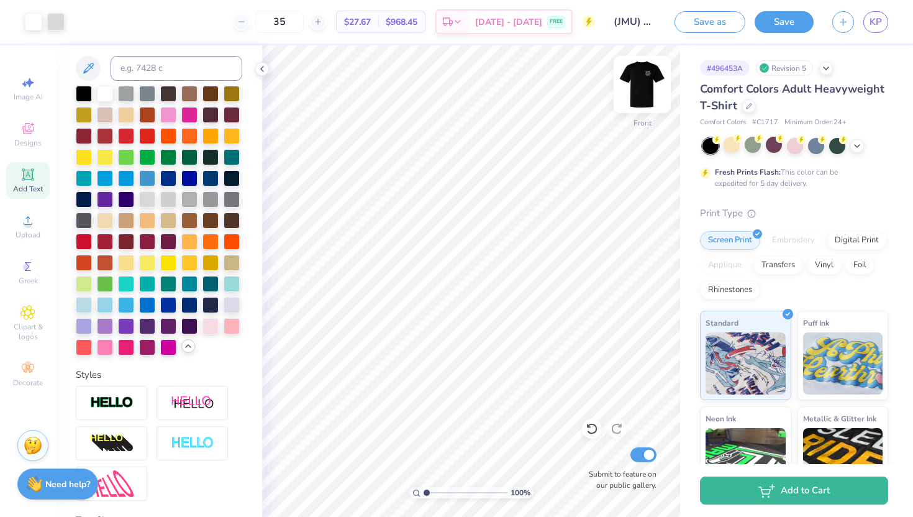
click at [649, 106] on img at bounding box center [642, 85] width 50 height 50
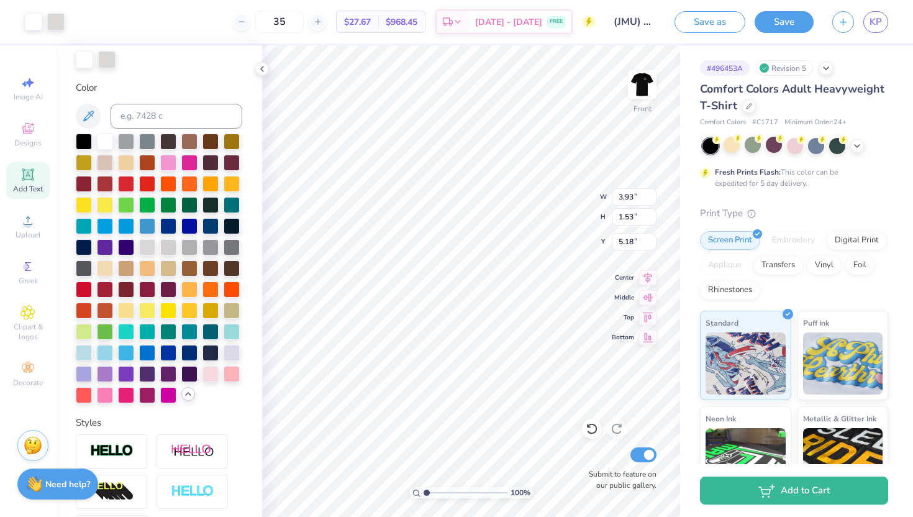
scroll to position [297, 0]
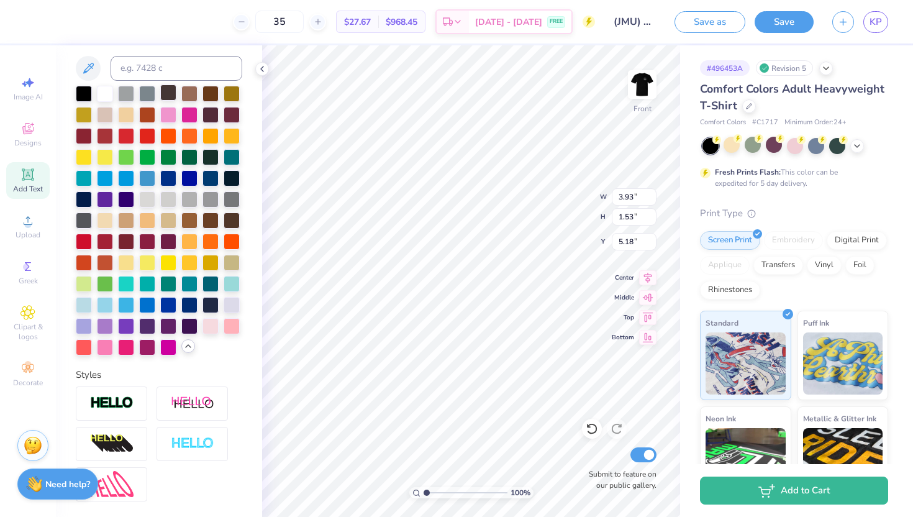
click at [170, 88] on div at bounding box center [168, 92] width 16 height 16
type input "12.38"
type input "12.77"
type input "3.00"
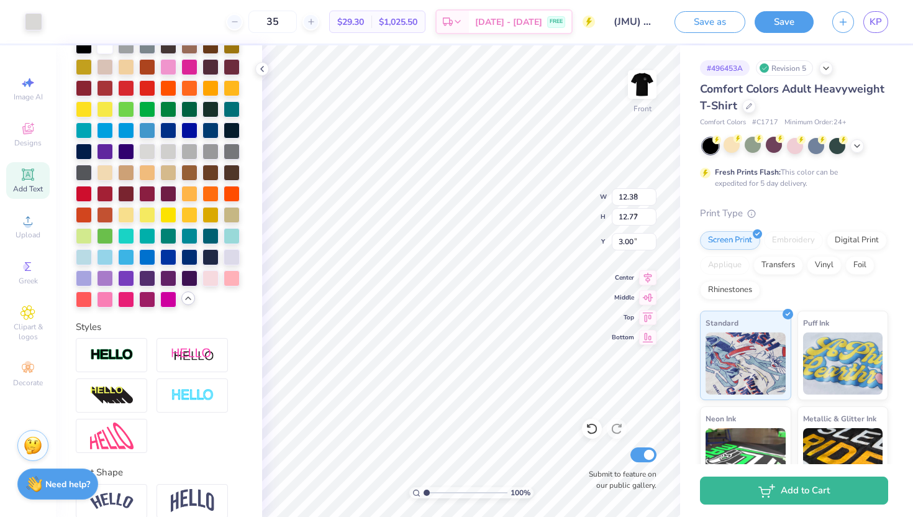
type input "5.00"
type input "1.13"
type input "7.01"
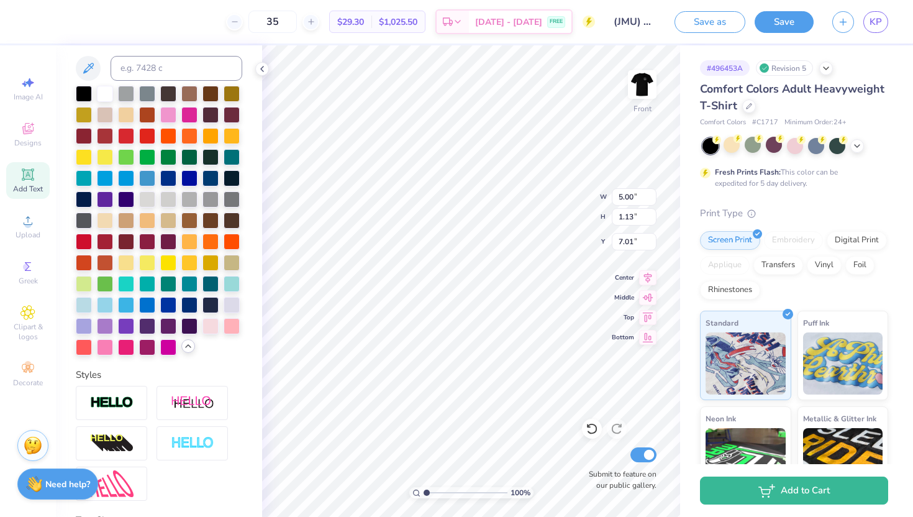
scroll to position [0, 0]
click at [168, 93] on div at bounding box center [168, 92] width 16 height 16
type input "2.56"
type input "0.94"
type input "8.44"
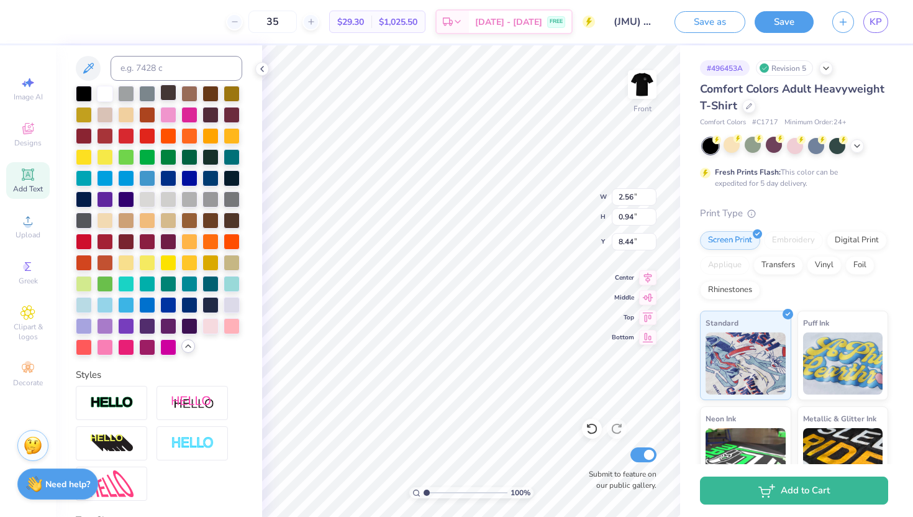
click at [169, 97] on div at bounding box center [168, 92] width 16 height 16
click at [592, 433] on icon at bounding box center [591, 428] width 11 height 11
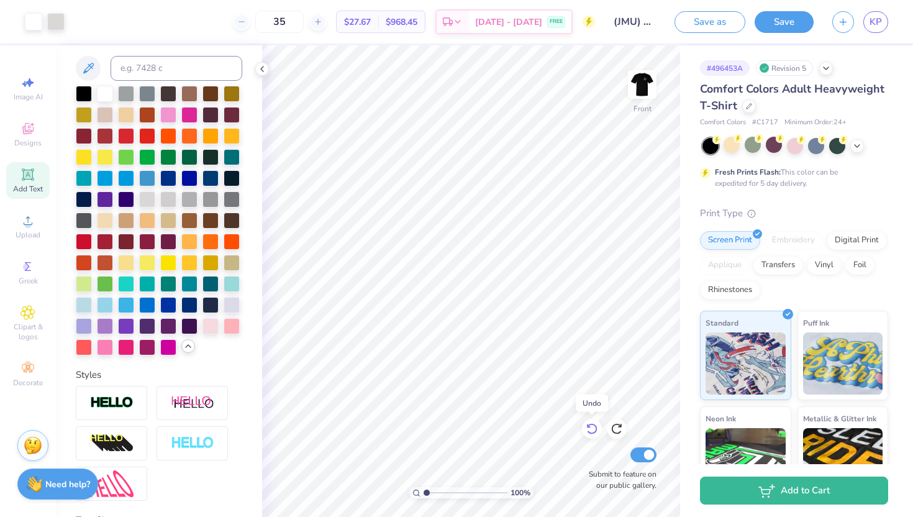
click at [592, 433] on icon at bounding box center [591, 428] width 11 height 11
click at [592, 428] on icon at bounding box center [591, 428] width 12 height 12
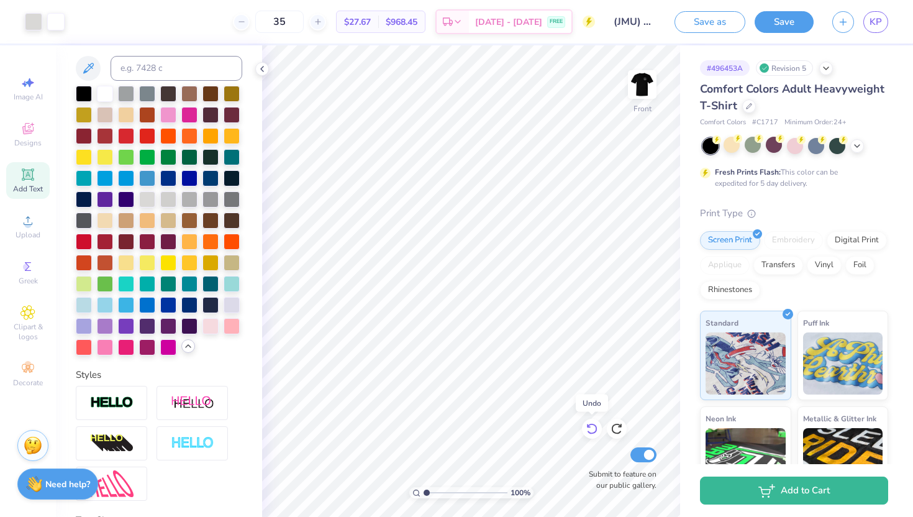
click at [592, 428] on icon at bounding box center [591, 428] width 12 height 12
click at [622, 427] on icon at bounding box center [616, 428] width 12 height 12
click at [655, 110] on div "Front" at bounding box center [642, 92] width 29 height 44
click at [640, 111] on div at bounding box center [641, 84] width 57 height 57
drag, startPoint x: 649, startPoint y: 102, endPoint x: 715, endPoint y: 60, distance: 77.7
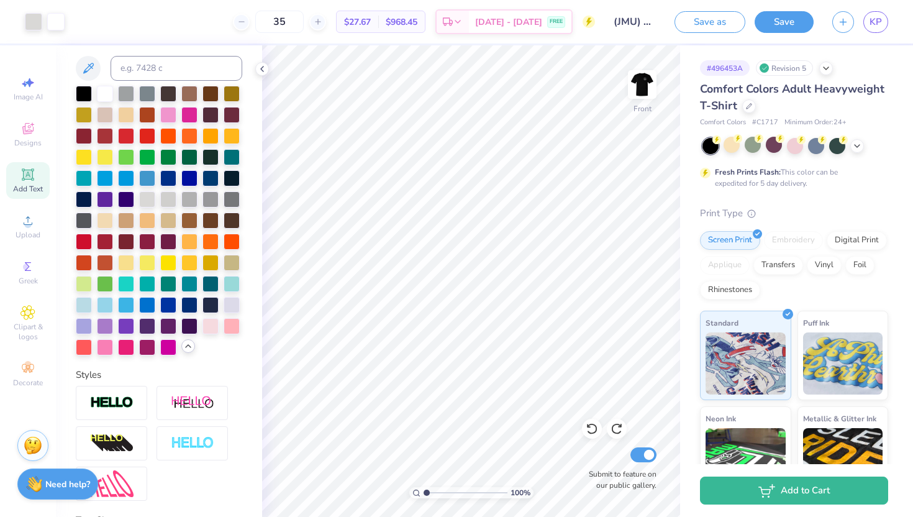
click at [649, 99] on div at bounding box center [642, 84] width 29 height 29
click at [776, 24] on button "Save" at bounding box center [783, 20] width 59 height 22
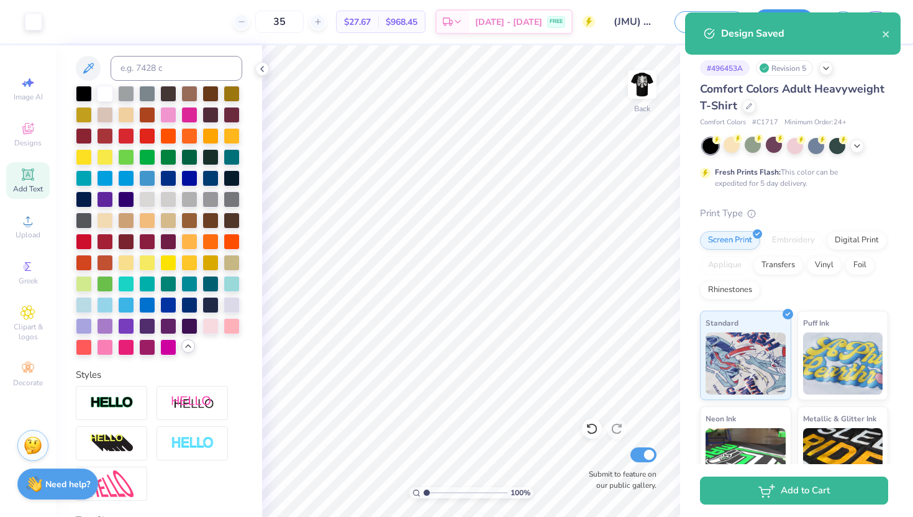
select select "Member apparel for registered Student Organization / Department / School"
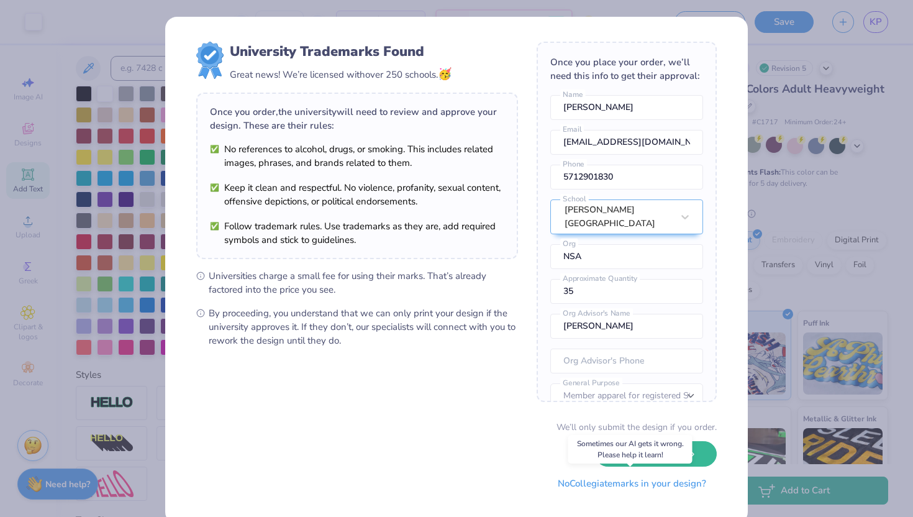
click at [612, 492] on button "No Collegiate marks in your design?" at bounding box center [631, 483] width 169 height 25
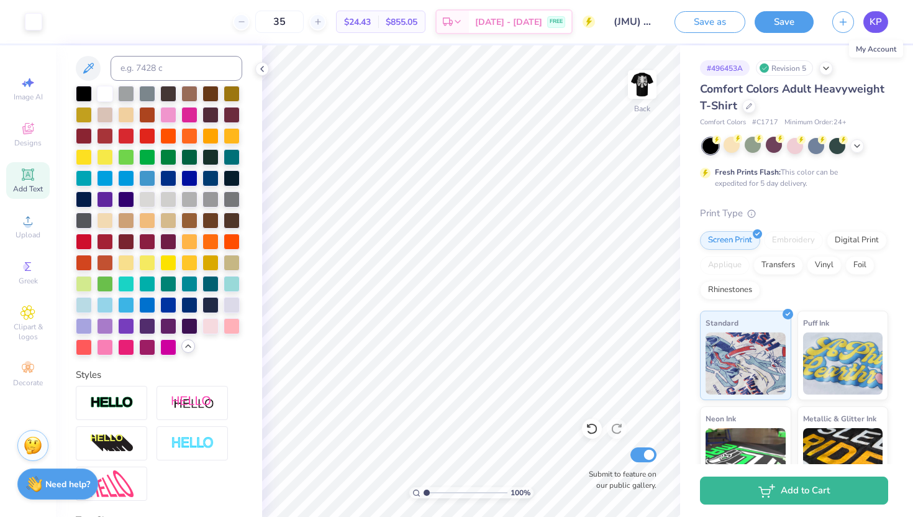
click at [870, 23] on span "KP" at bounding box center [875, 22] width 12 height 14
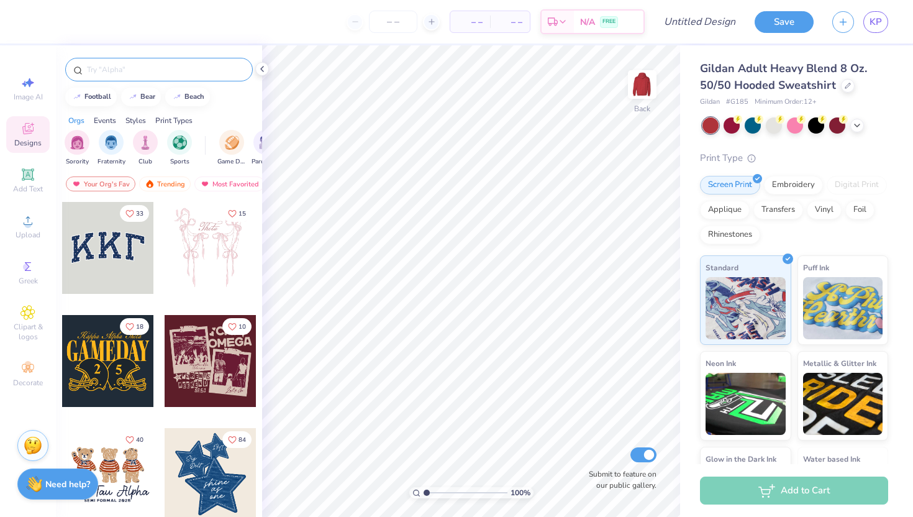
click at [188, 73] on input "text" at bounding box center [165, 69] width 159 height 12
type input "r"
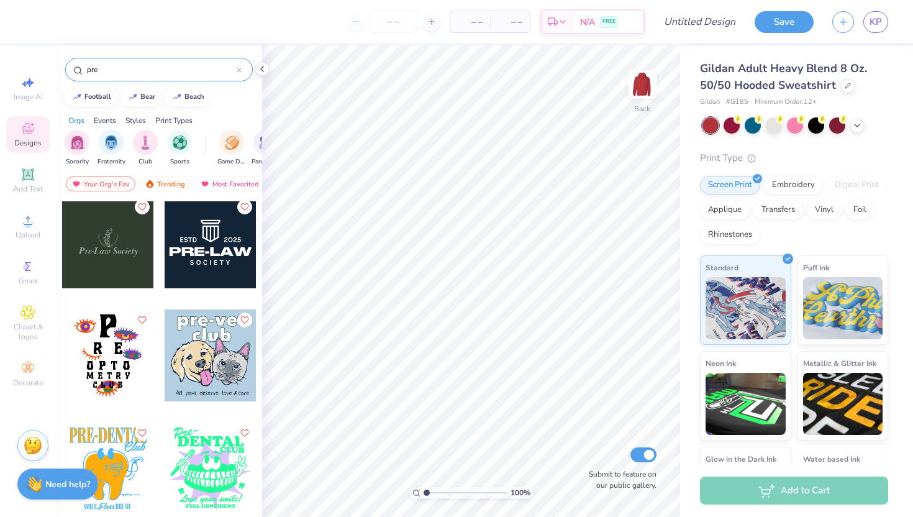
scroll to position [798, 0]
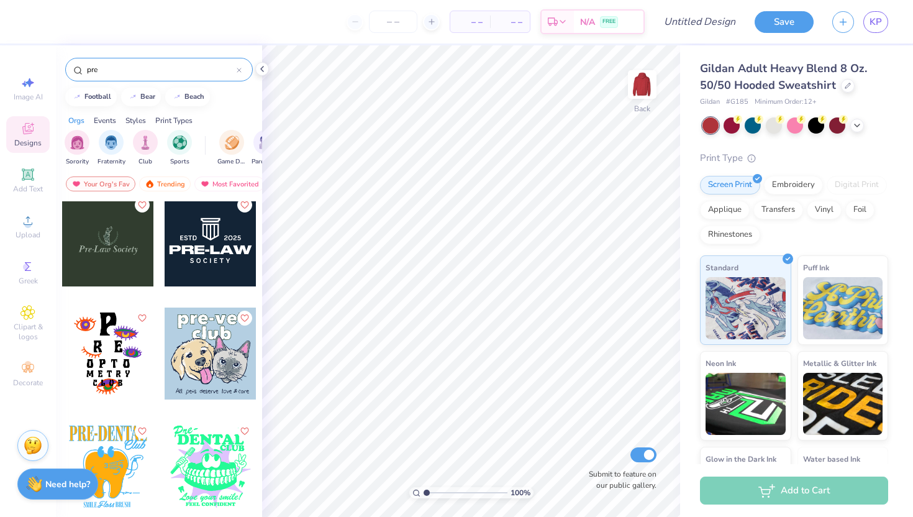
type input "pre"
click at [201, 250] on div at bounding box center [211, 240] width 92 height 92
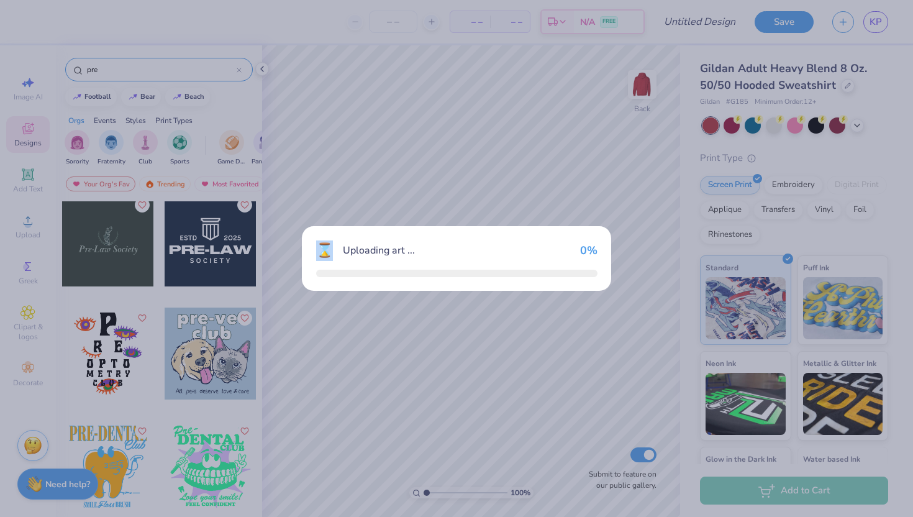
click at [201, 250] on div "⌛ Uploading art ... 0 %" at bounding box center [456, 258] width 913 height 517
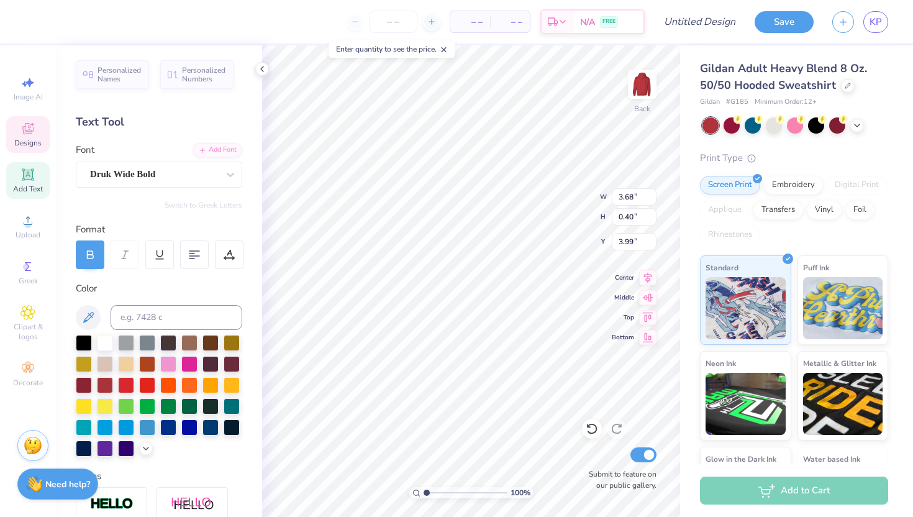
scroll to position [0, 1]
click at [592, 428] on icon at bounding box center [591, 428] width 12 height 12
click at [593, 428] on icon at bounding box center [591, 428] width 12 height 12
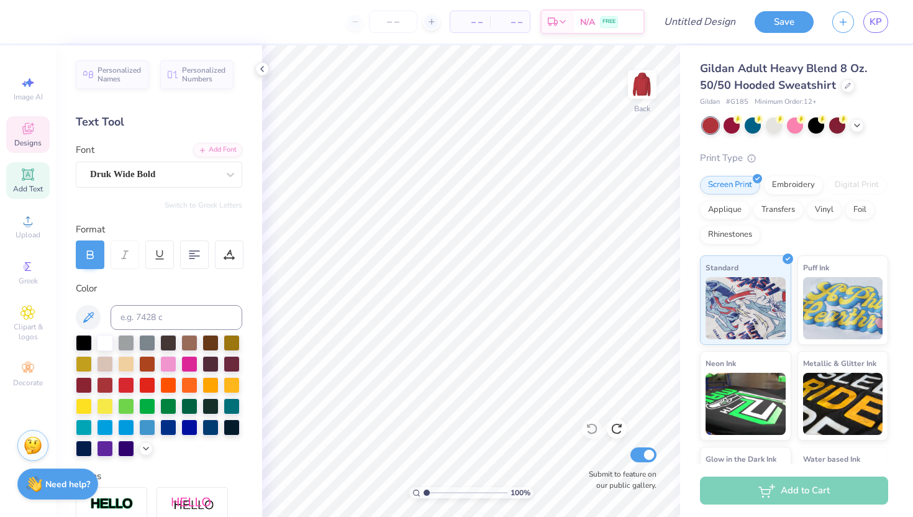
click at [27, 143] on span "Designs" at bounding box center [27, 143] width 27 height 10
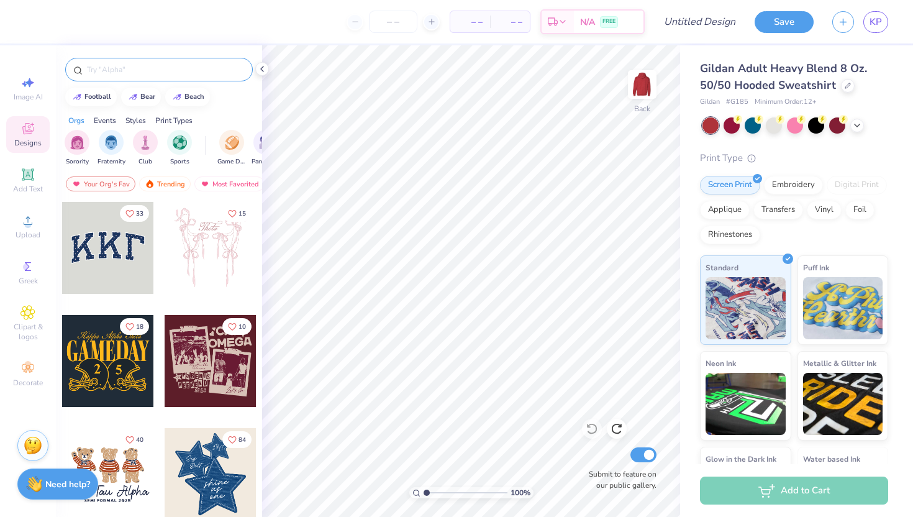
click at [100, 65] on input "text" at bounding box center [165, 69] width 159 height 12
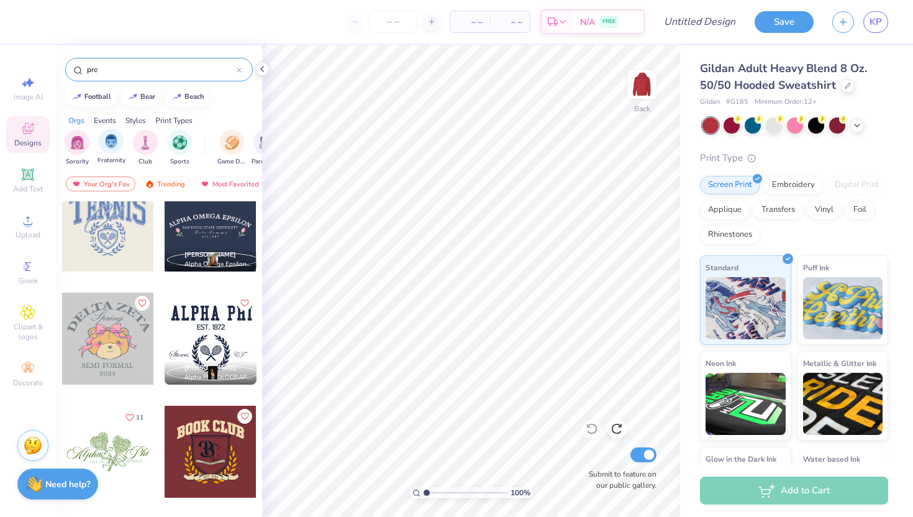
scroll to position [296, 0]
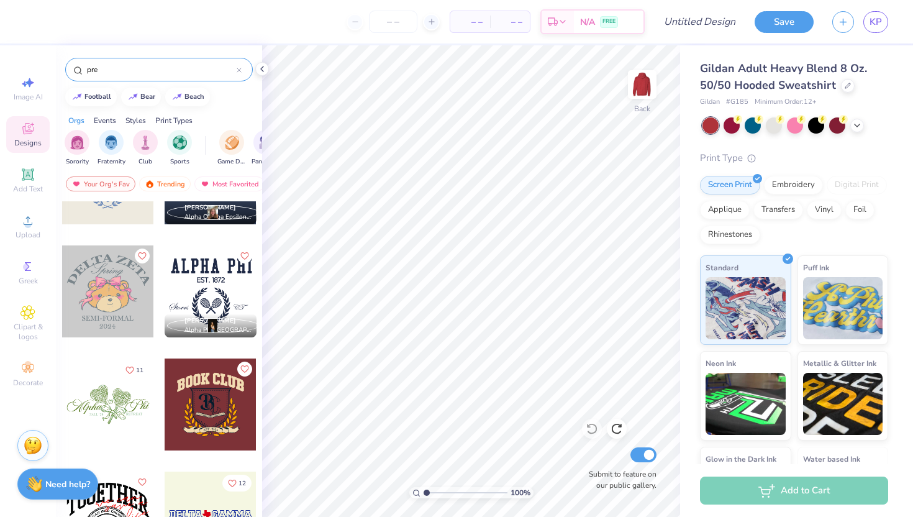
type input "pre"
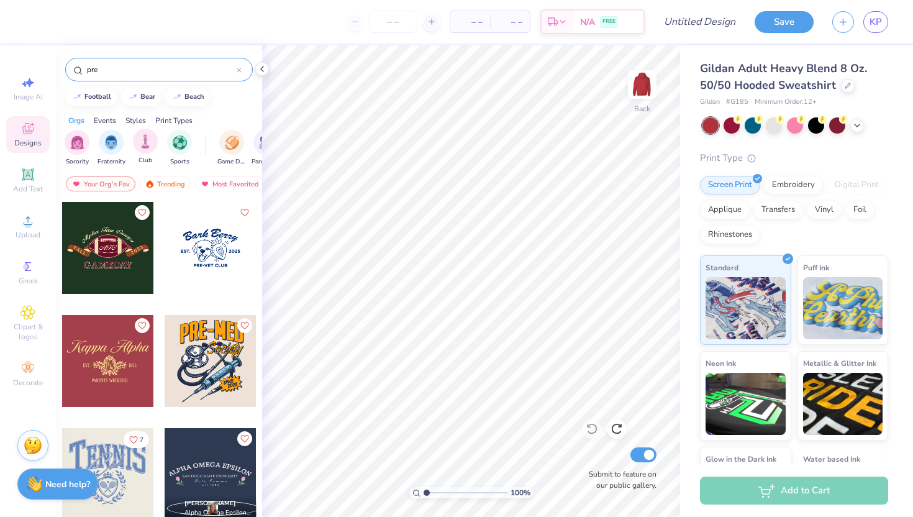
click at [141, 158] on span "Club" at bounding box center [145, 160] width 14 height 9
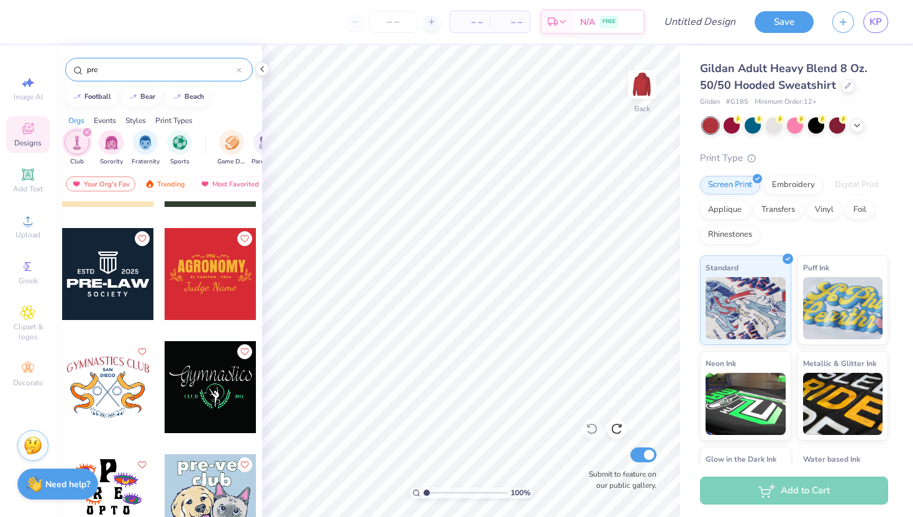
scroll to position [1559, 0]
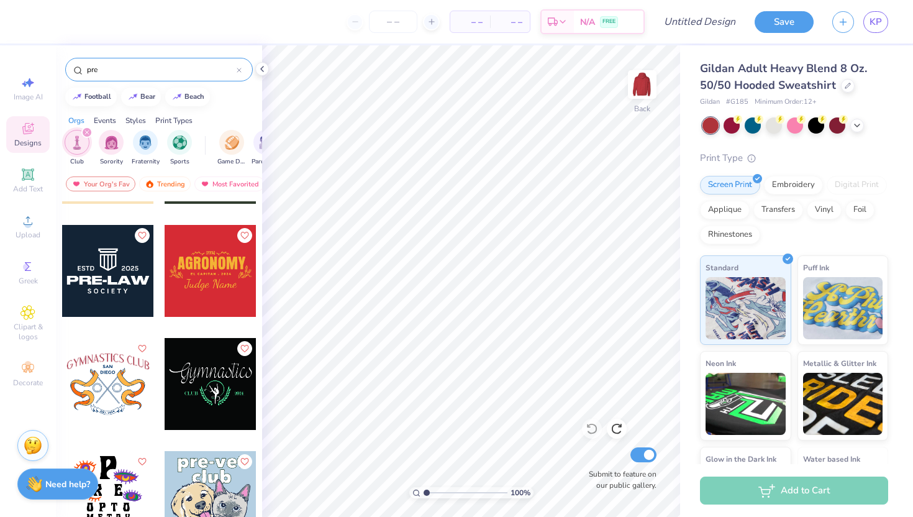
click at [125, 302] on div at bounding box center [108, 271] width 92 height 92
type input "8.35"
type input "4.56"
type input "2.18"
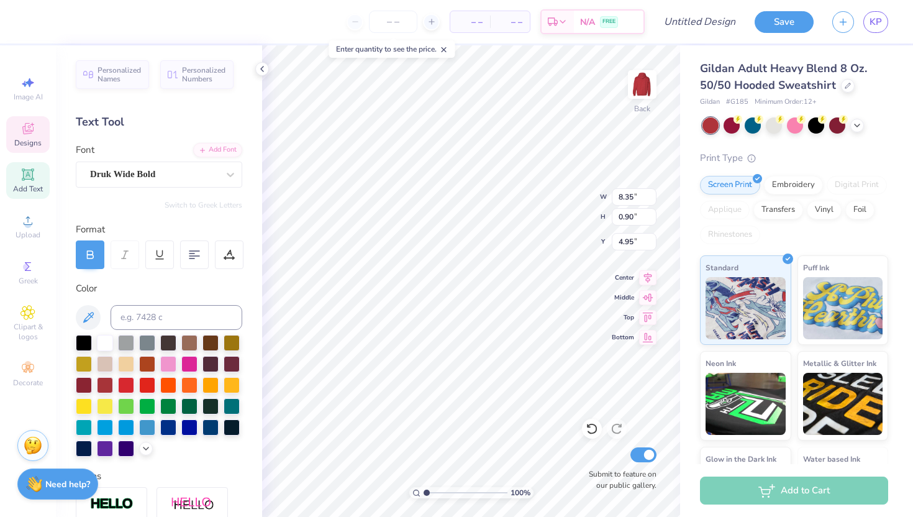
scroll to position [0, 0]
type textarea "PRE-PA"
type input "4.06"
type input "0.49"
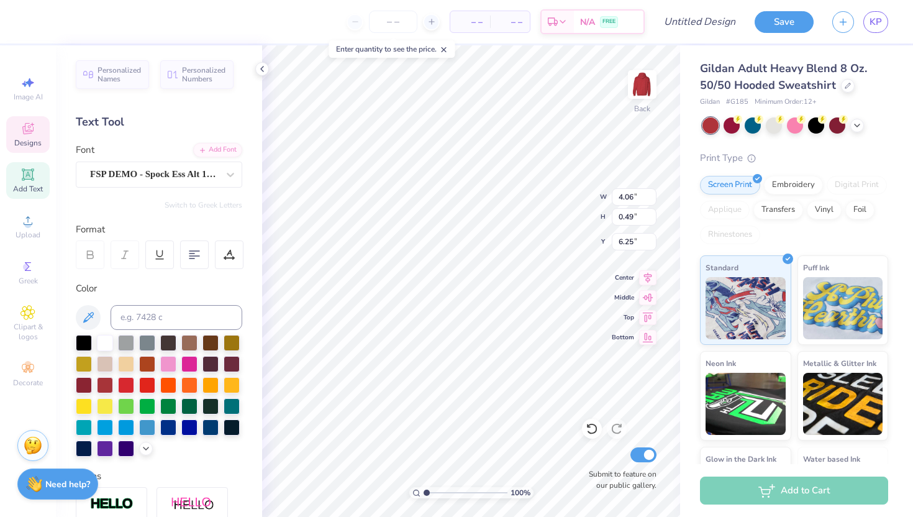
type input "6.25"
type textarea "c"
type textarea "Club"
type input "1.65"
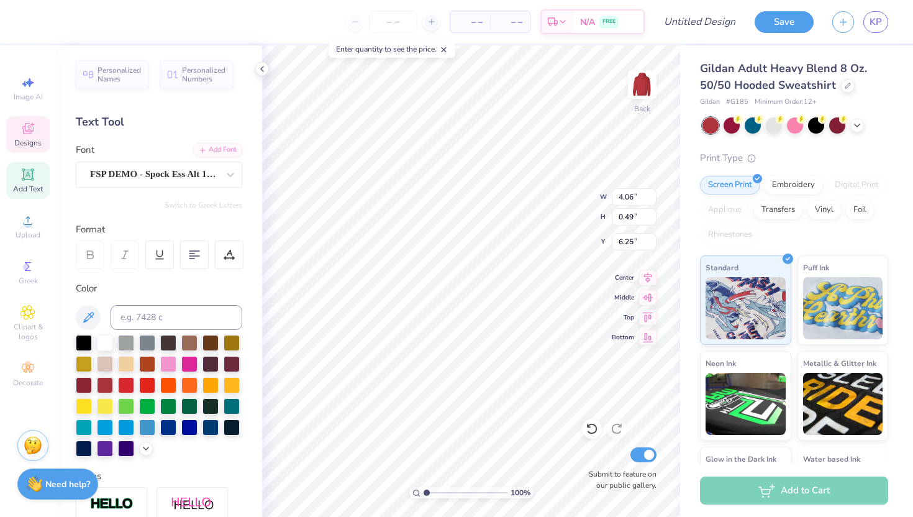
type input "3.95"
type textarea "JMU"
click at [27, 129] on icon at bounding box center [27, 128] width 15 height 15
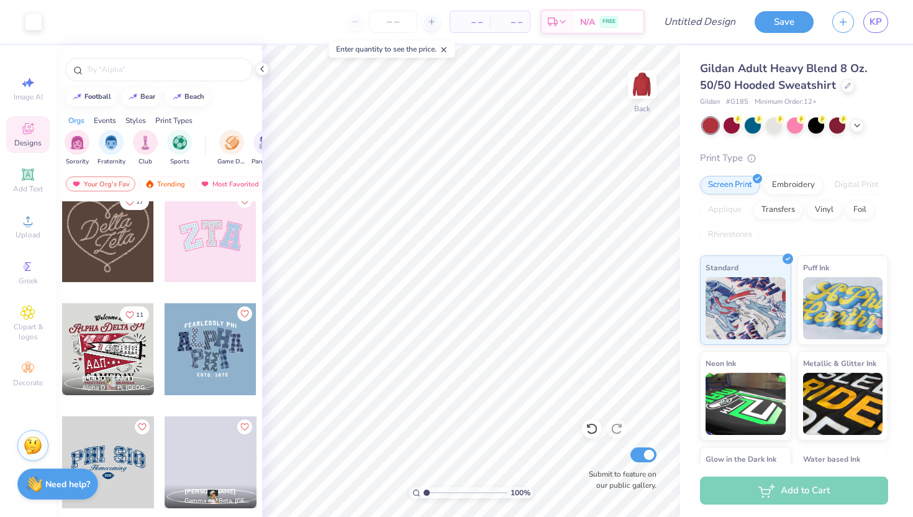
scroll to position [468, 0]
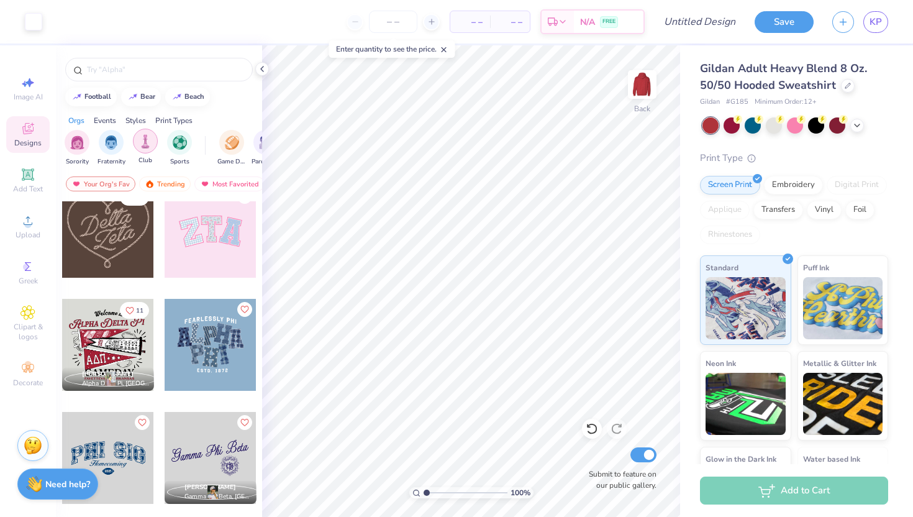
click at [145, 143] on img "filter for Club" at bounding box center [145, 141] width 14 height 14
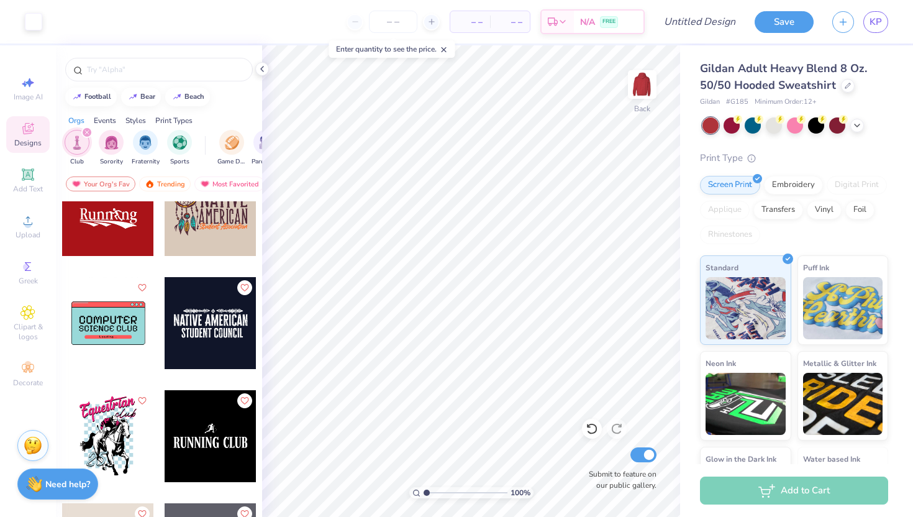
scroll to position [4813, 0]
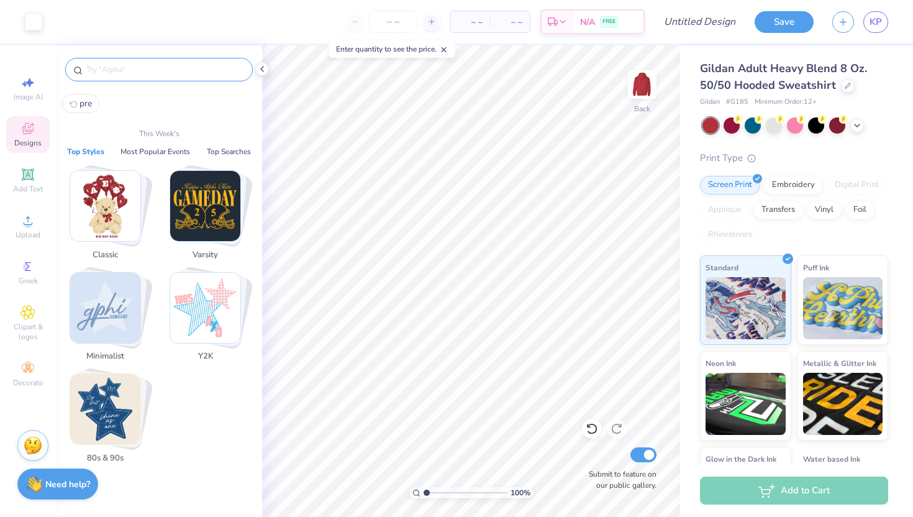
click at [137, 70] on input "text" at bounding box center [165, 69] width 159 height 12
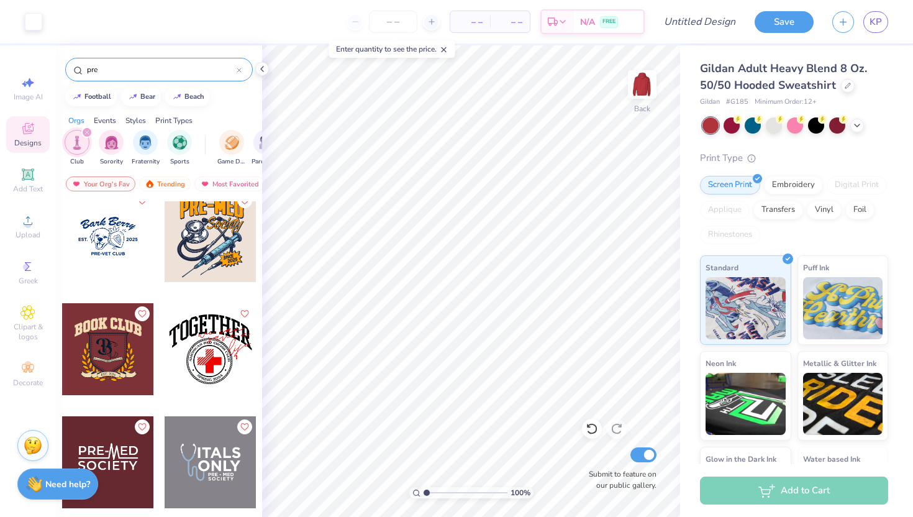
scroll to position [14, 0]
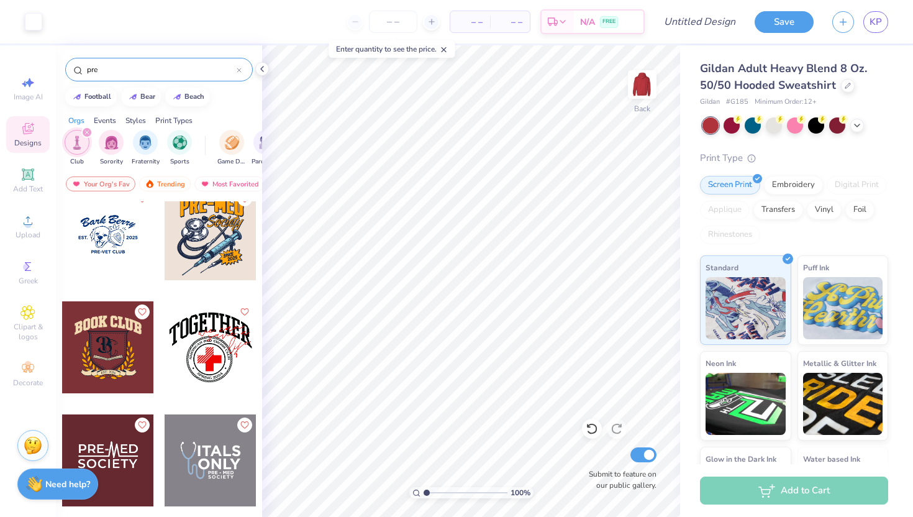
click at [139, 66] on input "pre" at bounding box center [161, 69] width 151 height 12
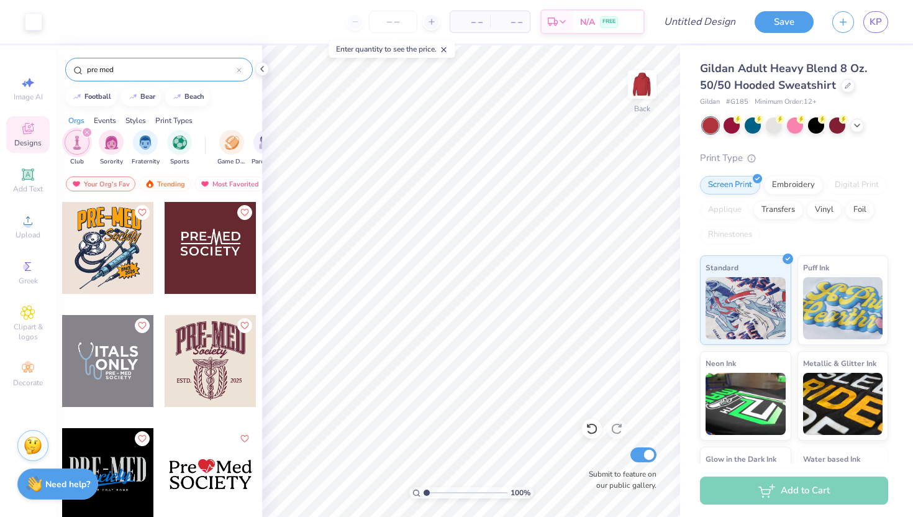
type input "pre med"
click at [211, 356] on div at bounding box center [211, 361] width 92 height 92
click at [211, 374] on div at bounding box center [211, 361] width 92 height 92
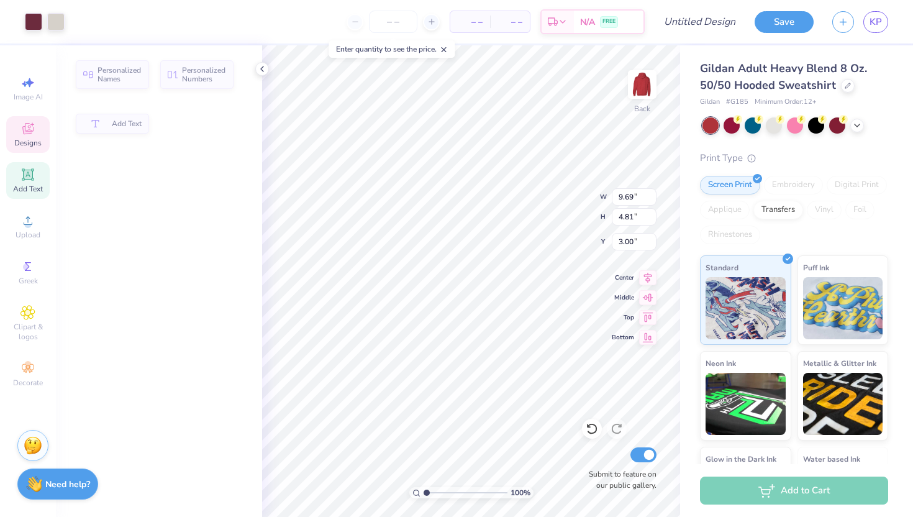
type input "4.81"
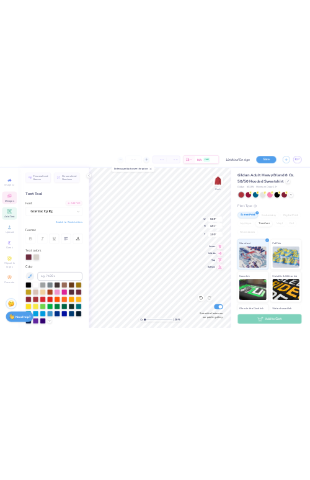
scroll to position [0, 0]
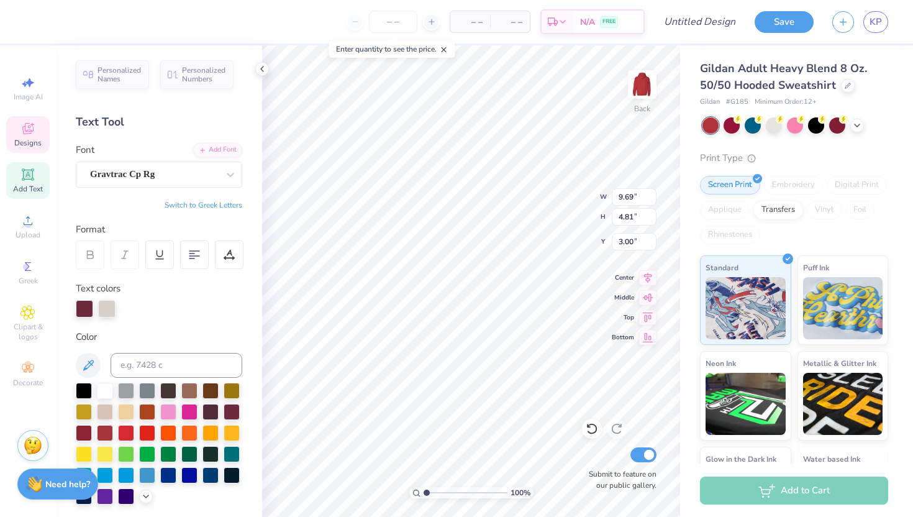
type textarea "P"
type input "3.00"
type input "3.58"
type input "0.85"
type input "3.35"
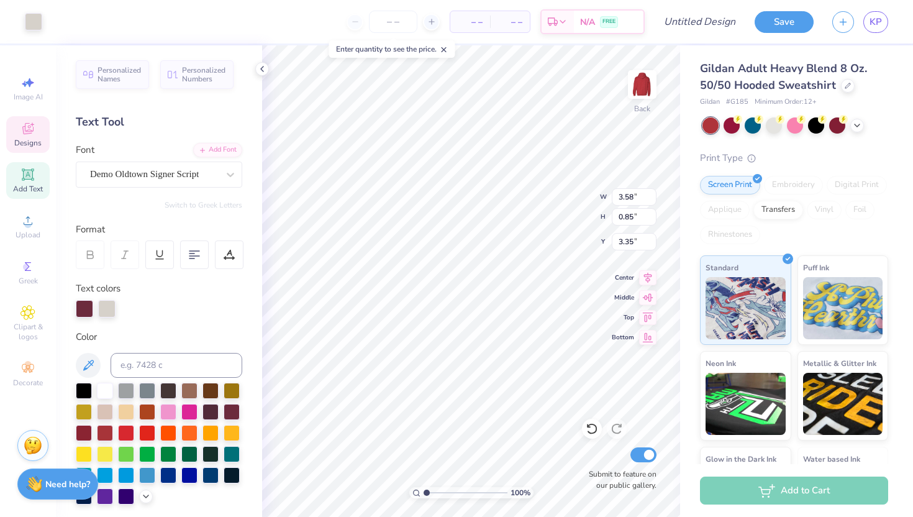
type input "1.55"
type input "4.15"
type input "9.59"
type input "4.98"
type input "5.98"
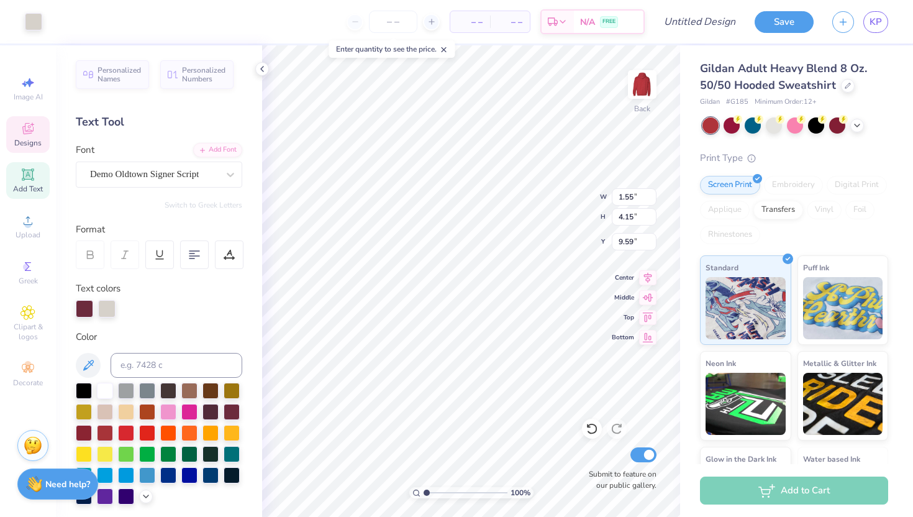
type input "7.98"
type input "1.55"
type input "4.15"
type input "9.59"
type input "2.15"
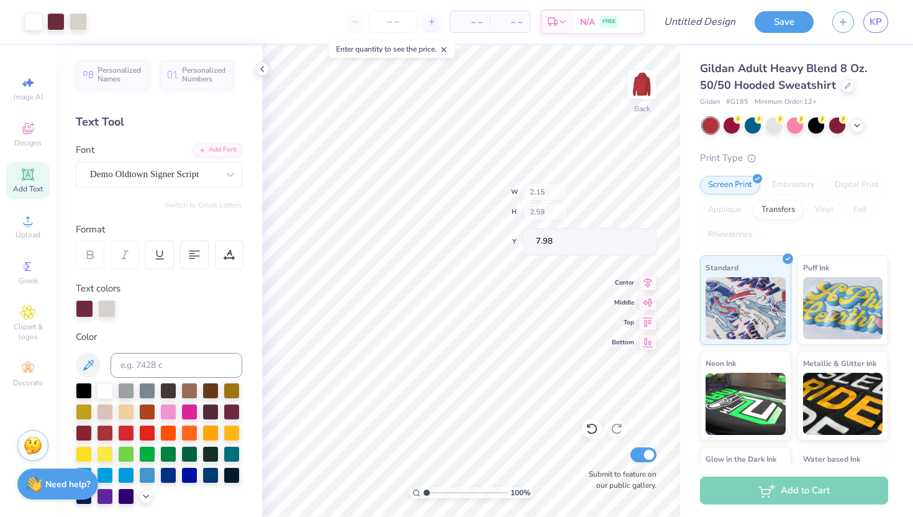
type input "2.59"
type input "0.17"
type input "2.27"
type input "3.35"
type input "3.30"
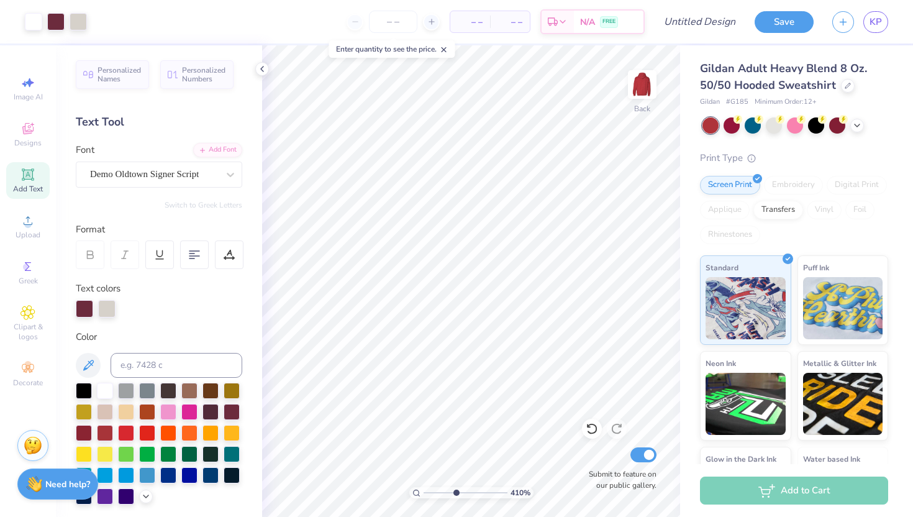
type input "4.36"
drag, startPoint x: 425, startPoint y: 490, endPoint x: 451, endPoint y: 490, distance: 26.7
click at [453, 490] on input "range" at bounding box center [465, 492] width 84 height 11
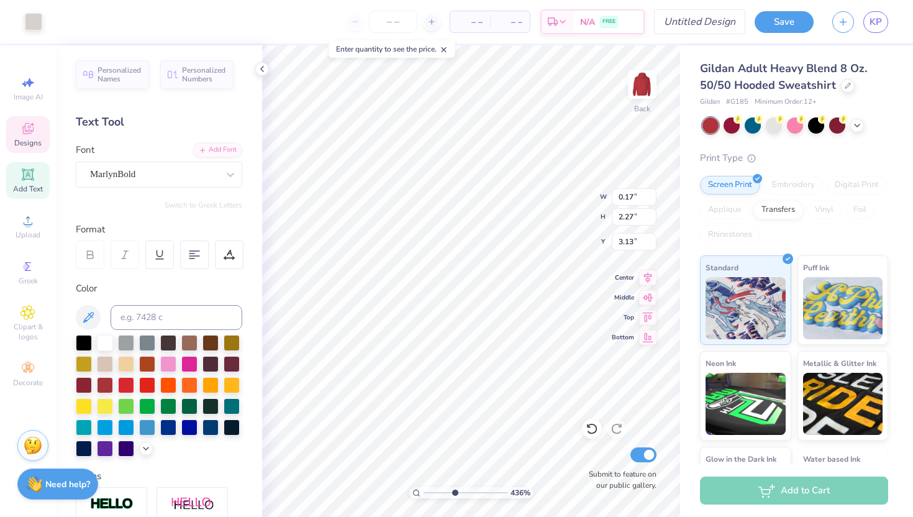
type input "3.13"
type input "0.11"
type input "1.48"
type input "1.52"
type input "3.09"
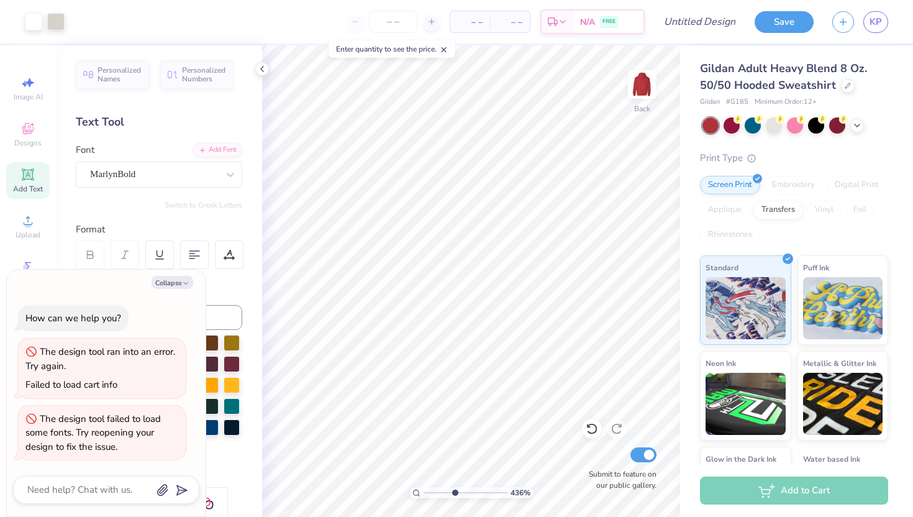
type textarea "x"
drag, startPoint x: 450, startPoint y: 492, endPoint x: 437, endPoint y: 492, distance: 13.0
type input "2.31"
click at [437, 492] on input "range" at bounding box center [465, 492] width 84 height 11
type textarea "x"
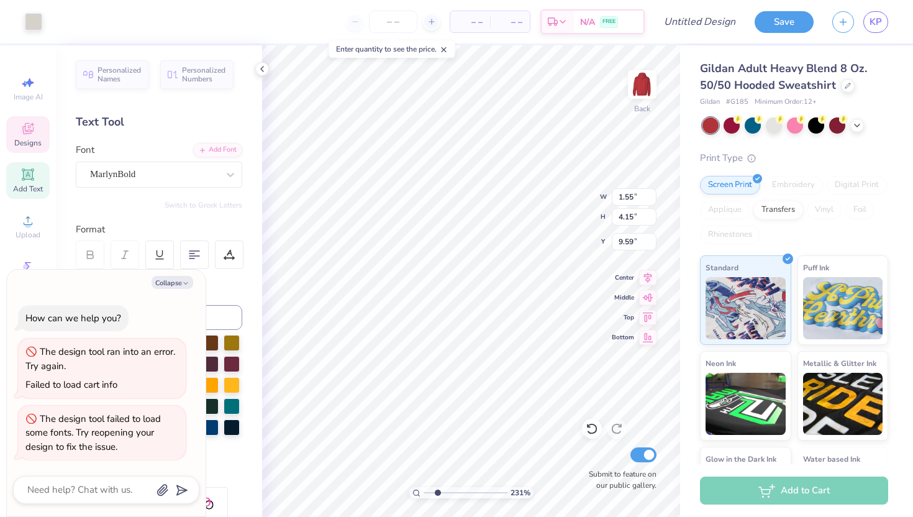
type input "0.89"
type input "2.37"
type input "11.36"
type textarea "x"
type input "3.30"
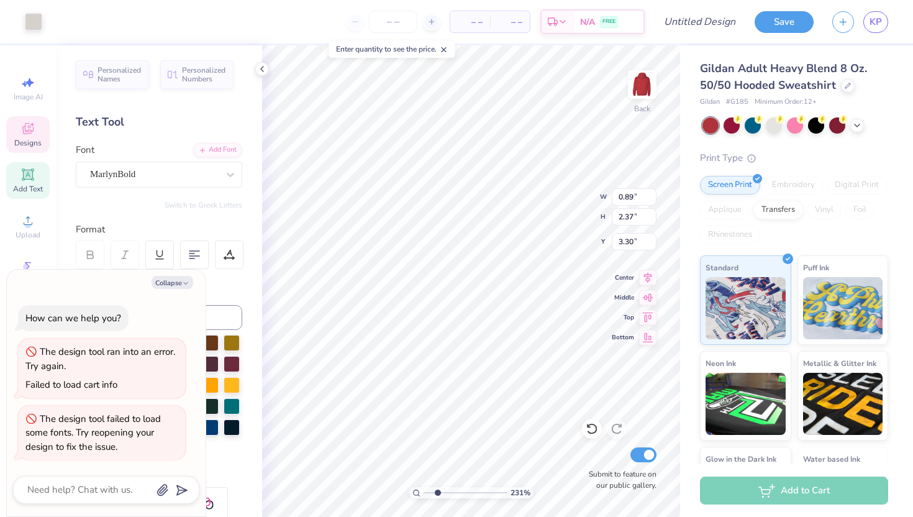
type textarea "x"
type input "0.40"
type input "1.08"
type input "4.60"
type textarea "x"
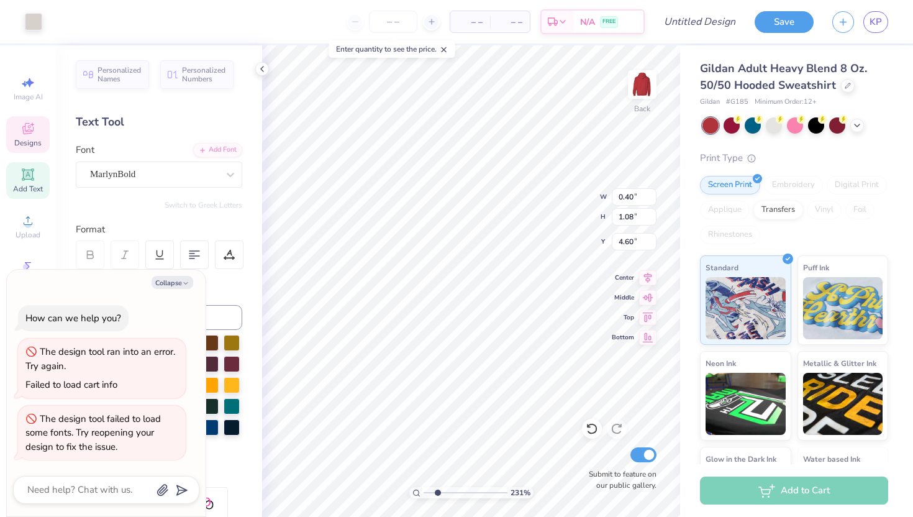
type input "6.69"
type input "0.90"
type input "4.95"
type textarea "x"
type input "4.97"
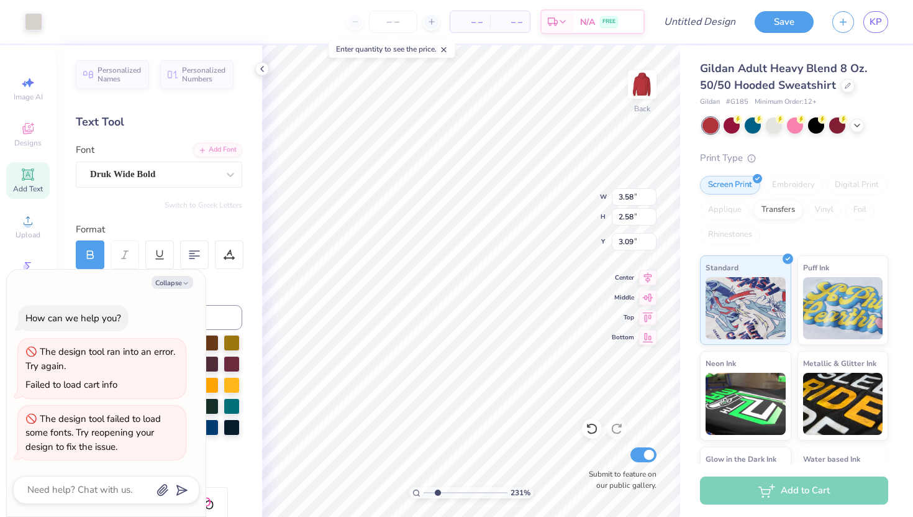
type textarea "x"
type input "3.14"
type textarea "x"
type input "1.85"
type textarea "x"
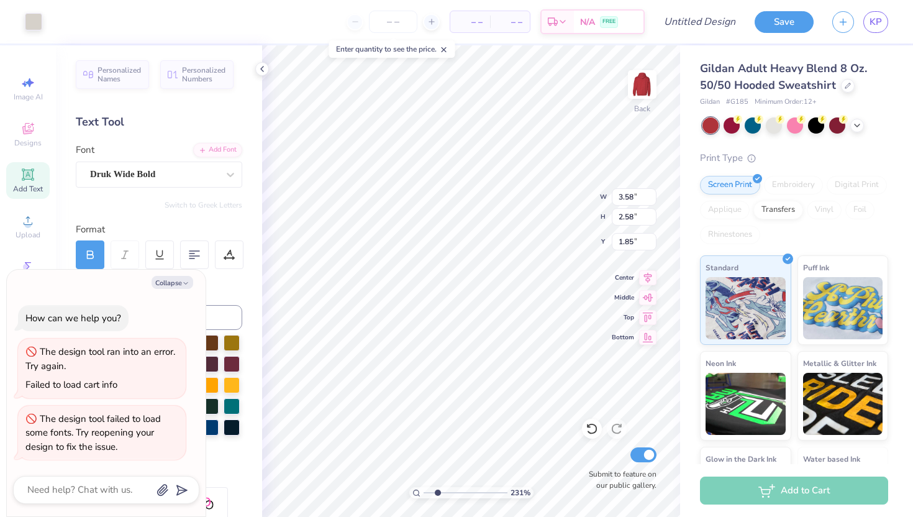
type input "1.25"
type textarea "x"
type input "3.78"
type textarea "x"
type input "3.58"
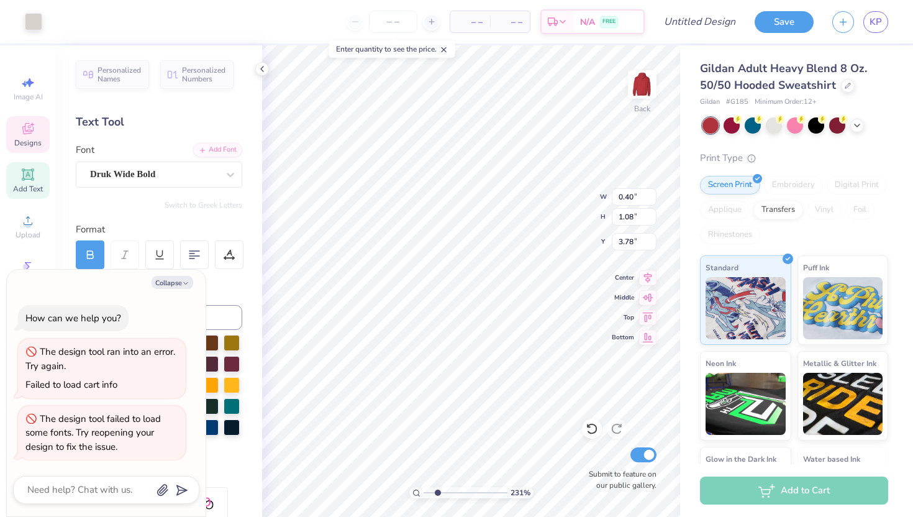
type input "0.85"
type input "1.46"
type textarea "x"
type input "3.47"
type textarea "x"
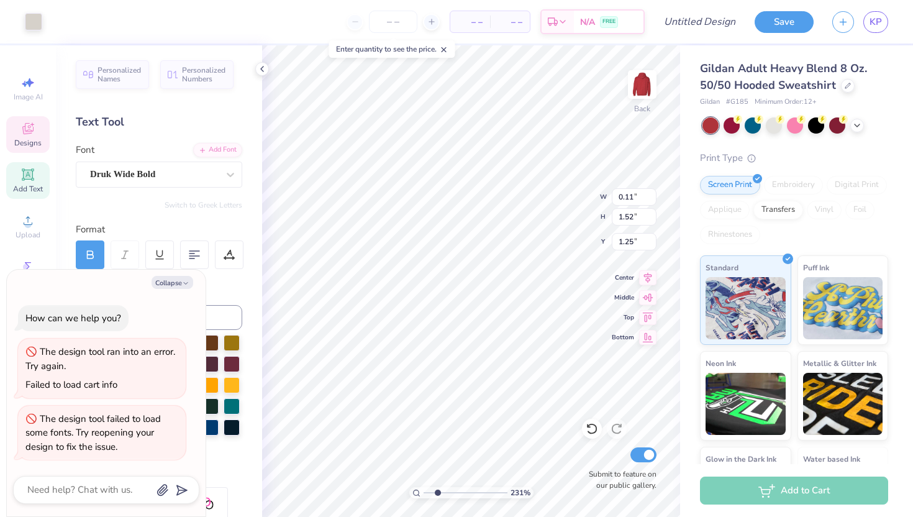
type input "3.56"
type textarea "x"
drag, startPoint x: 436, startPoint y: 494, endPoint x: 420, endPoint y: 497, distance: 16.4
type input "1"
click at [423, 497] on input "range" at bounding box center [465, 492] width 84 height 11
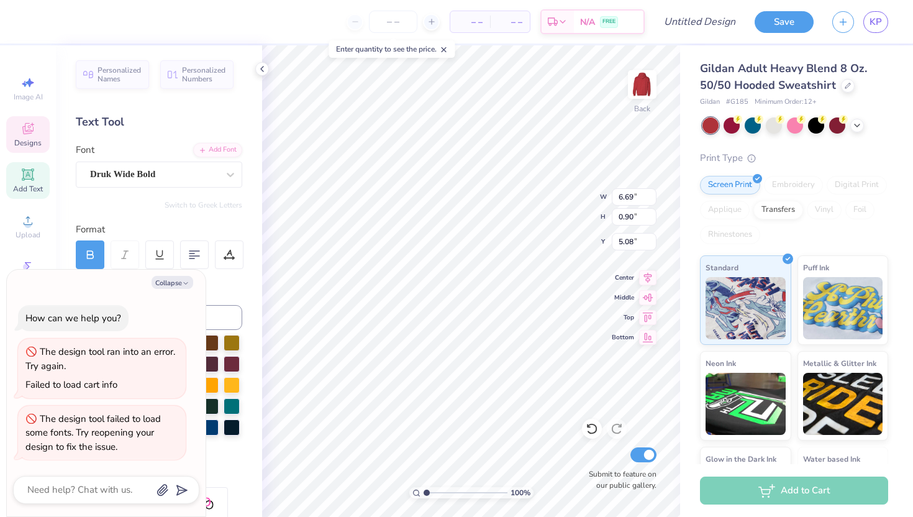
type textarea "x"
type input "4.63"
type textarea "x"
type input "5.08"
type textarea "x"
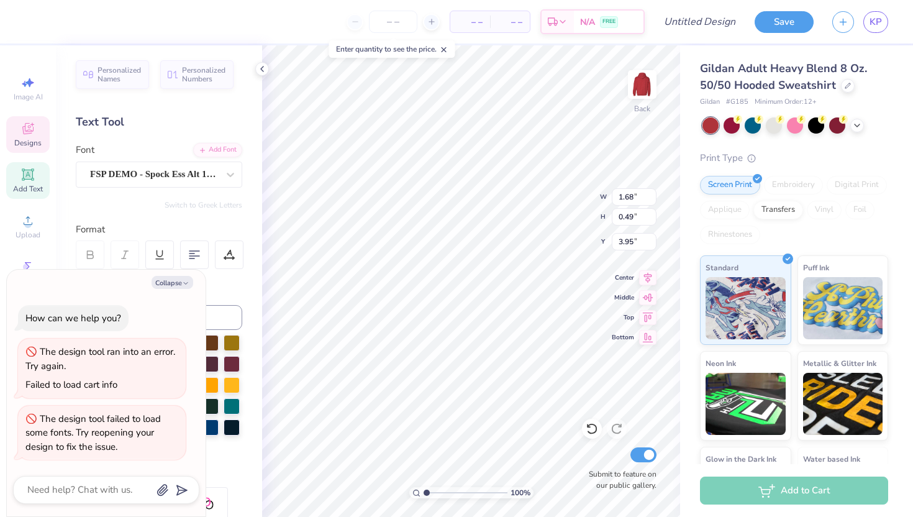
type input "4.07"
type textarea "x"
type input "3.83"
type textarea "x"
type input "4.63"
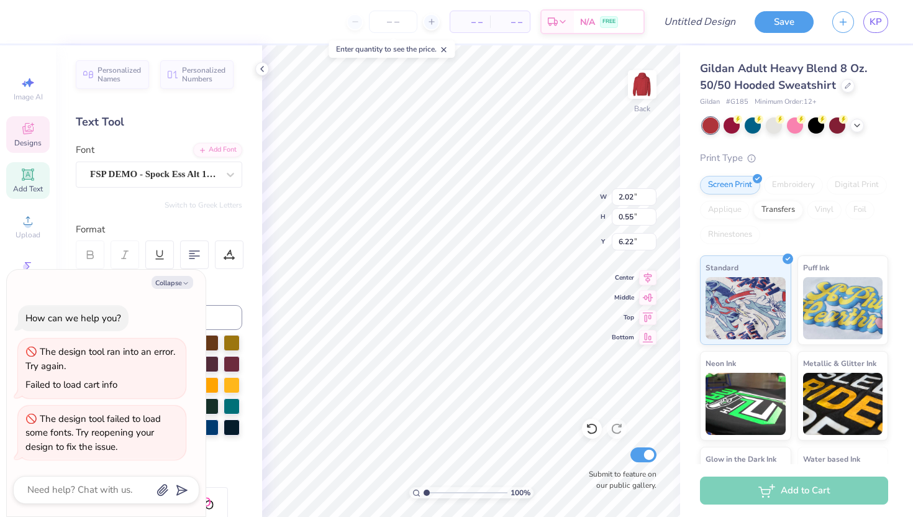
type textarea "x"
type input "5.89"
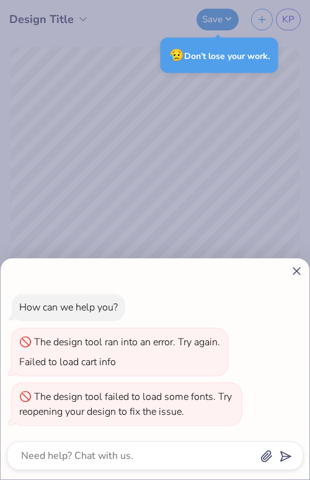
type textarea "x"
